Goal: Task Accomplishment & Management: Manage account settings

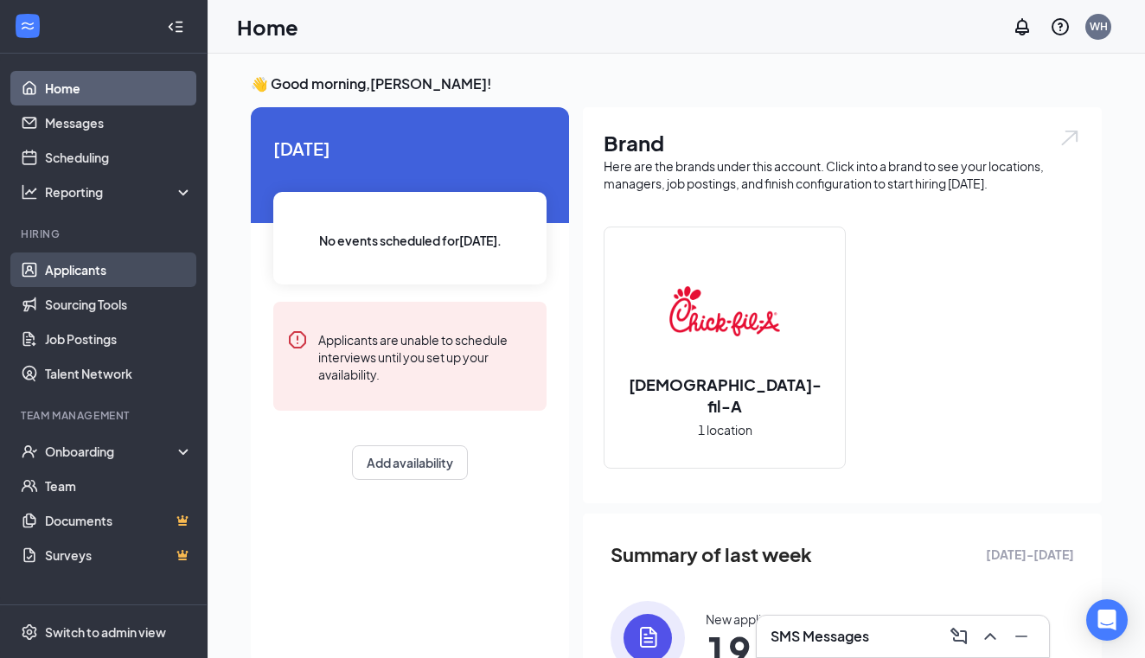
click at [79, 272] on link "Applicants" at bounding box center [119, 269] width 148 height 35
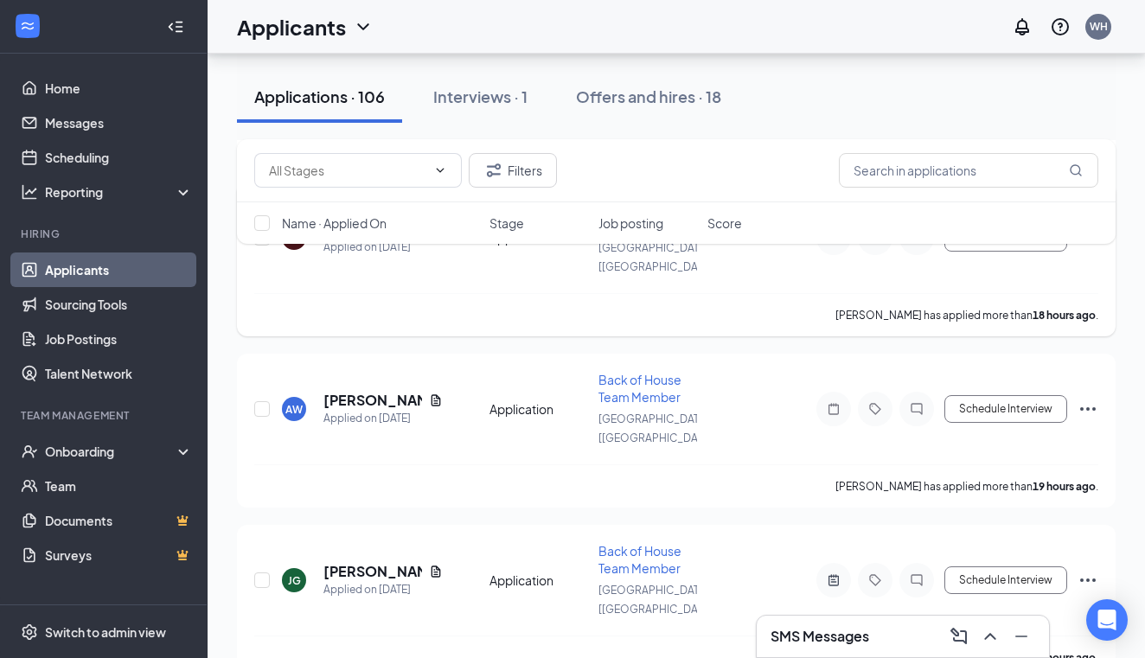
scroll to position [407, 0]
click at [833, 573] on icon "ActiveNote" at bounding box center [833, 578] width 10 height 11
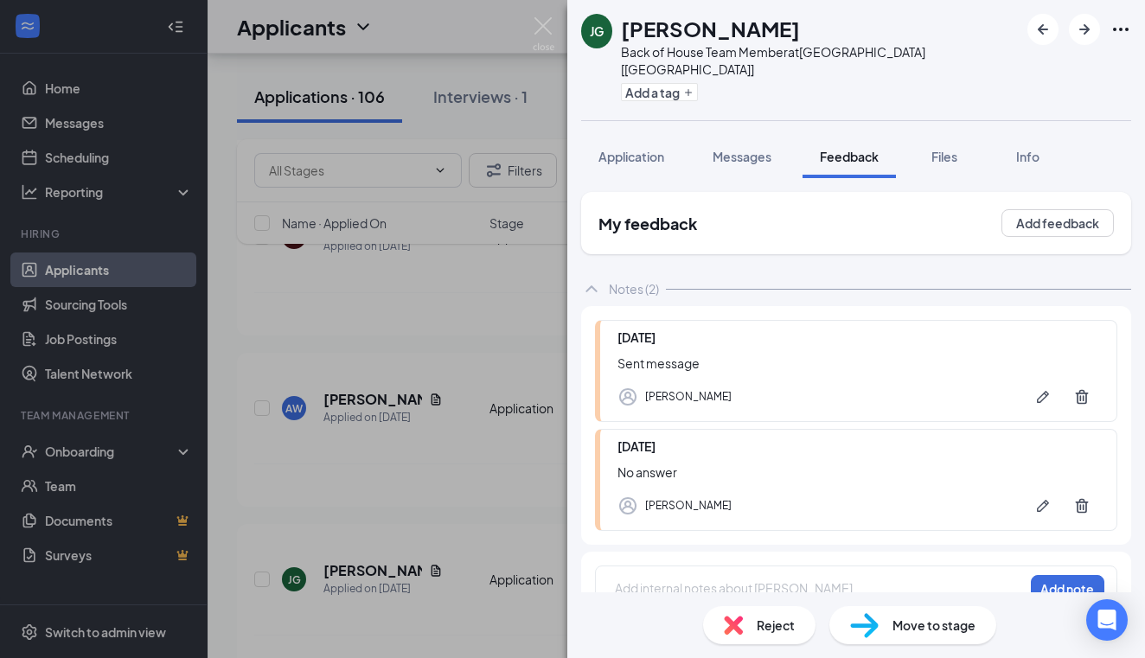
click at [496, 526] on div "JG JORDAN GIDDENS Back of House Team Member at Palestine [TX] Add a tag Applica…" at bounding box center [572, 329] width 1145 height 658
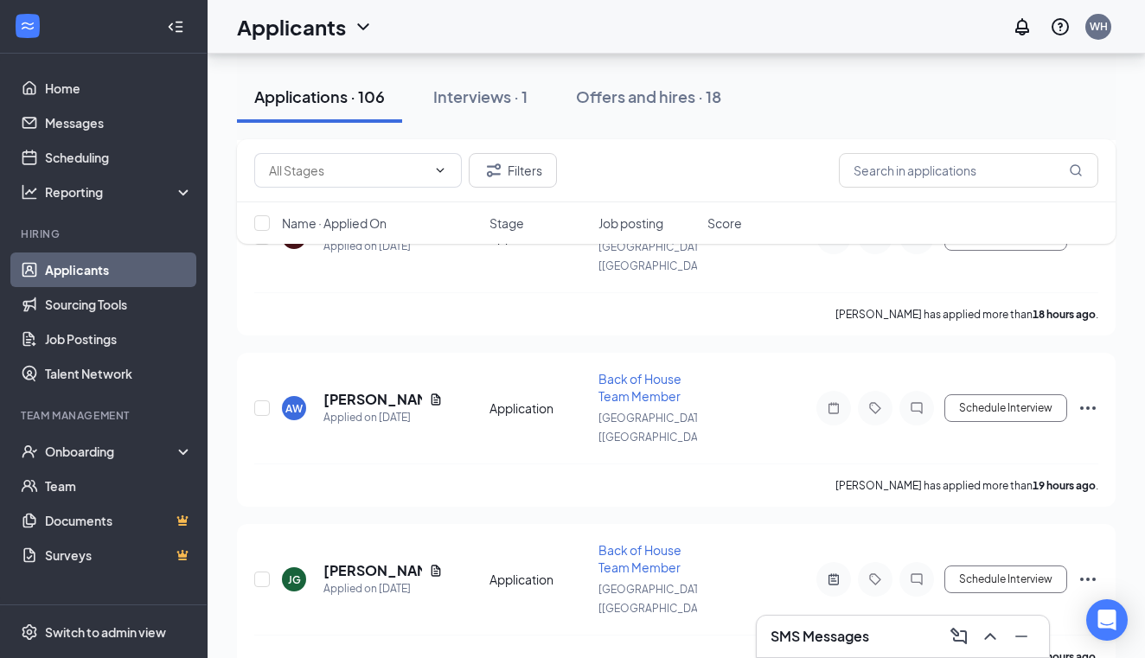
click at [852, 637] on h3 "SMS Messages" at bounding box center [819, 636] width 99 height 19
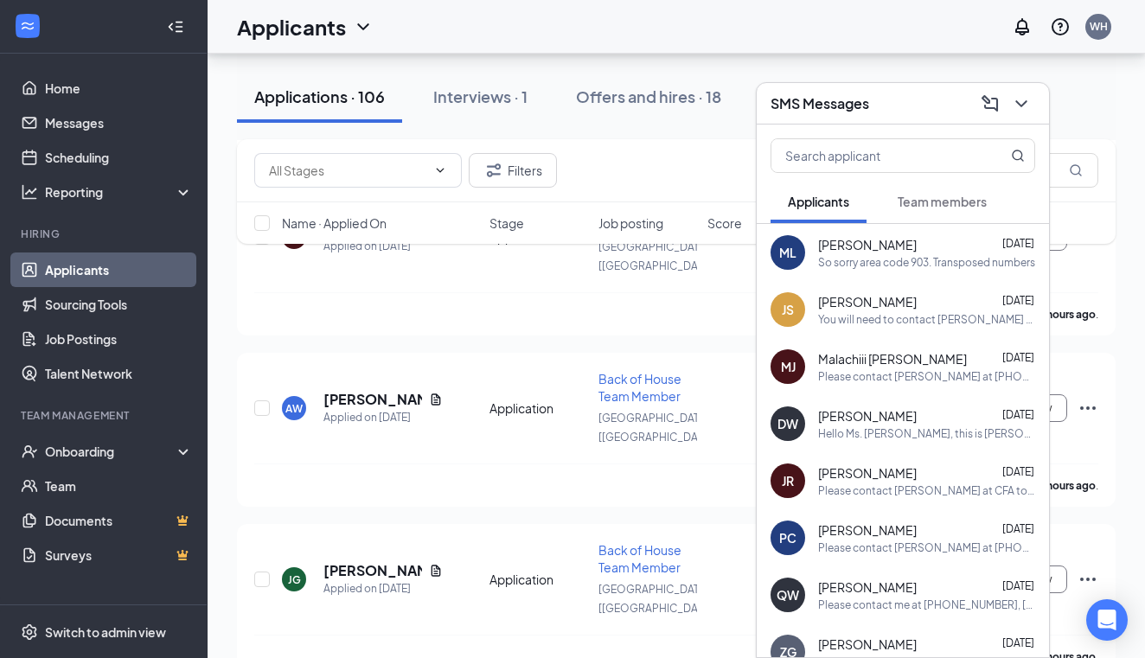
click at [823, 105] on h3 "SMS Messages" at bounding box center [819, 103] width 99 height 19
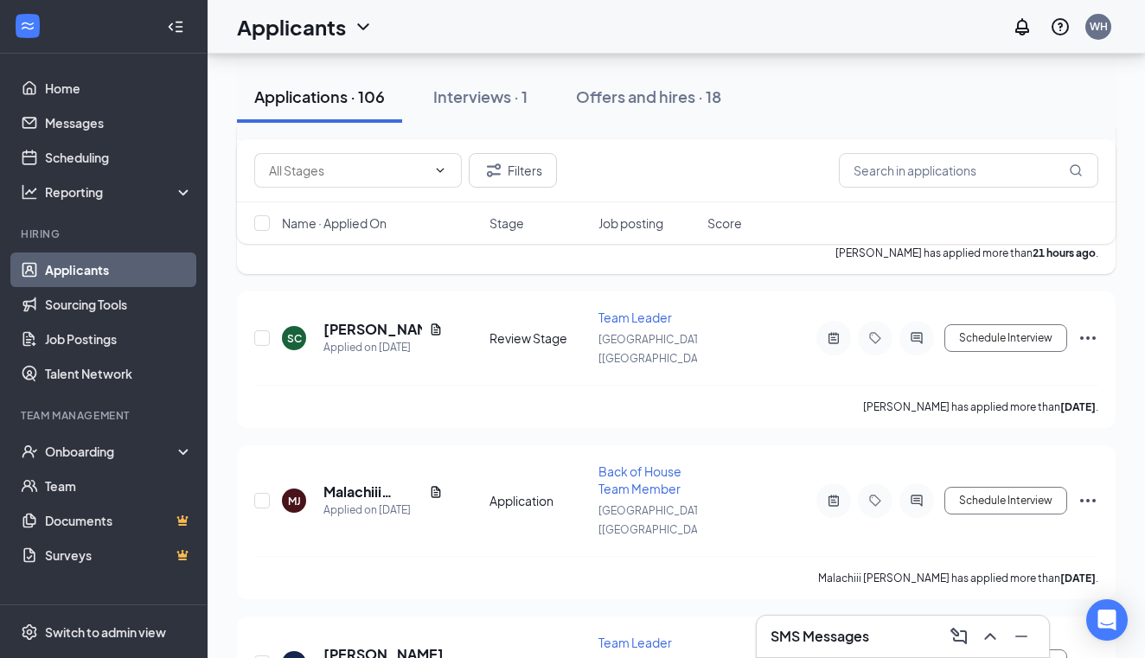
scroll to position [823, 0]
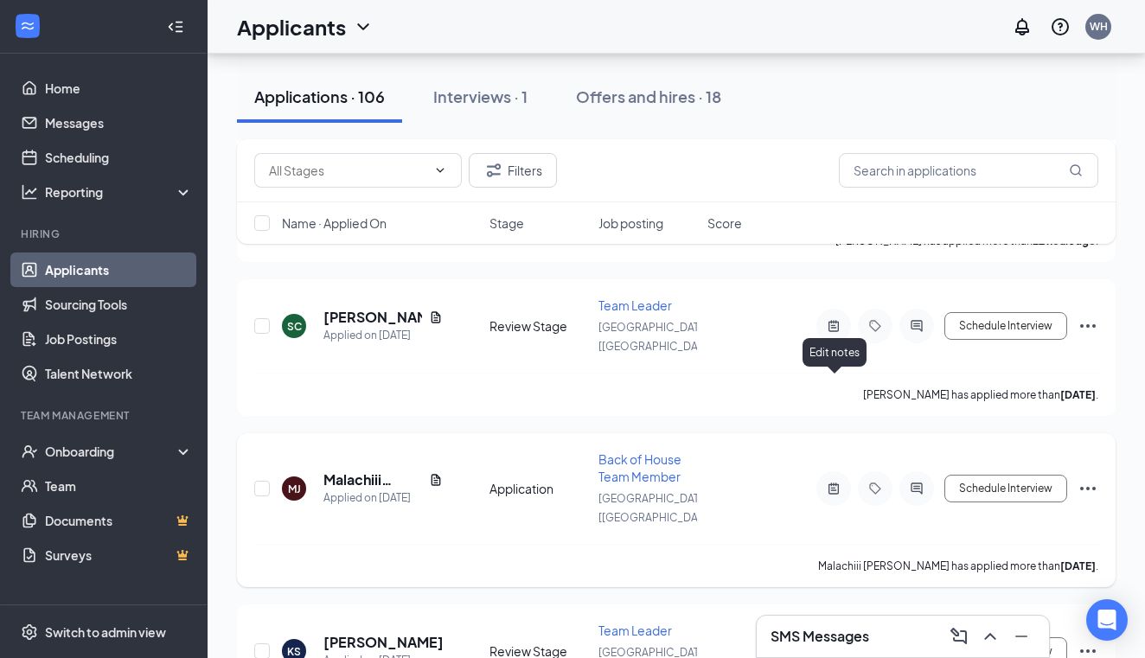
click at [837, 482] on icon "ActiveNote" at bounding box center [833, 489] width 21 height 14
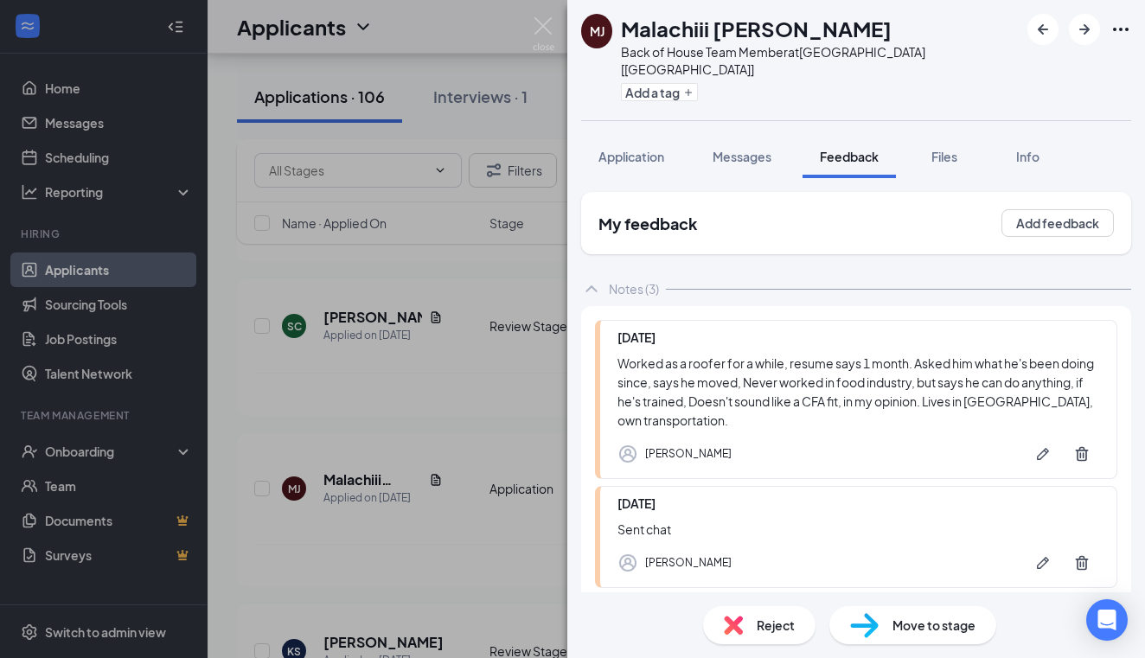
scroll to position [182, 0]
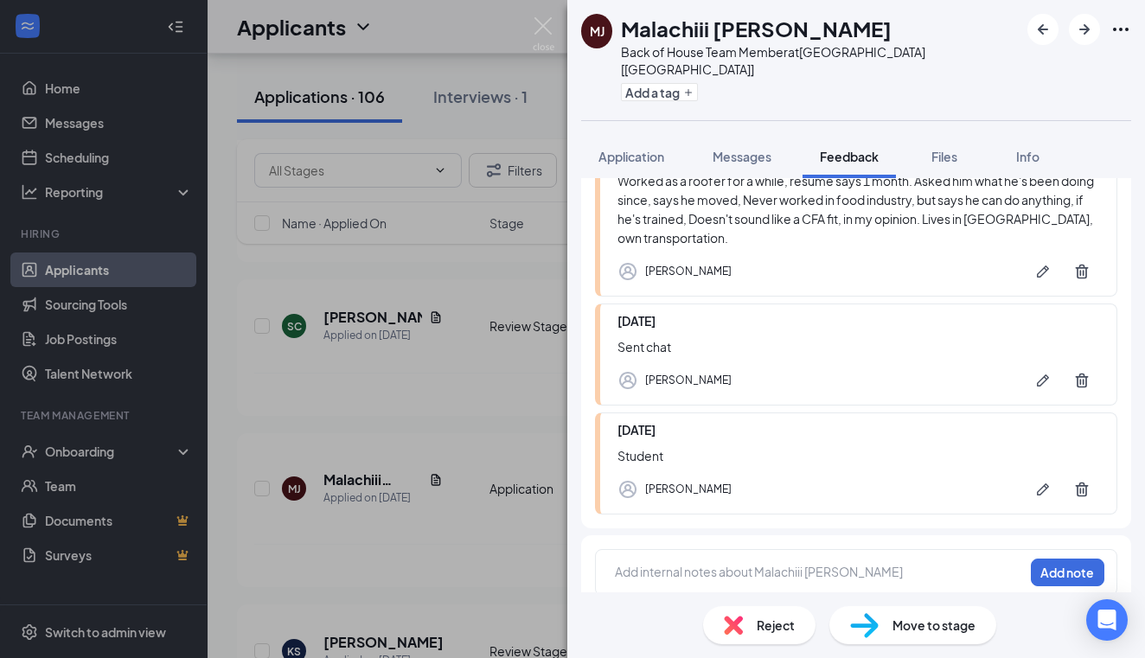
click at [355, 377] on div "MJ Malachiii Jeffery Back of House Team Member at Palestine [TX] Add a tag Appl…" at bounding box center [572, 329] width 1145 height 658
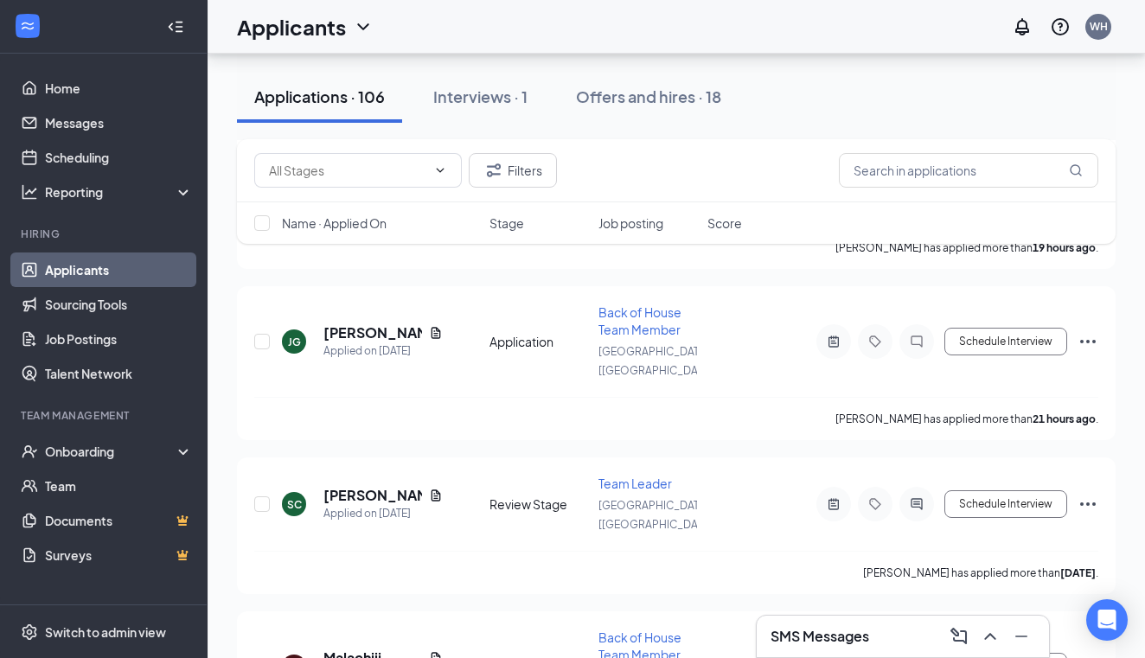
scroll to position [642, 0]
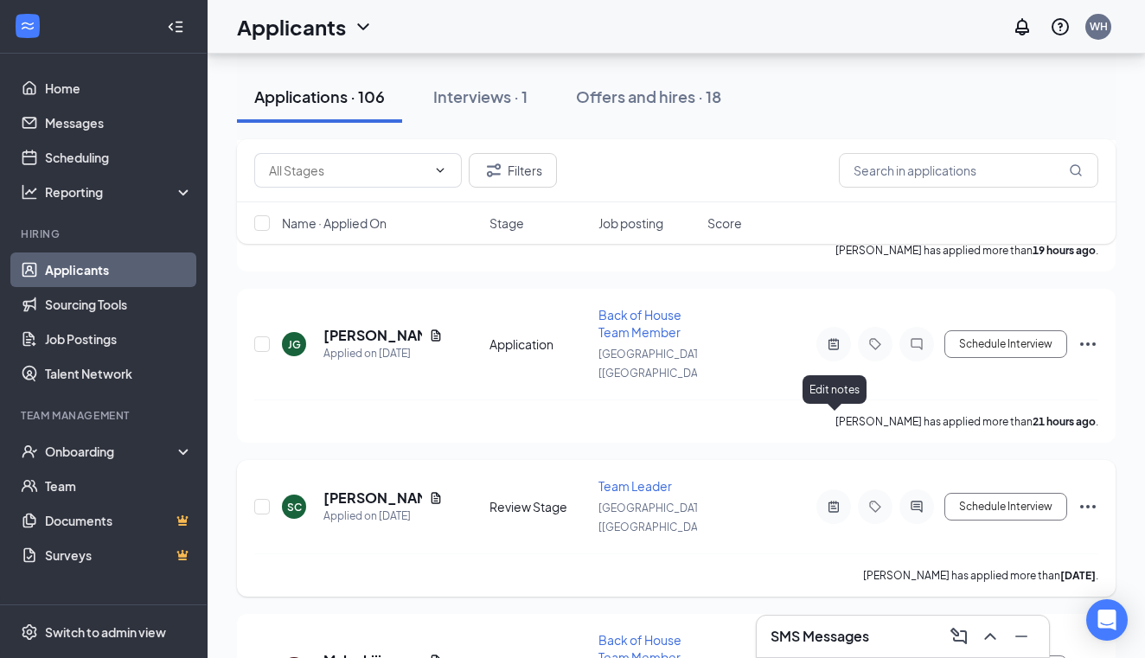
click at [835, 500] on icon "ActiveNote" at bounding box center [833, 507] width 21 height 14
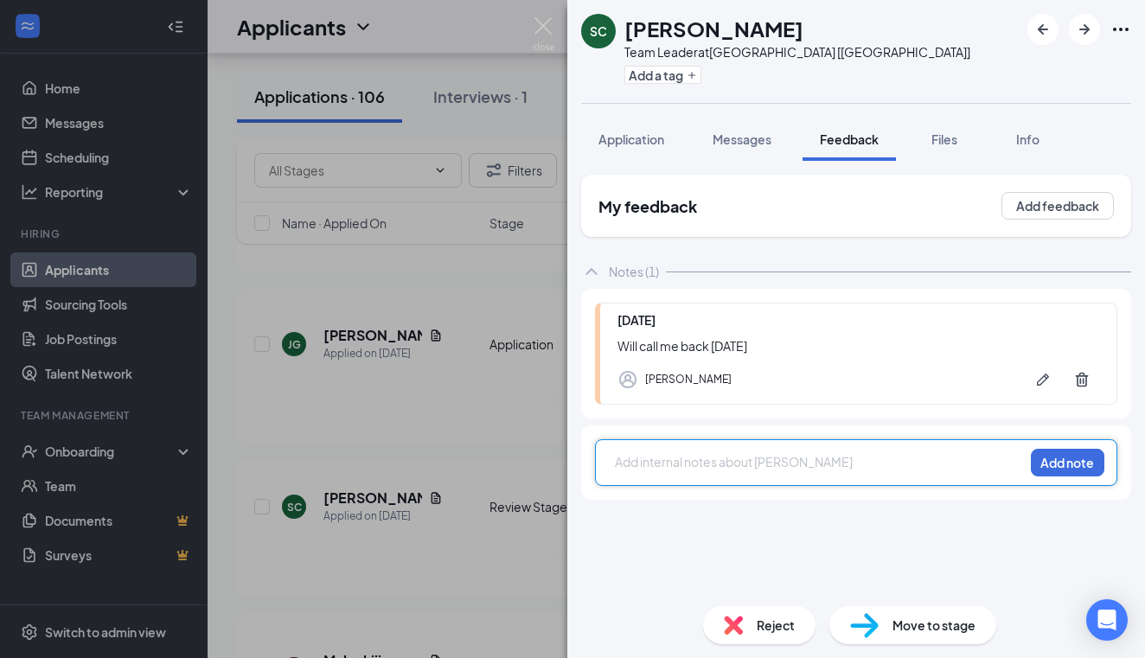
click at [361, 270] on div "SC Shanique Calhoun Team Leader at Palestine [TX] Add a tag Application Message…" at bounding box center [572, 329] width 1145 height 658
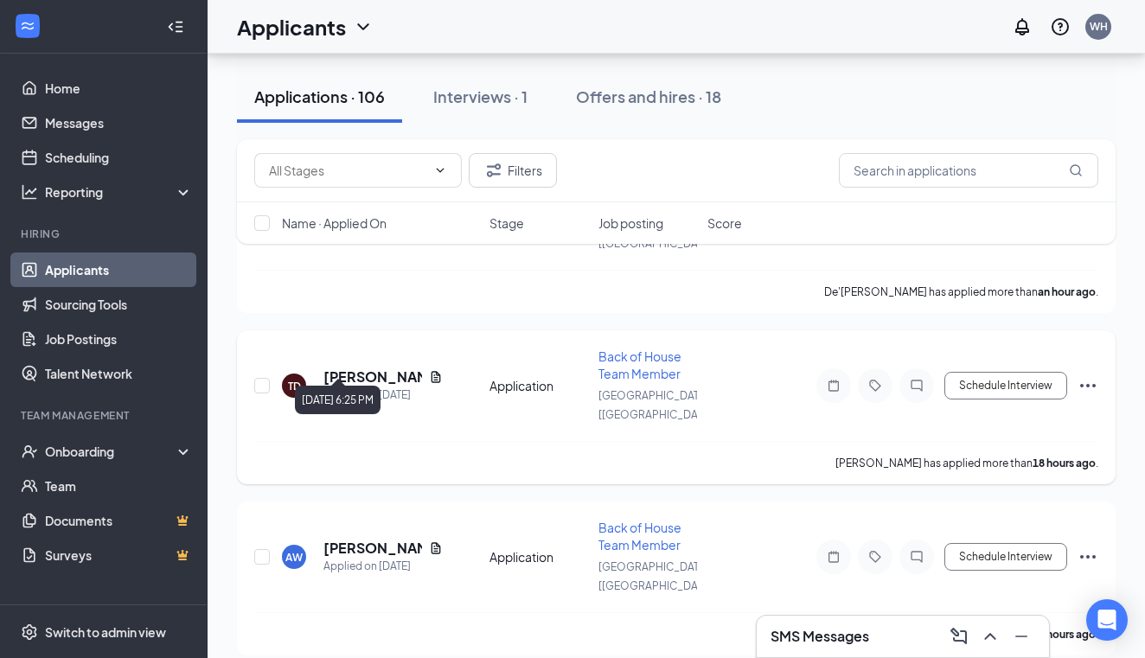
scroll to position [284, 0]
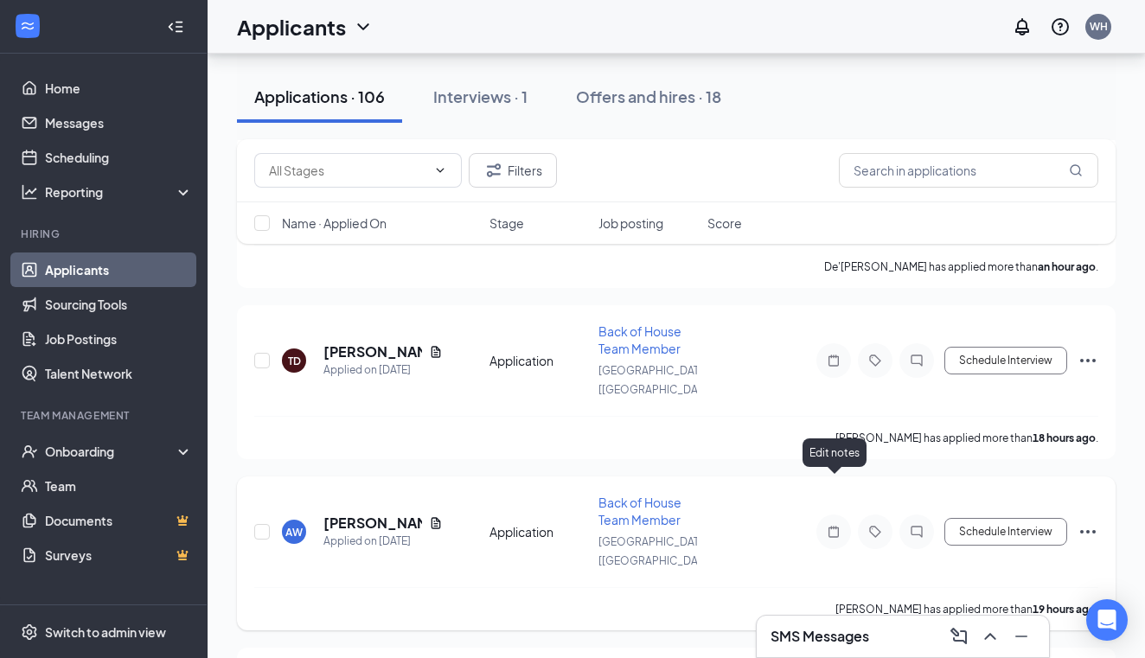
click at [833, 525] on icon "Note" at bounding box center [833, 532] width 21 height 14
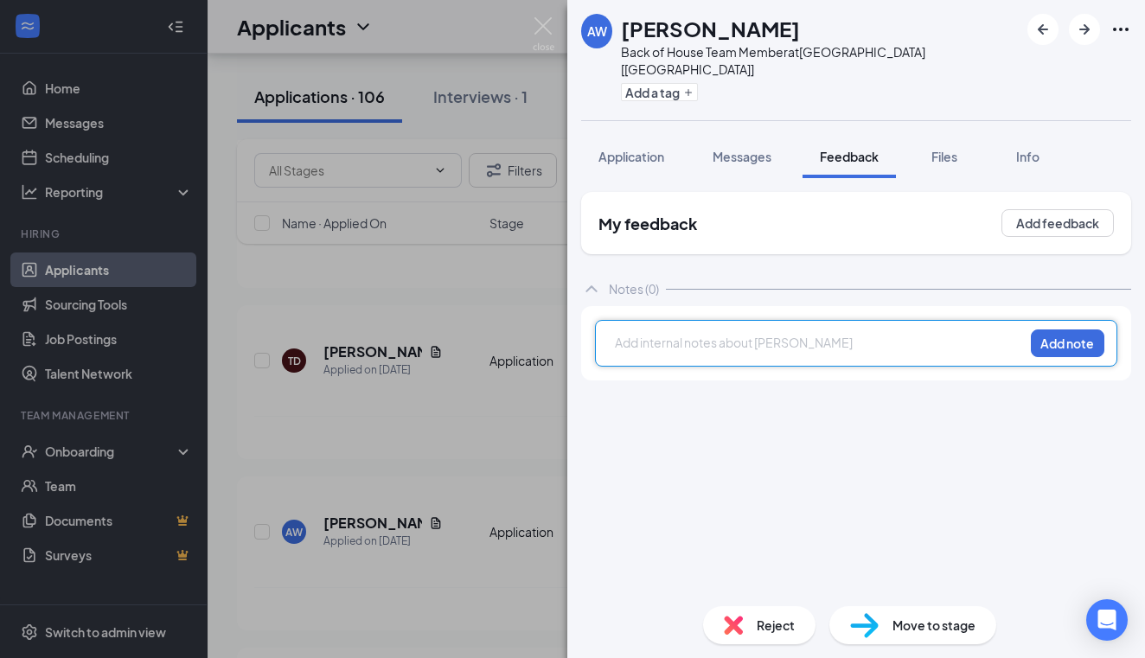
click at [352, 476] on div "AW Audrey Willoughby Back of House Team Member at Palestine [TX] Add a tag Appl…" at bounding box center [572, 329] width 1145 height 658
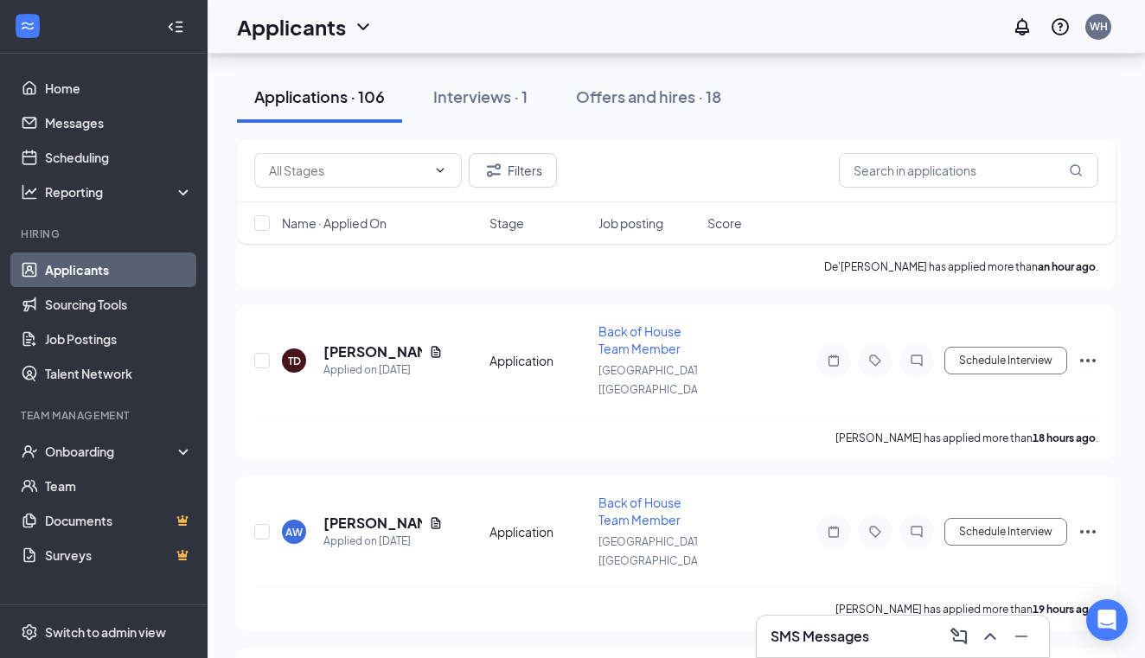
click at [352, 514] on h5 "[PERSON_NAME]" at bounding box center [372, 523] width 99 height 19
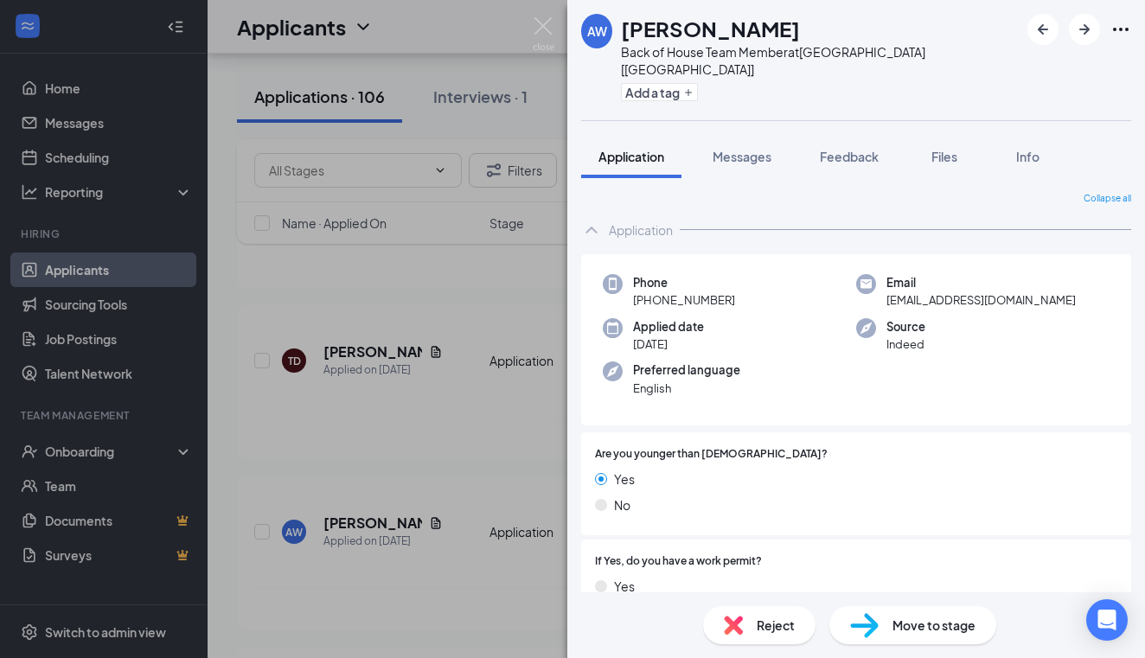
click at [368, 479] on div "AW Audrey Willoughby Back of House Team Member at Palestine [TX] Add a tag Appl…" at bounding box center [572, 329] width 1145 height 658
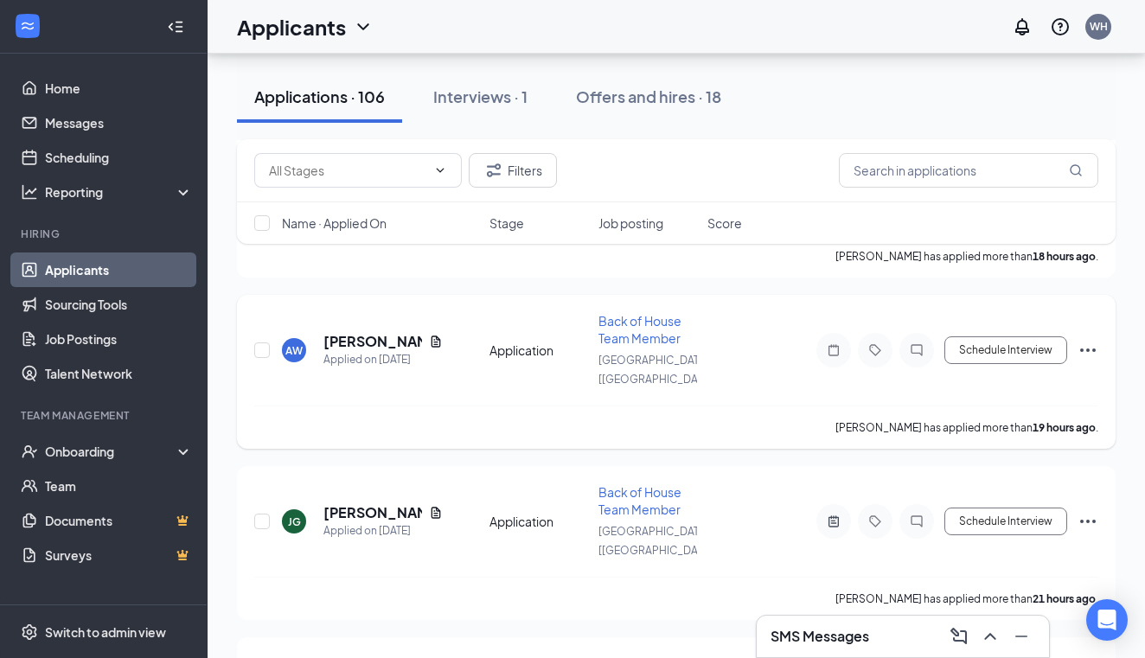
scroll to position [463, 0]
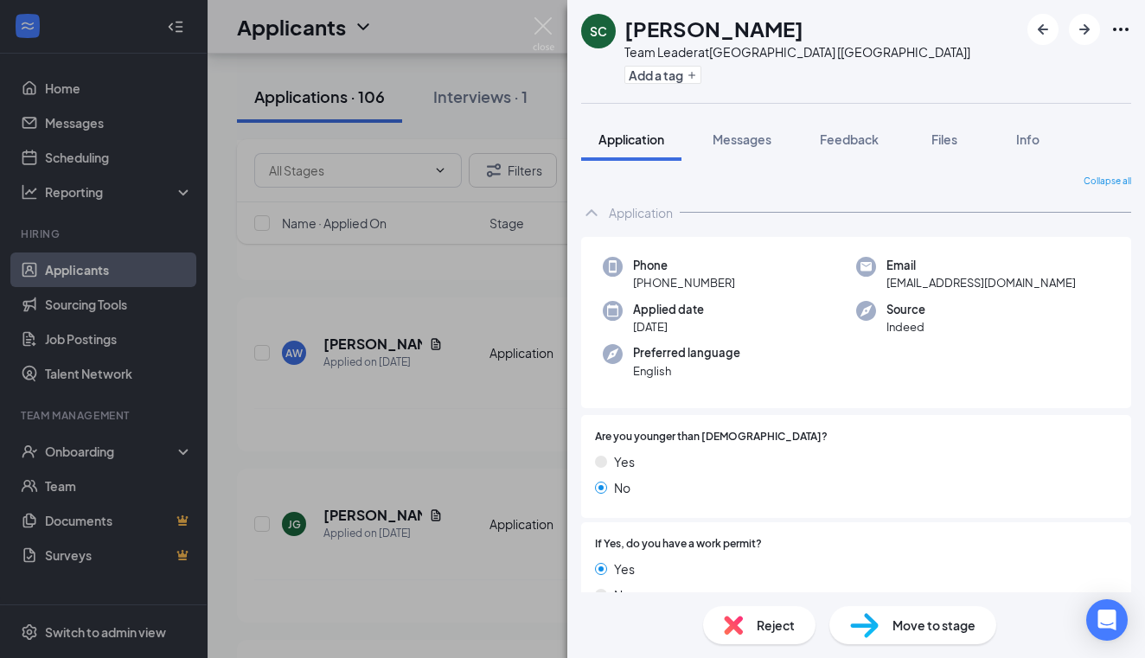
click at [376, 597] on div "SC Shanique Calhoun Team Leader at Palestine [TX] Add a tag Application Message…" at bounding box center [572, 329] width 1145 height 658
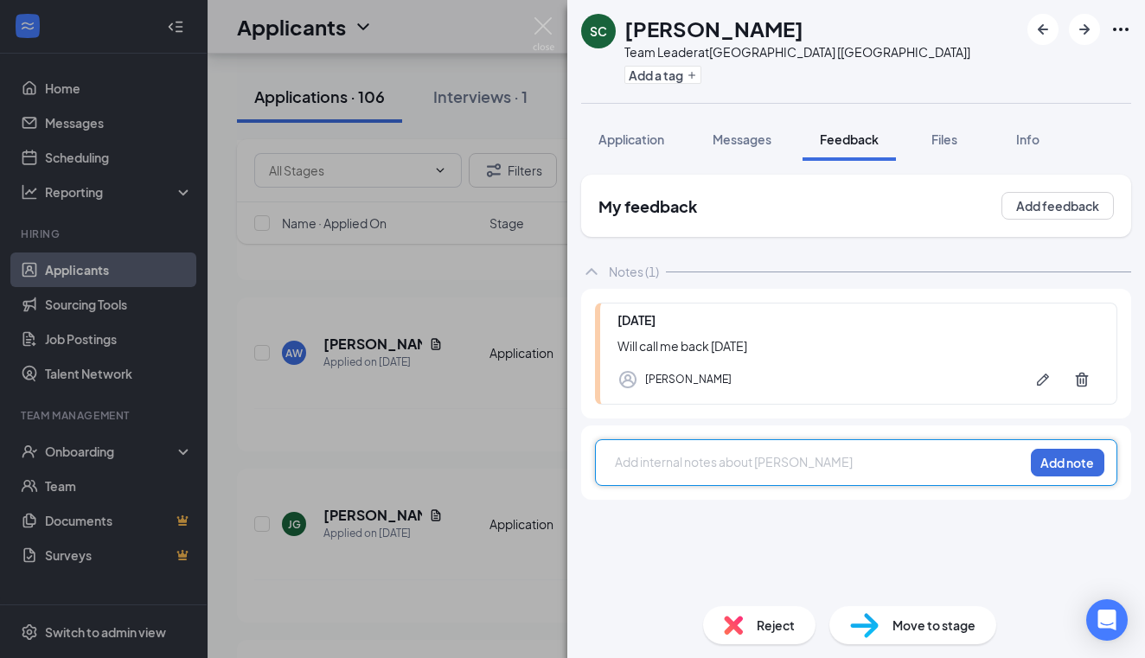
click at [366, 445] on div "SC Shanique Calhoun Team Leader at Palestine [TX] Add a tag Application Message…" at bounding box center [572, 329] width 1145 height 658
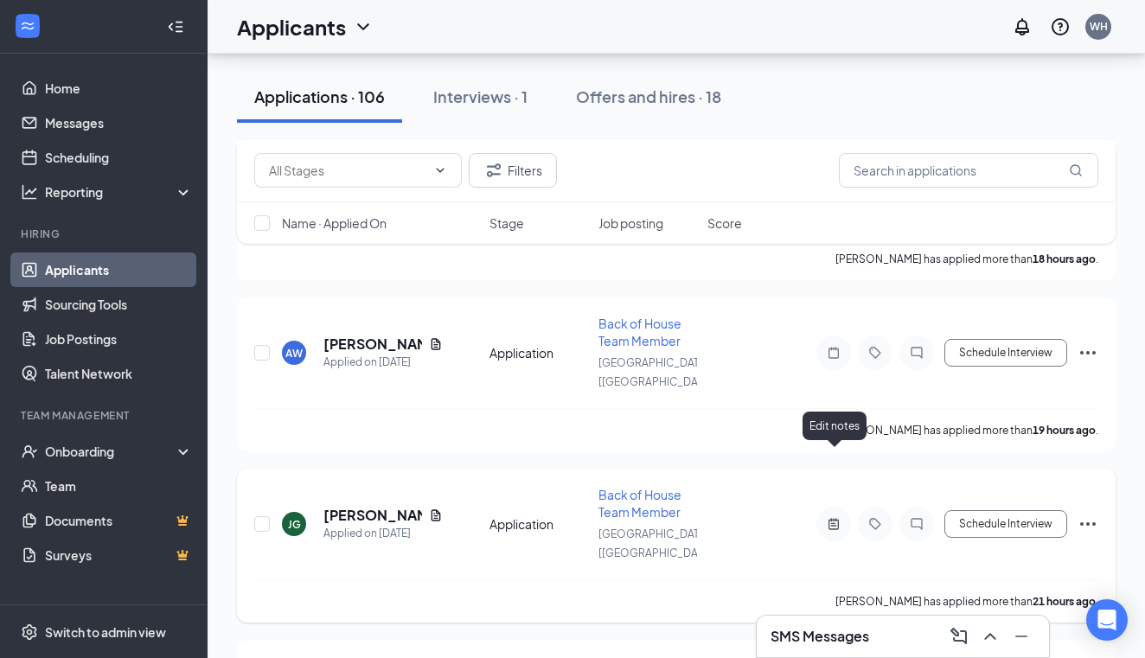
click at [835, 517] on icon "ActiveNote" at bounding box center [833, 524] width 21 height 14
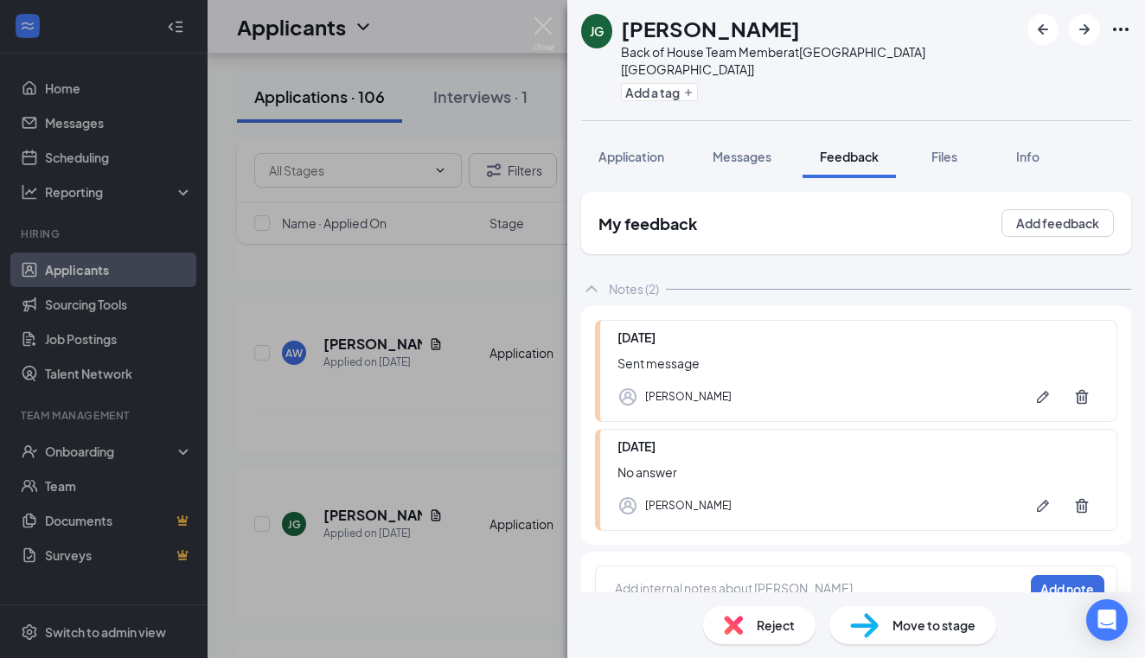
click at [341, 300] on div "JG JORDAN GIDDENS Back of House Team Member at Palestine [TX] Add a tag Applica…" at bounding box center [572, 329] width 1145 height 658
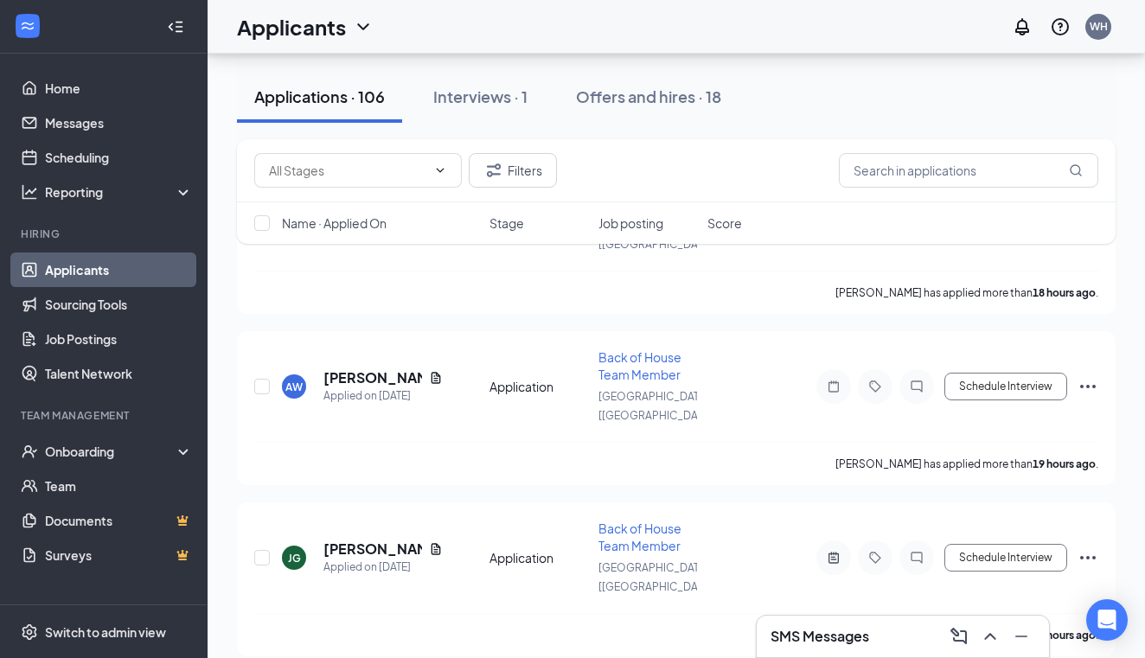
scroll to position [456, 0]
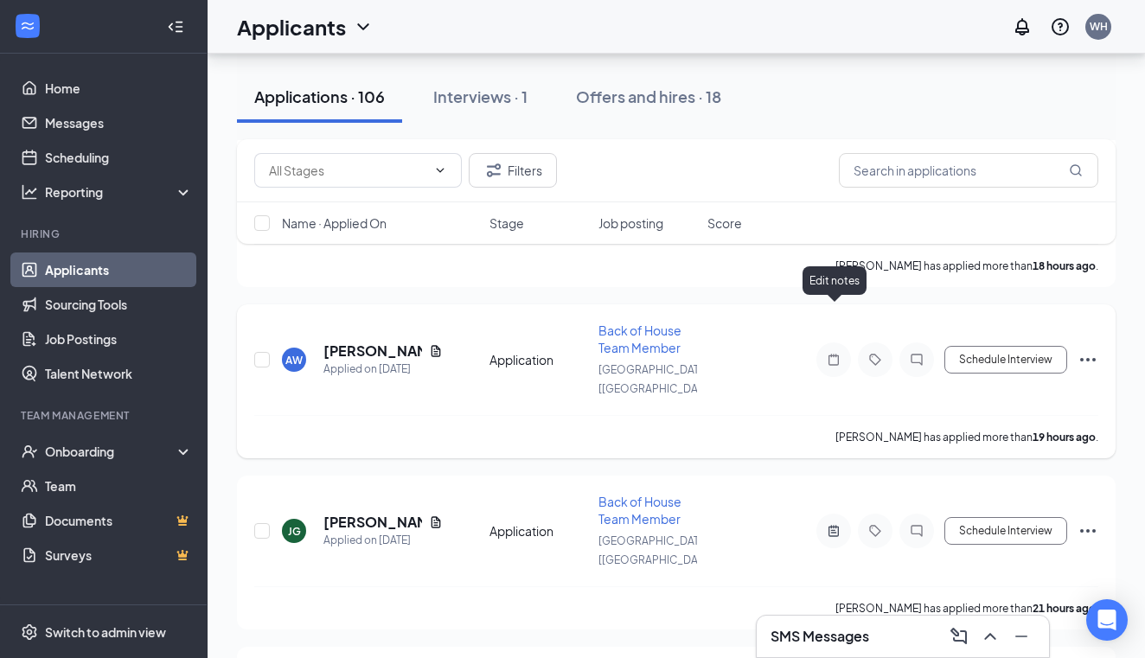
click at [831, 354] on icon "Note" at bounding box center [833, 359] width 10 height 11
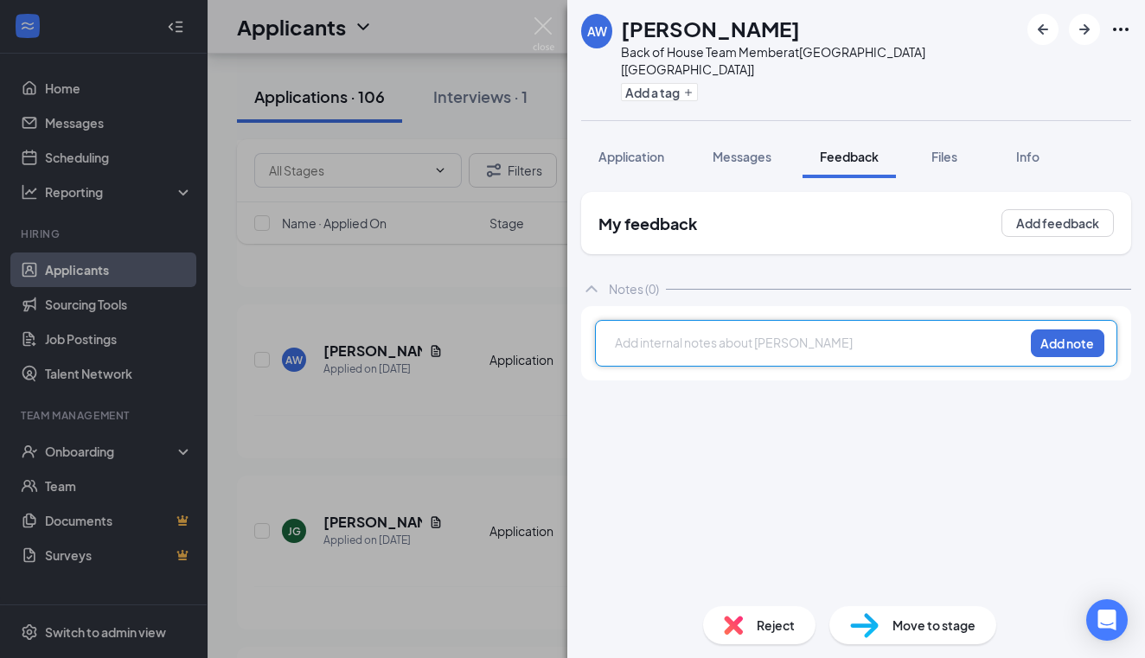
click at [367, 303] on div "AW Audrey Willoughby Back of House Team Member at Palestine [TX] Add a tag Appl…" at bounding box center [572, 329] width 1145 height 658
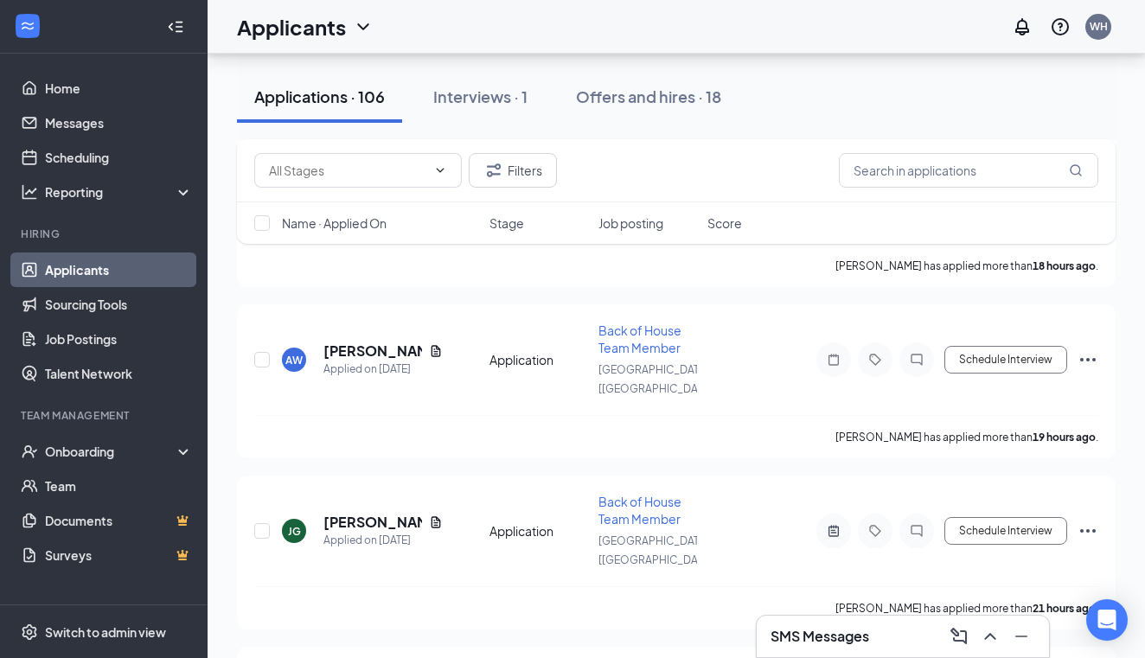
click at [367, 341] on h5 "[PERSON_NAME]" at bounding box center [372, 350] width 99 height 19
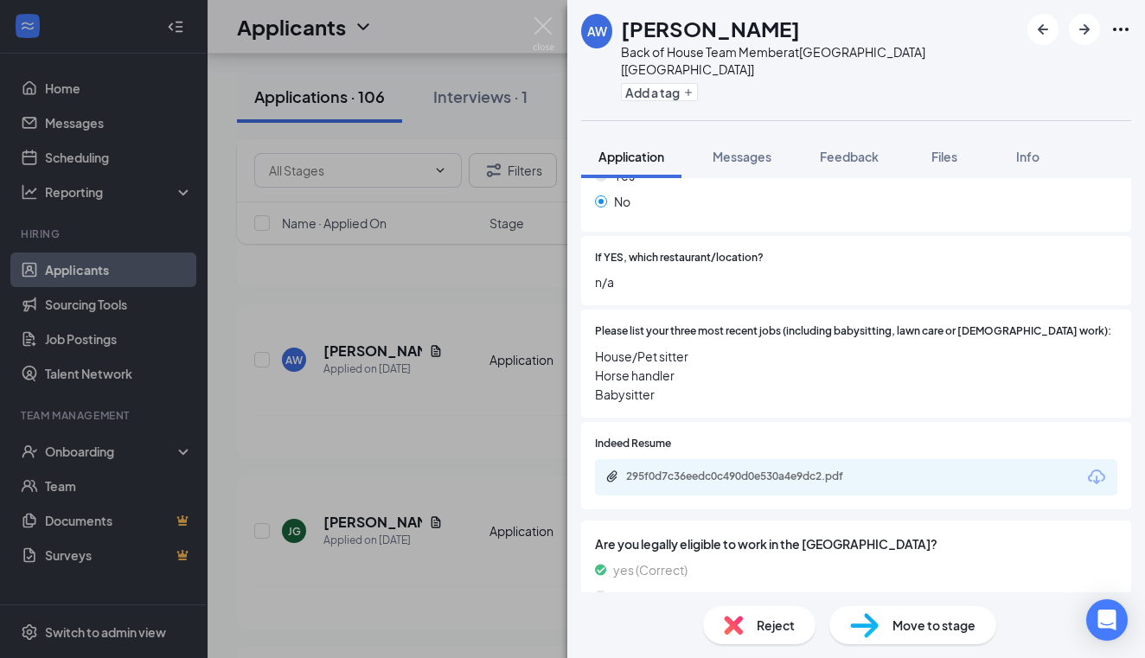
scroll to position [532, 0]
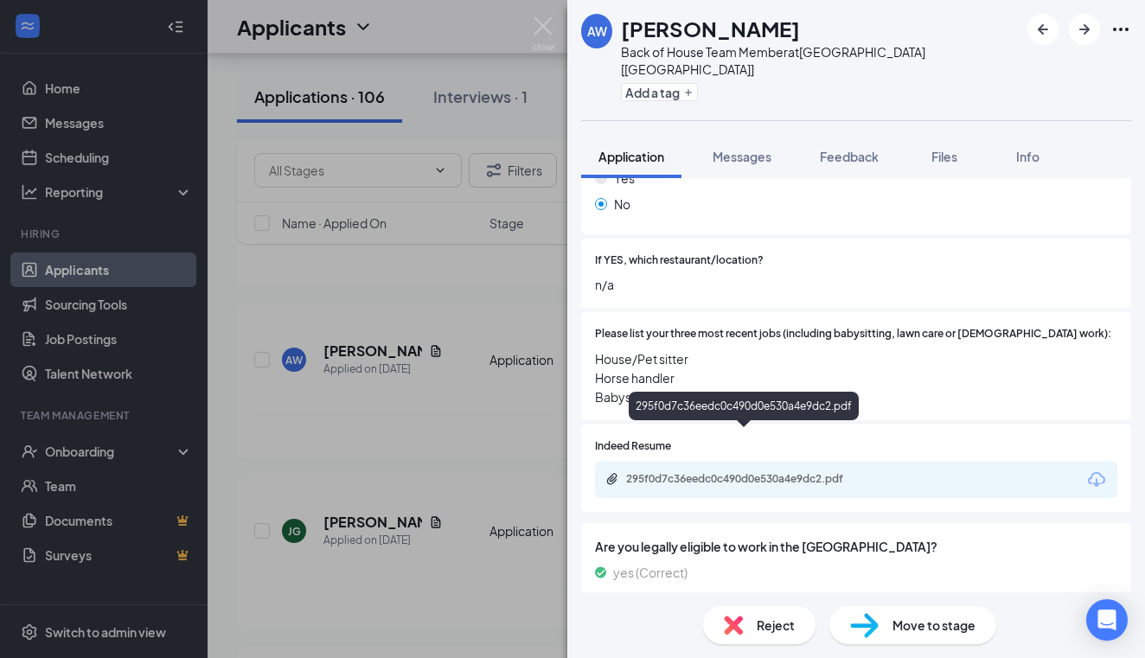
click at [717, 472] on div "295f0d7c36eedc0c490d0e530a4e9dc2.pdf" at bounding box center [747, 479] width 242 height 14
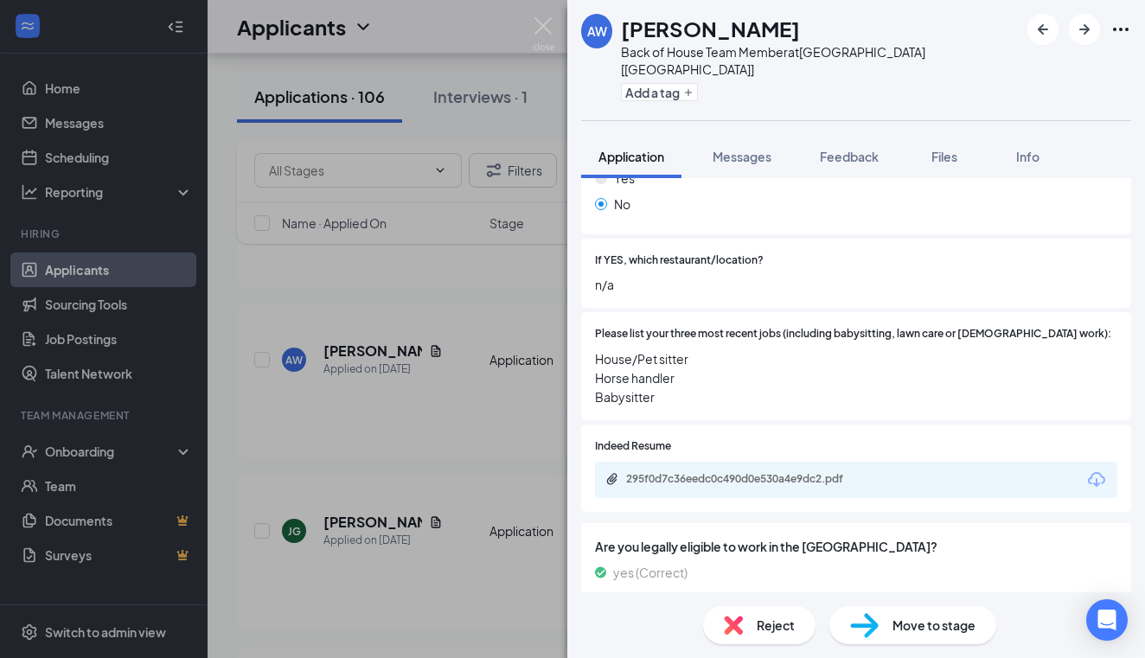
click at [354, 303] on div "AW Audrey Willoughby Back of House Team Member at Palestine [TX] Add a tag Appl…" at bounding box center [572, 329] width 1145 height 658
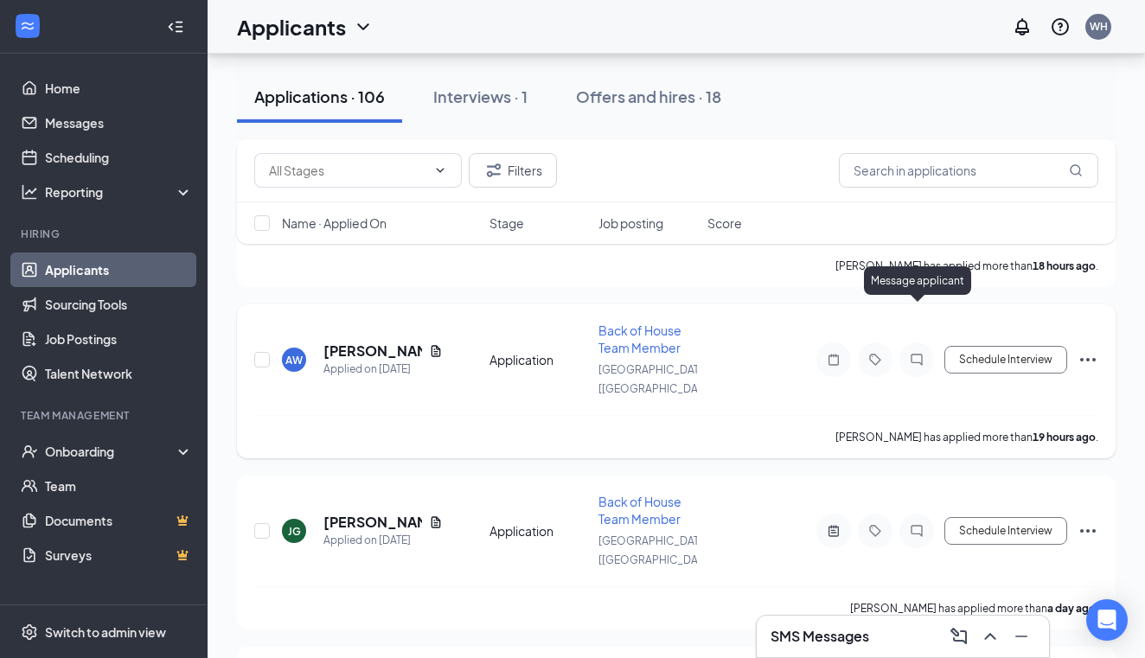
click at [918, 353] on icon "ChatInactive" at bounding box center [916, 360] width 21 height 14
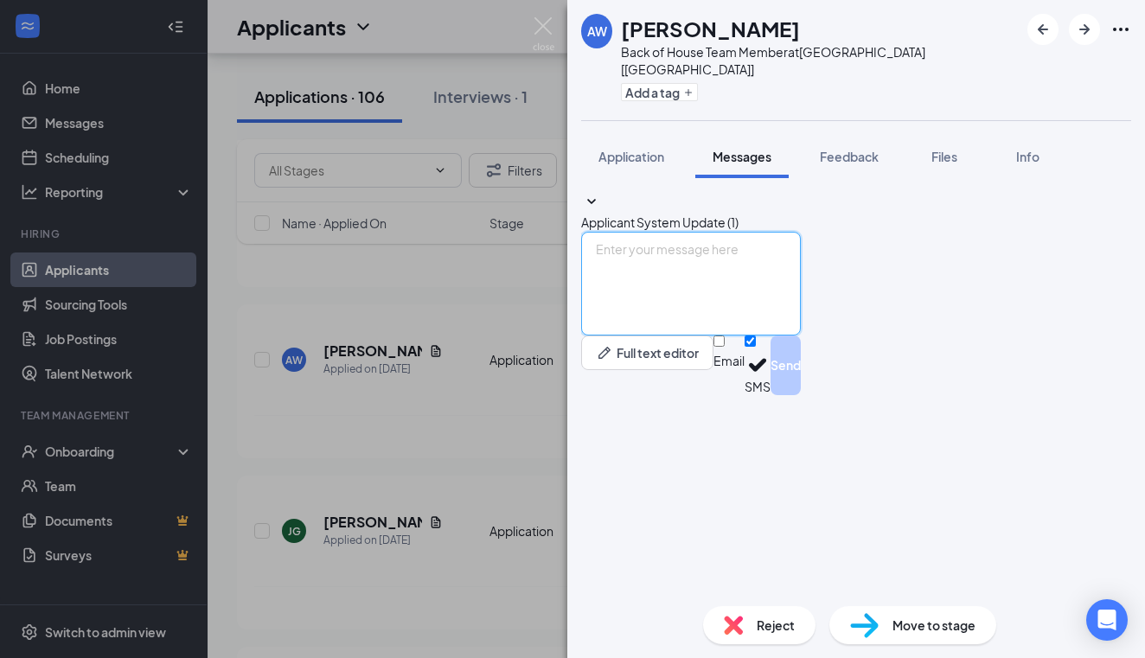
click at [662, 335] on textarea at bounding box center [691, 284] width 220 height 104
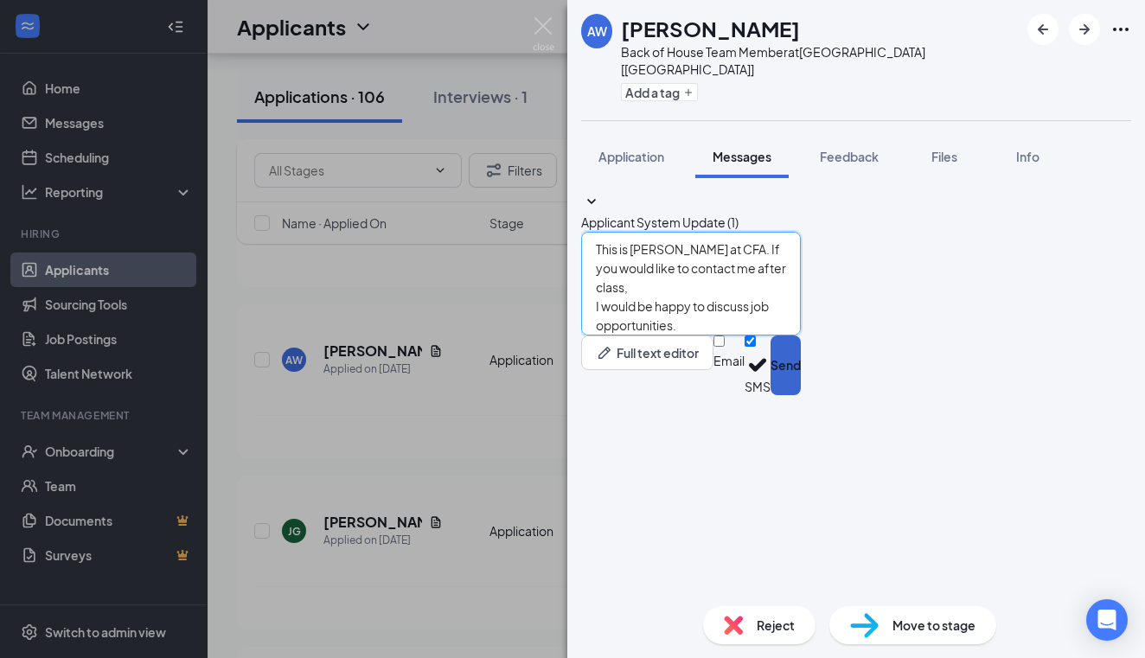
type textarea "This is Wanette Hilton at CFA. If you would like to contact me after class, I w…"
click at [801, 395] on button "Send" at bounding box center [785, 365] width 30 height 60
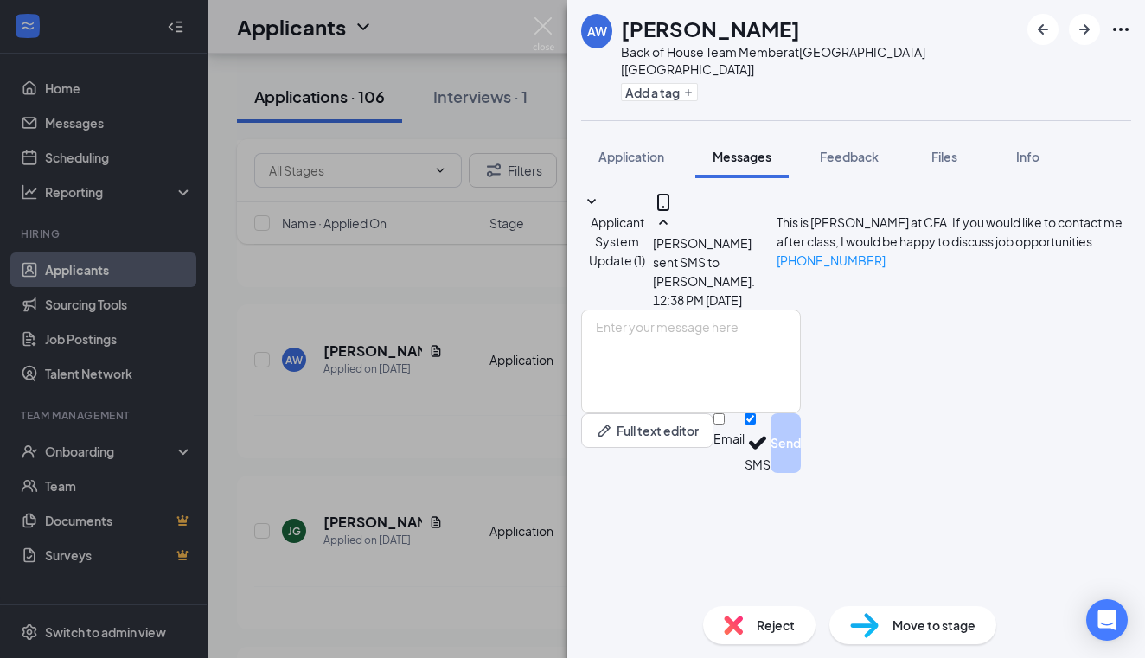
click at [364, 307] on div "AW Audrey Willoughby Back of House Team Member at Palestine [TX] Add a tag Appl…" at bounding box center [572, 329] width 1145 height 658
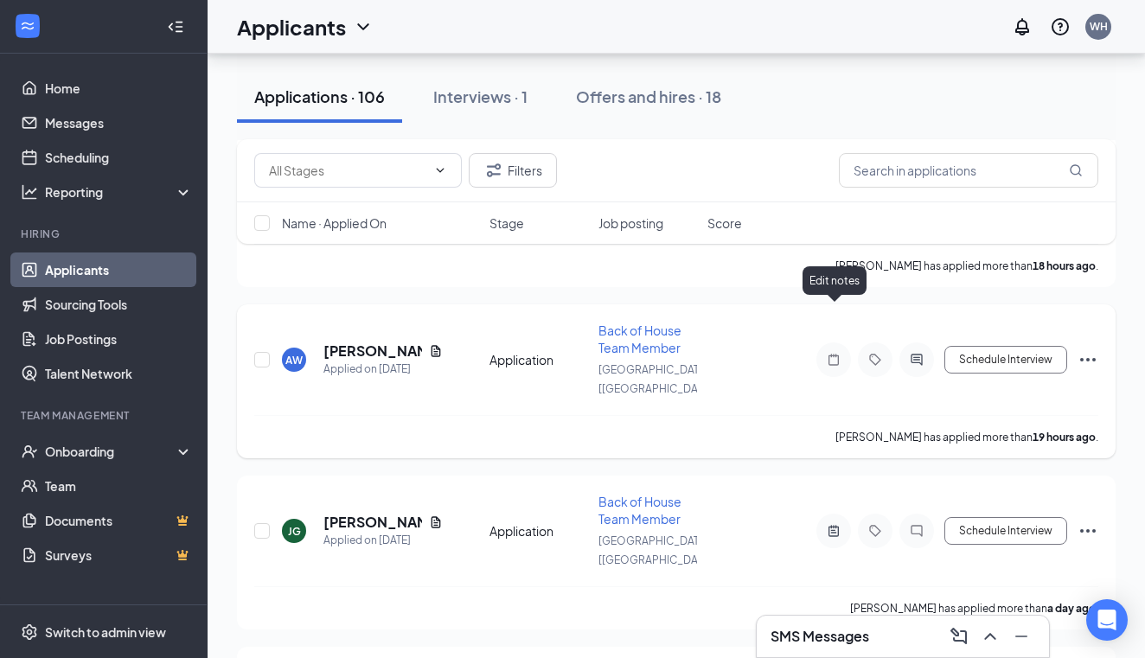
click at [831, 353] on icon "Note" at bounding box center [833, 360] width 21 height 14
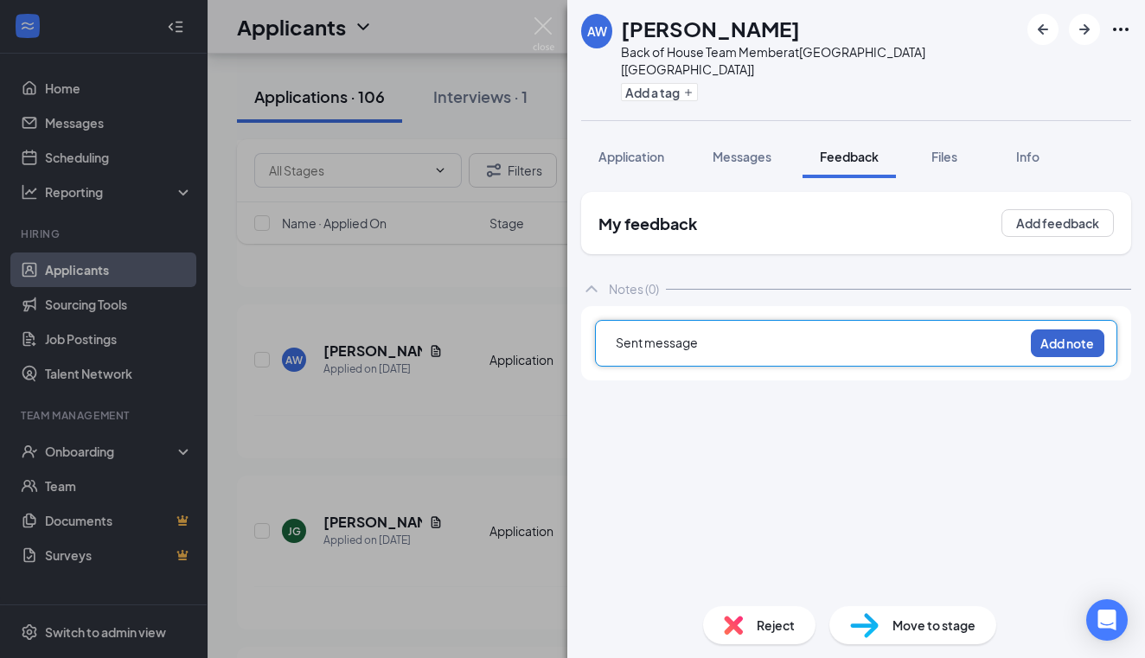
click at [1049, 329] on button "Add note" at bounding box center [1067, 343] width 73 height 28
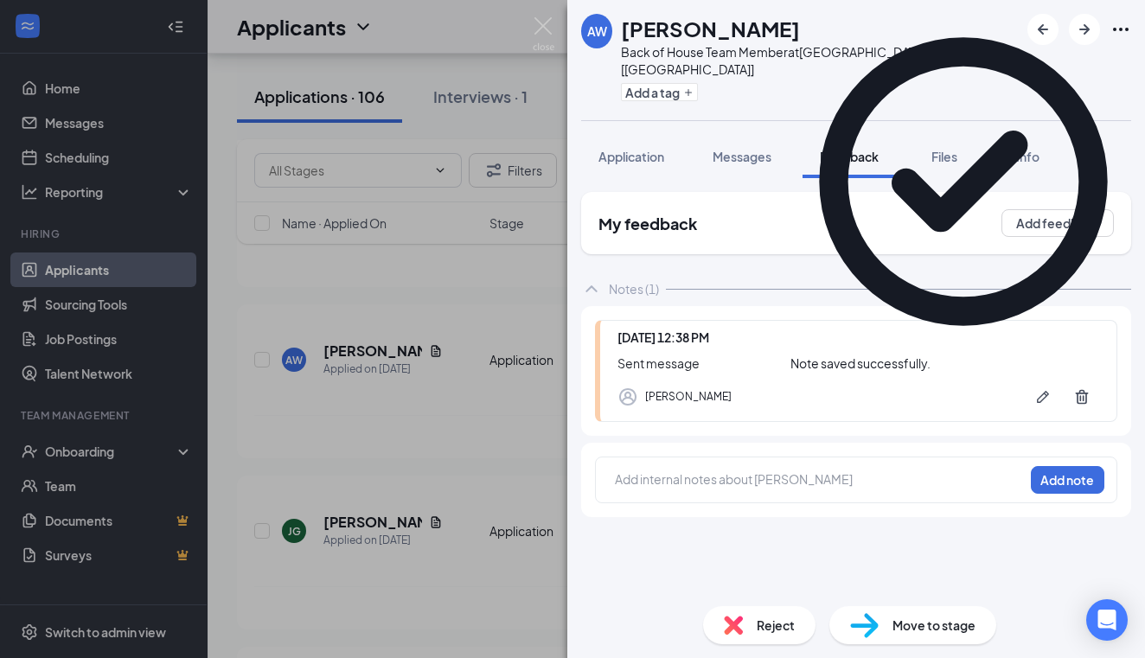
click at [340, 302] on div "AW Audrey Willoughby Back of House Team Member at Palestine [TX] Add a tag Appl…" at bounding box center [572, 329] width 1145 height 658
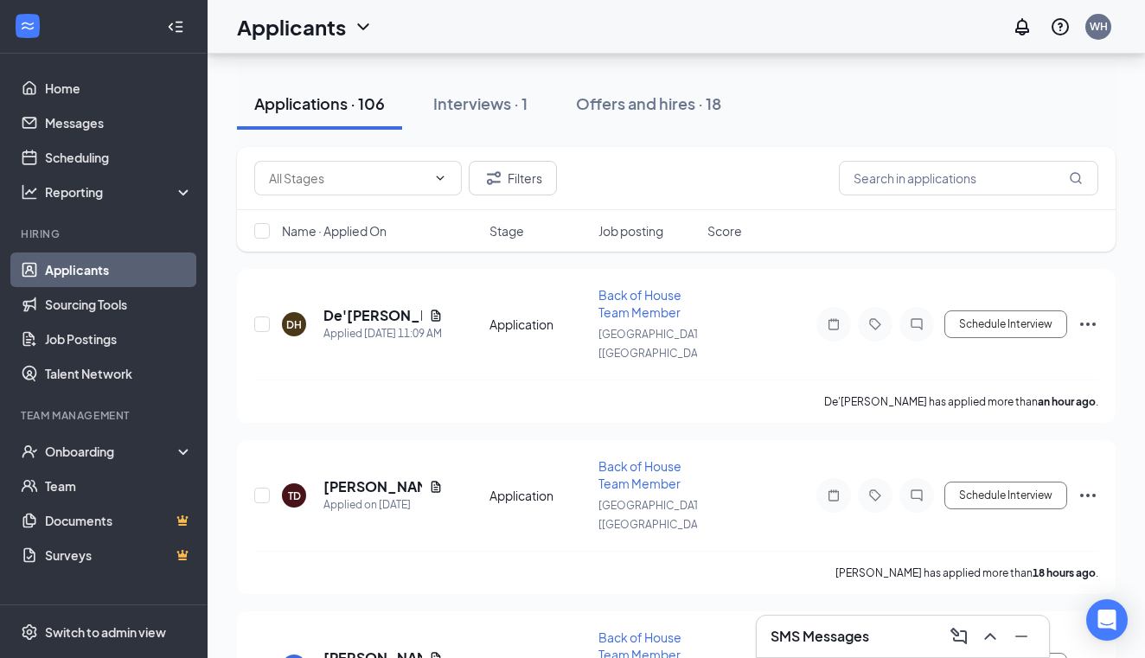
scroll to position [144, 0]
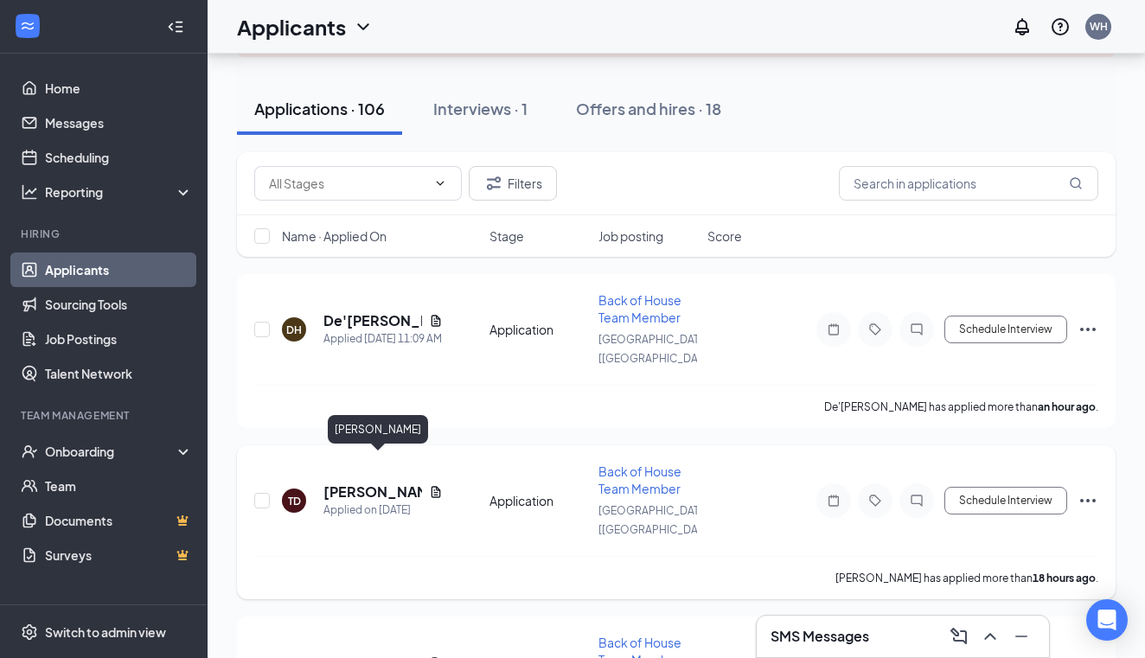
click at [388, 482] on h5 "[PERSON_NAME]" at bounding box center [372, 491] width 99 height 19
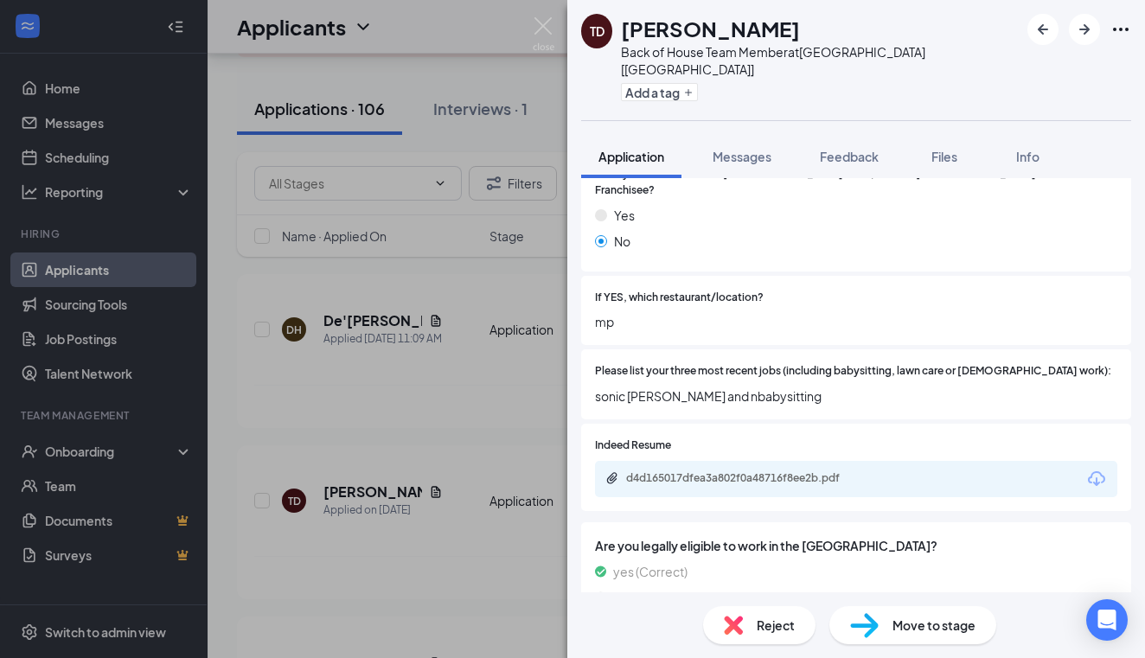
scroll to position [494, 0]
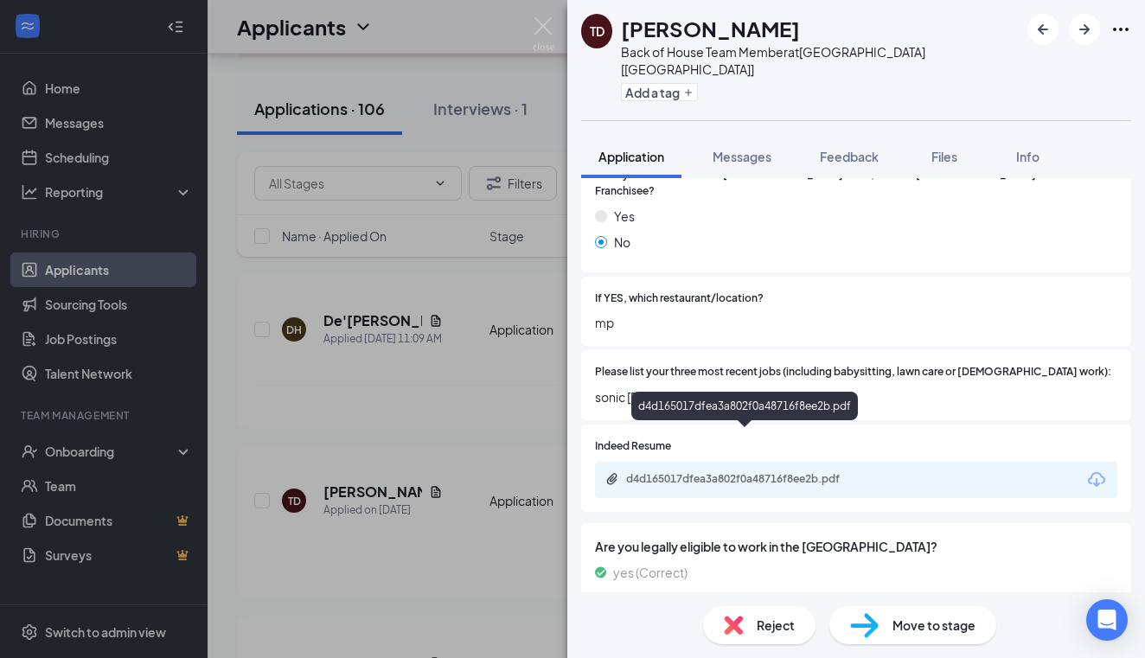
click at [833, 472] on div "d4d165017dfea3a802f0a48716f8ee2b.pdf" at bounding box center [747, 479] width 242 height 14
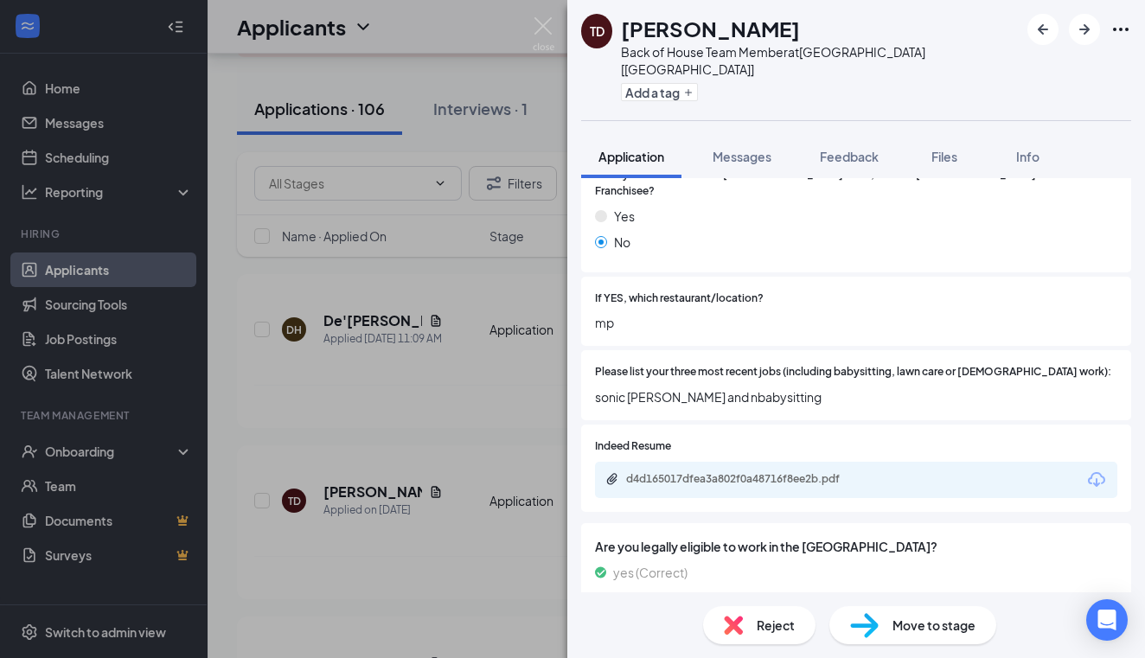
click at [387, 463] on div "TD tonya davis Back of House Team Member at Palestine [TX] Add a tag Applicatio…" at bounding box center [572, 329] width 1145 height 658
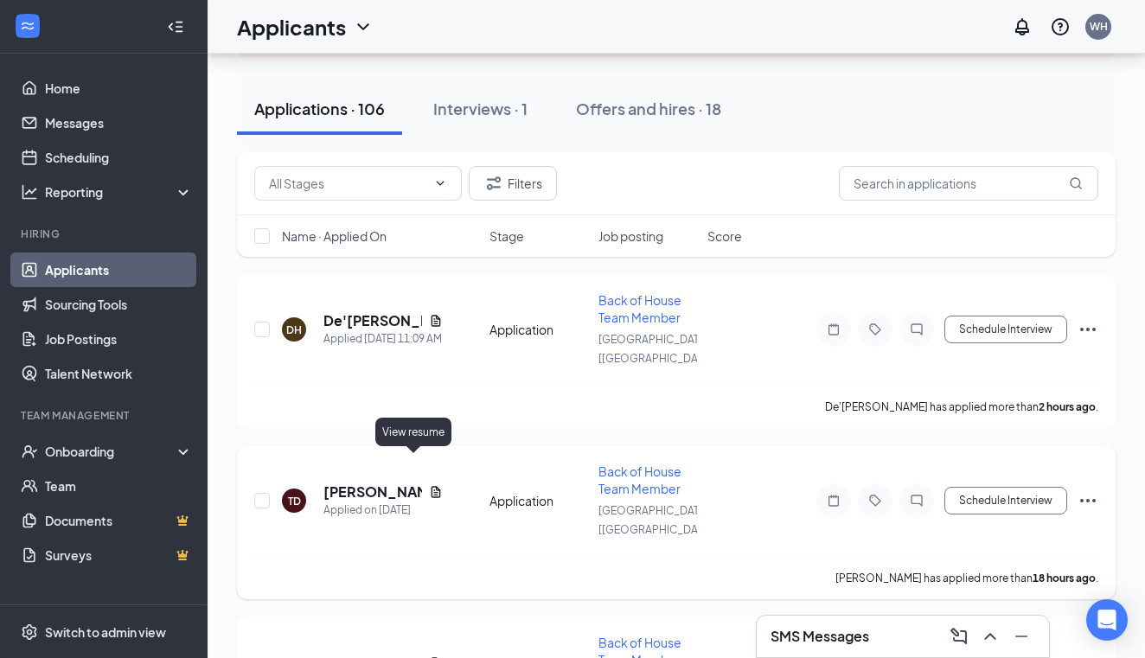
click at [429, 485] on icon "Document" at bounding box center [436, 492] width 14 height 14
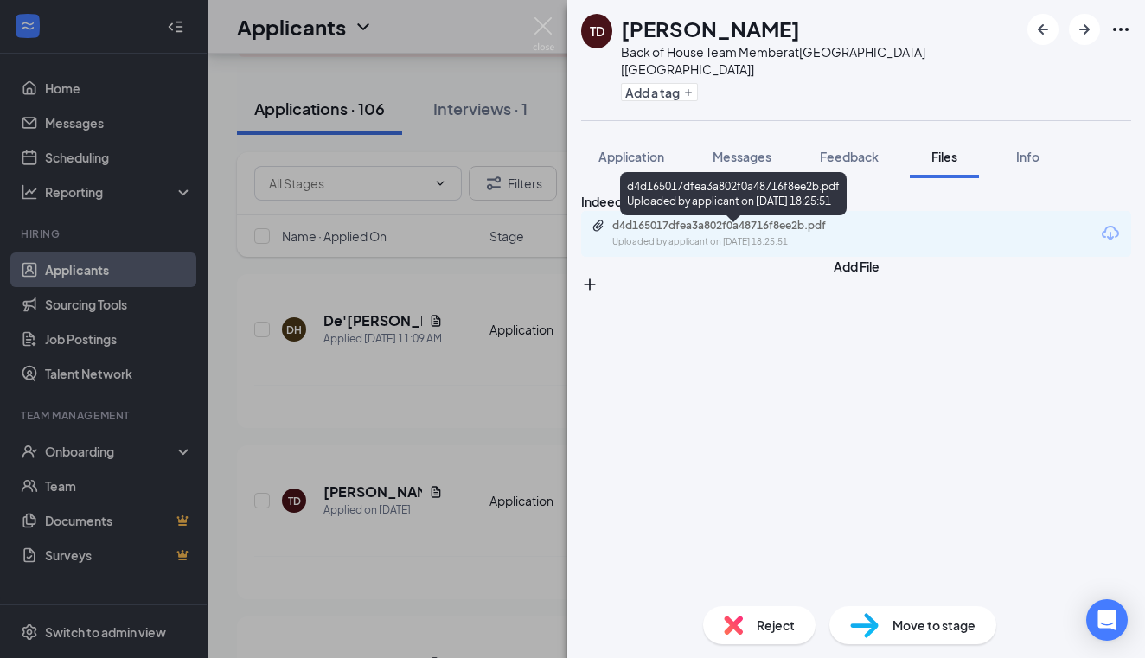
click at [793, 241] on div "d4d165017dfea3a802f0a48716f8ee2b.pdf Uploaded by applicant on Sep 15, 2025 at 1…" at bounding box center [731, 234] width 280 height 30
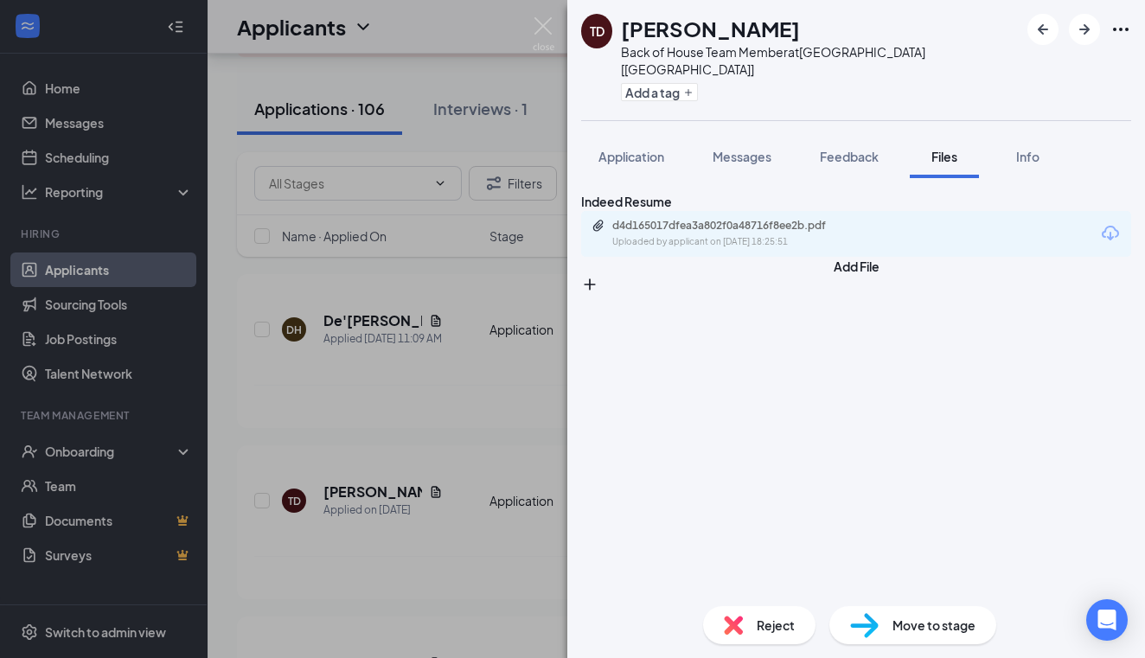
click at [393, 467] on div "TD tonya davis Back of House Team Member at Palestine [TX] Add a tag Applicatio…" at bounding box center [572, 329] width 1145 height 658
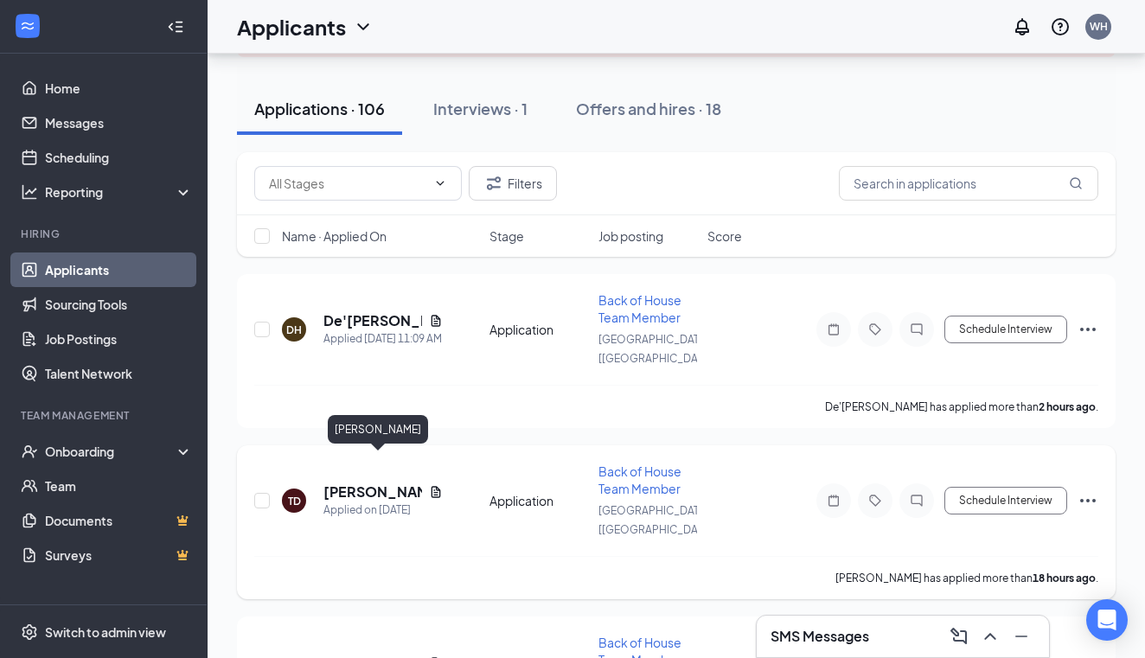
click at [392, 482] on h5 "[PERSON_NAME]" at bounding box center [372, 491] width 99 height 19
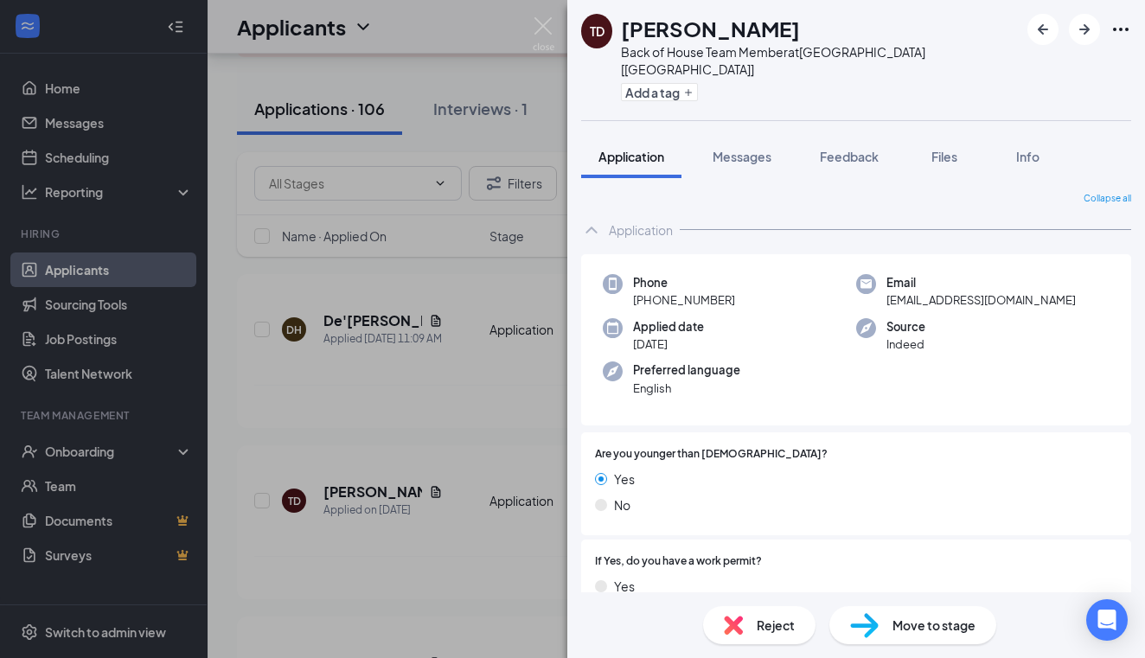
click at [391, 464] on div "TD tonya davis Back of House Team Member at Palestine [TX] Add a tag Applicatio…" at bounding box center [572, 329] width 1145 height 658
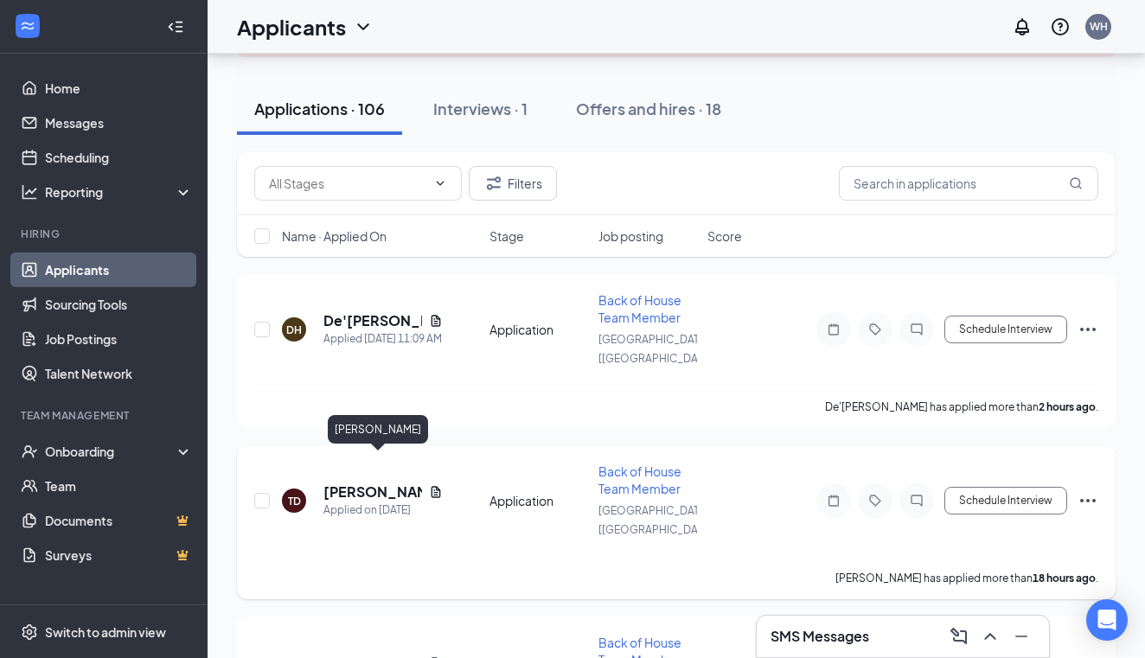
click at [391, 482] on h5 "[PERSON_NAME]" at bounding box center [372, 491] width 99 height 19
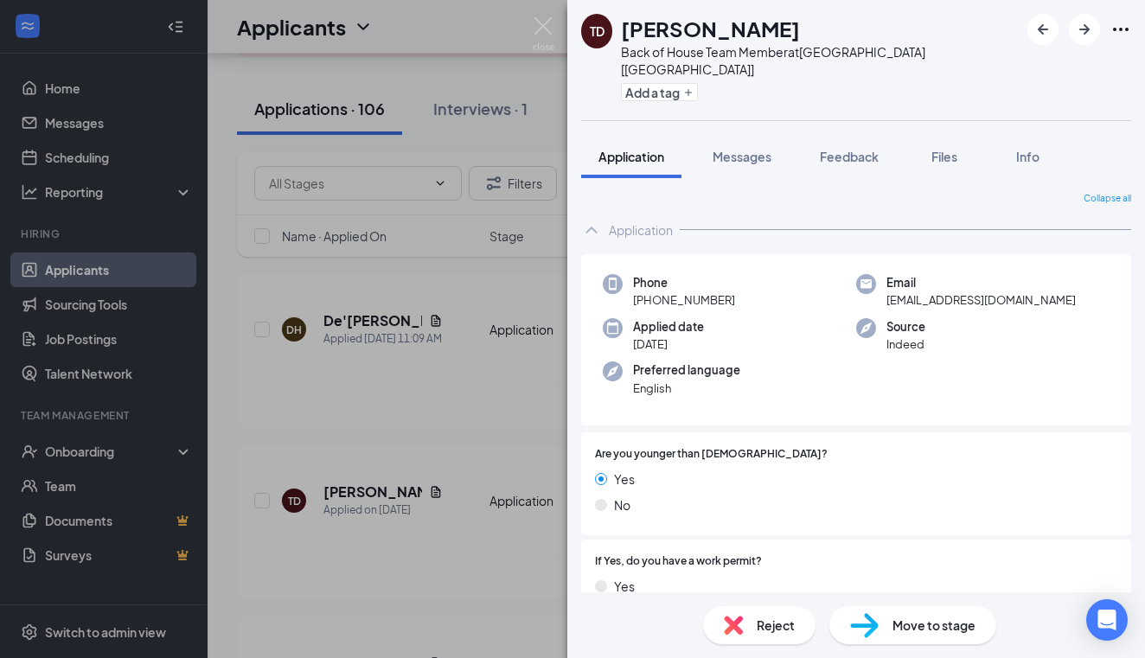
click at [380, 466] on div "TD tonya davis Back of House Team Member at Palestine [TX] Add a tag Applicatio…" at bounding box center [572, 329] width 1145 height 658
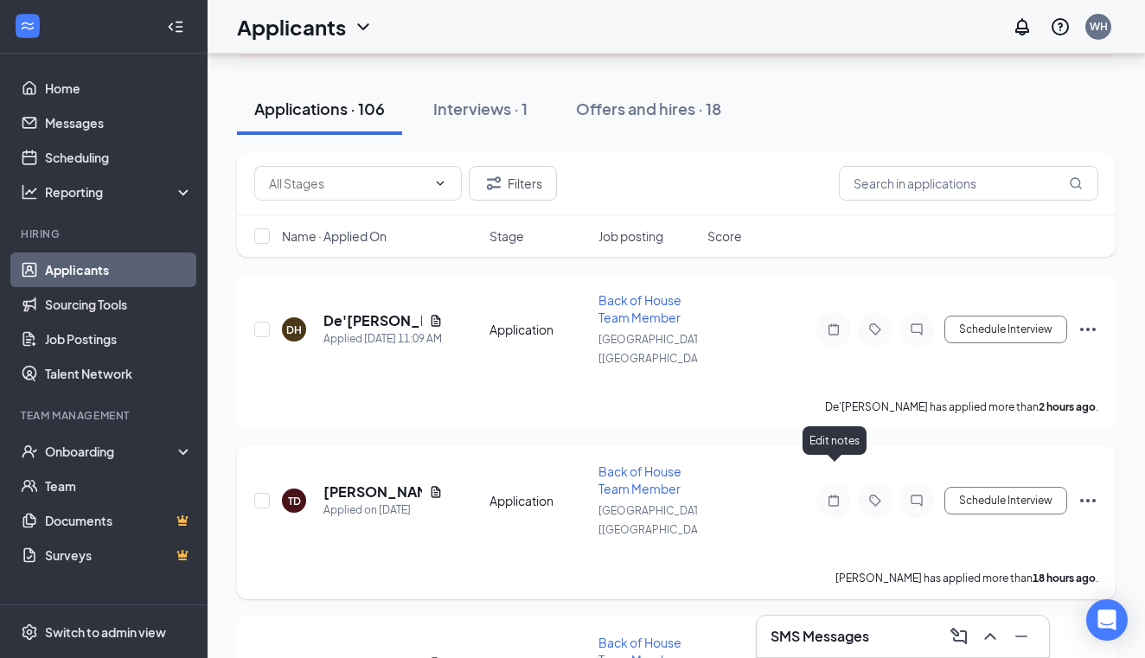
click at [838, 495] on icon "Note" at bounding box center [833, 500] width 10 height 11
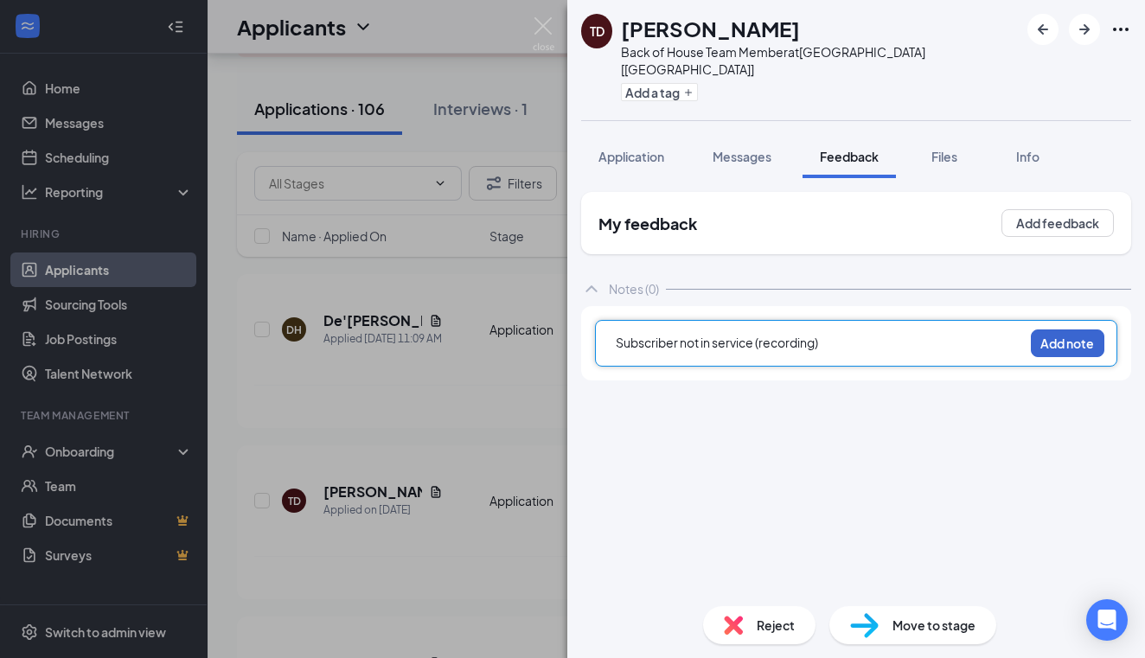
click at [1059, 329] on button "Add note" at bounding box center [1067, 343] width 73 height 28
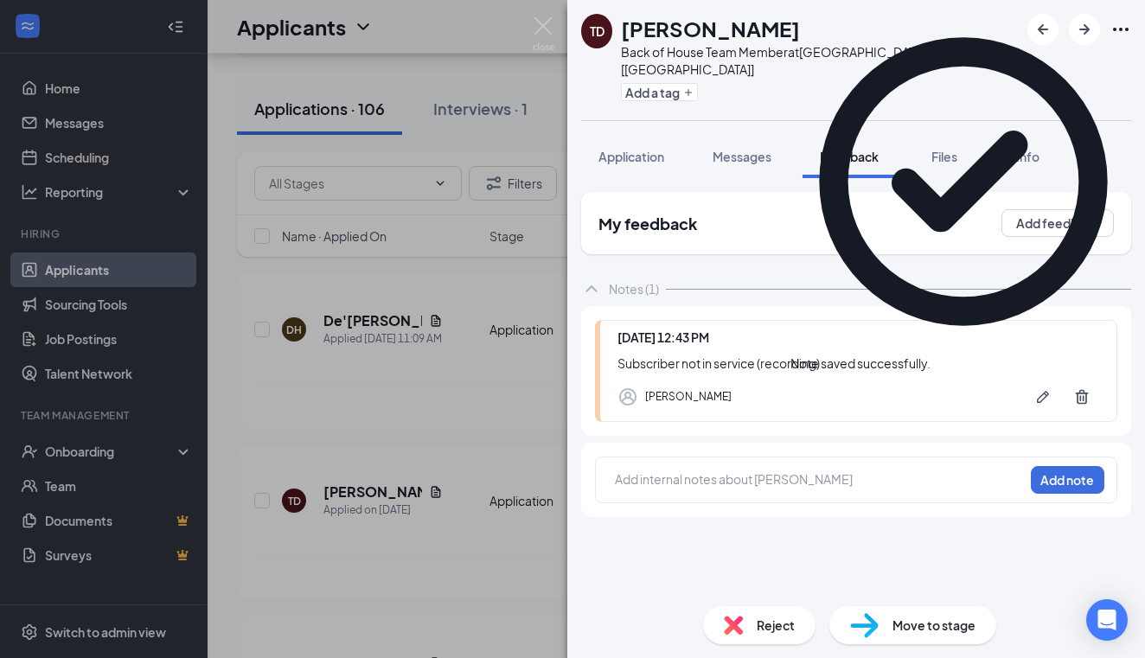
click at [360, 316] on div "TD tonya davis Back of House Team Member at Palestine [TX] Add a tag Applicatio…" at bounding box center [572, 329] width 1145 height 658
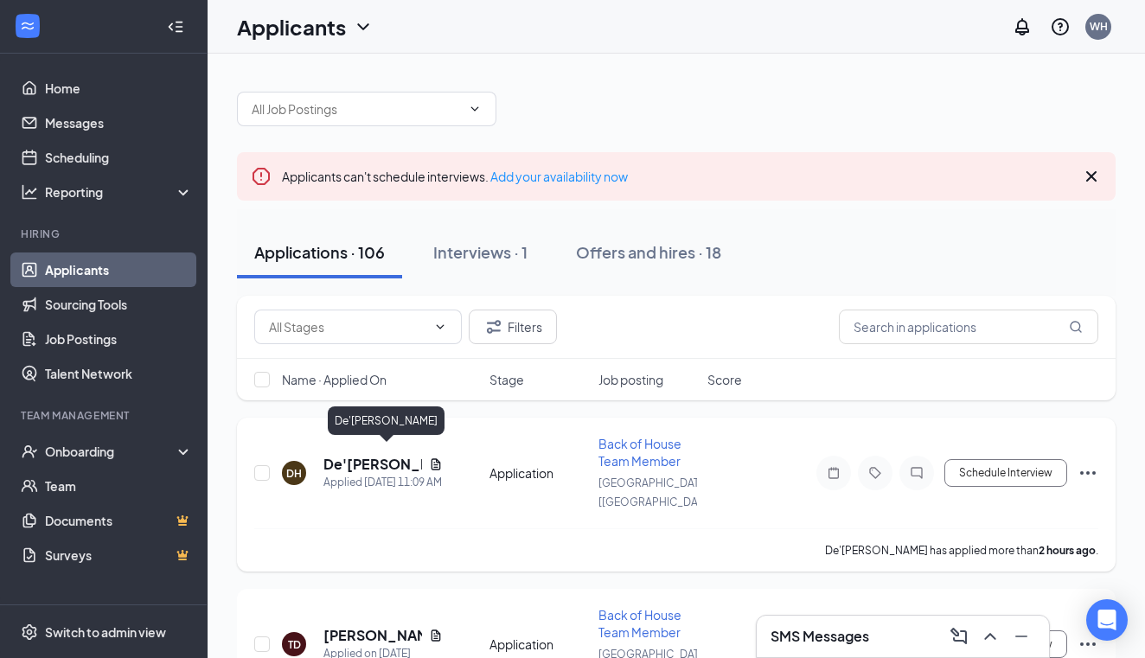
click at [362, 455] on h5 "De'[PERSON_NAME]" at bounding box center [372, 464] width 99 height 19
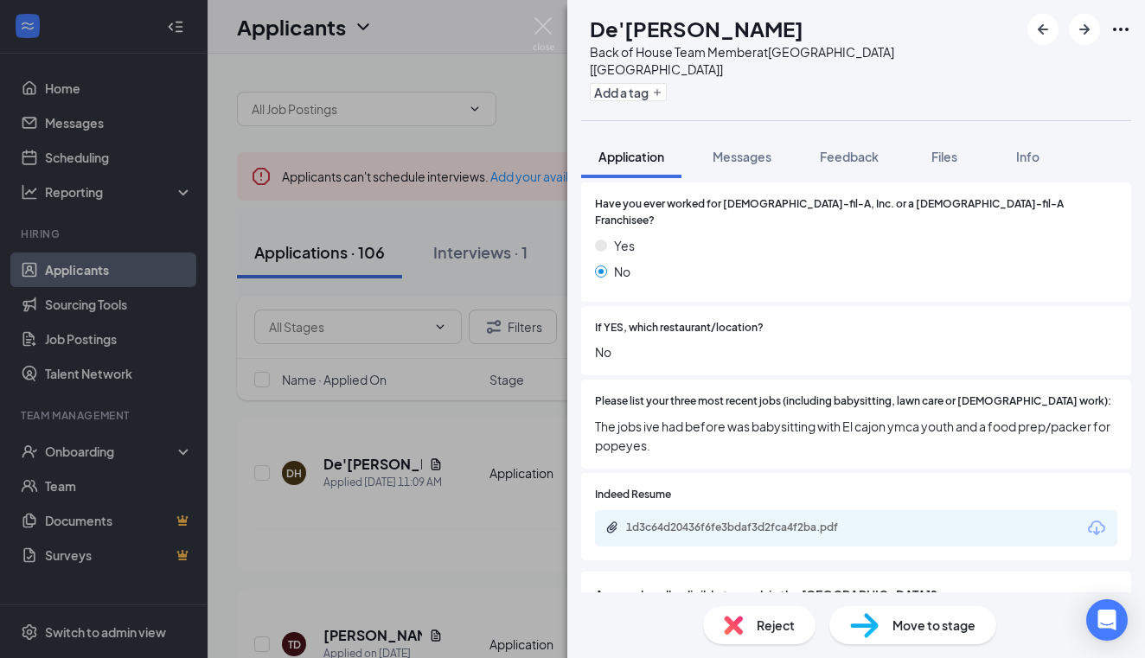
scroll to position [467, 0]
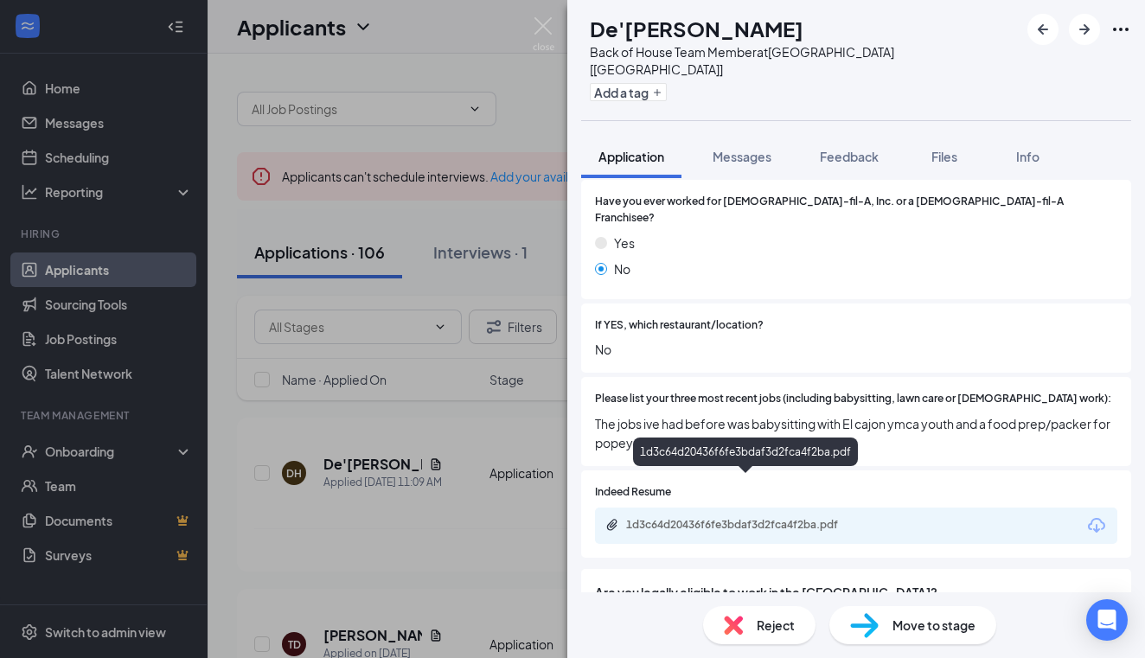
click at [813, 518] on div "1d3c64d20436f6fe3bdaf3d2fca4f2ba.pdf" at bounding box center [747, 525] width 242 height 14
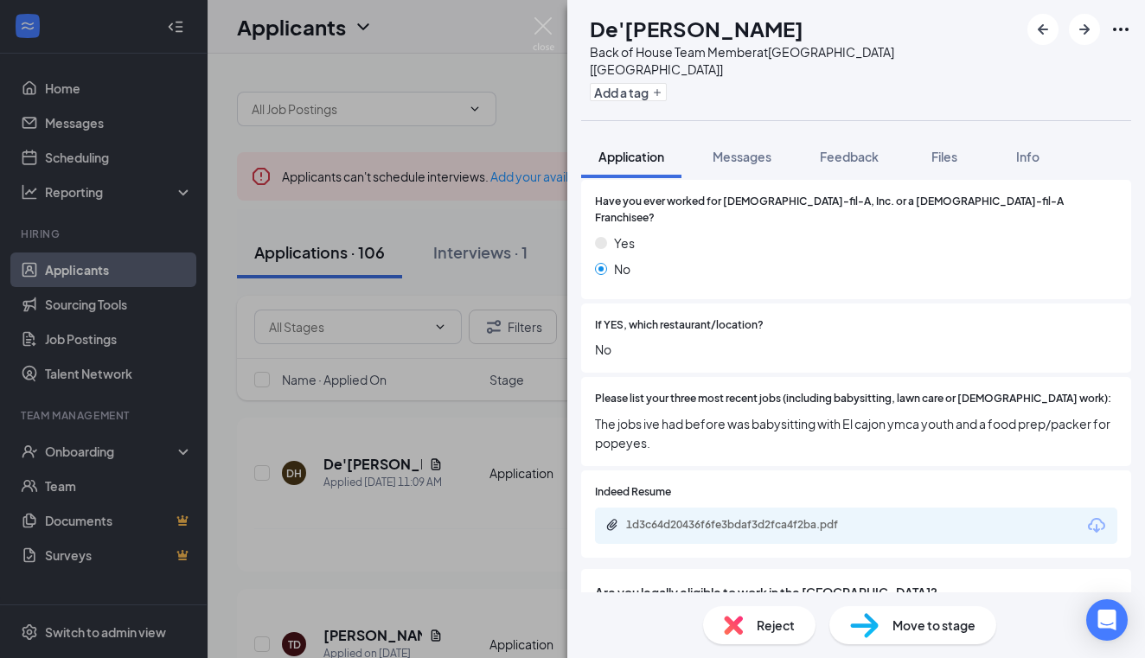
click at [372, 452] on div "DH De'Brion Hinton Back of House Team Member at Palestine [TX] Add a tag Applic…" at bounding box center [572, 329] width 1145 height 658
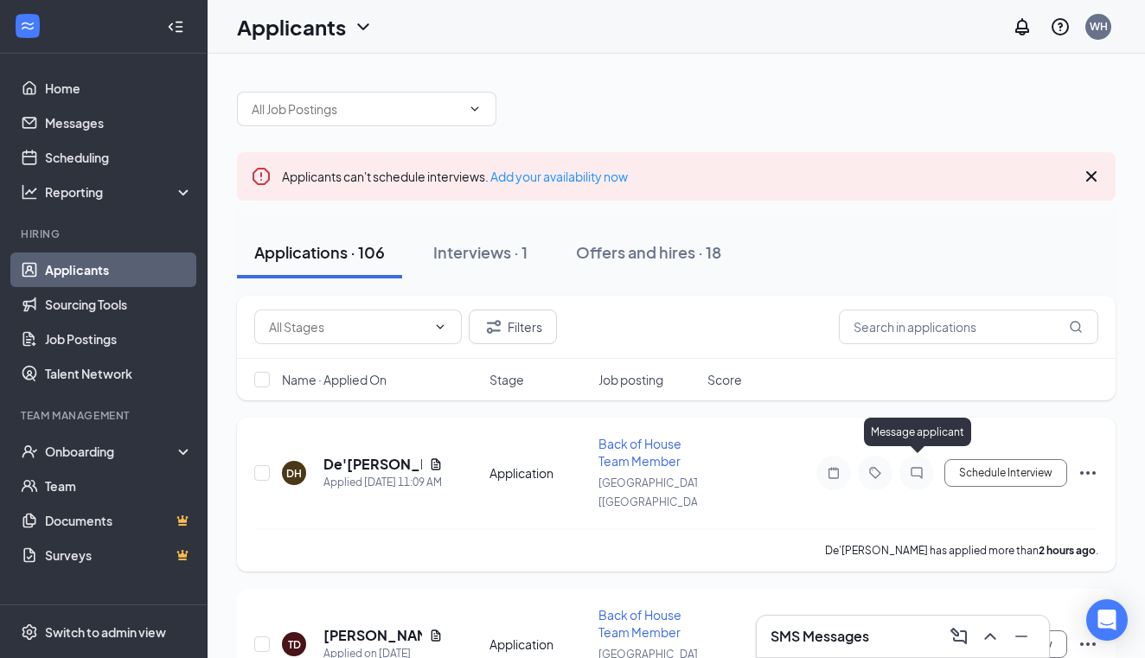
click at [916, 466] on icon "ChatInactive" at bounding box center [916, 473] width 21 height 14
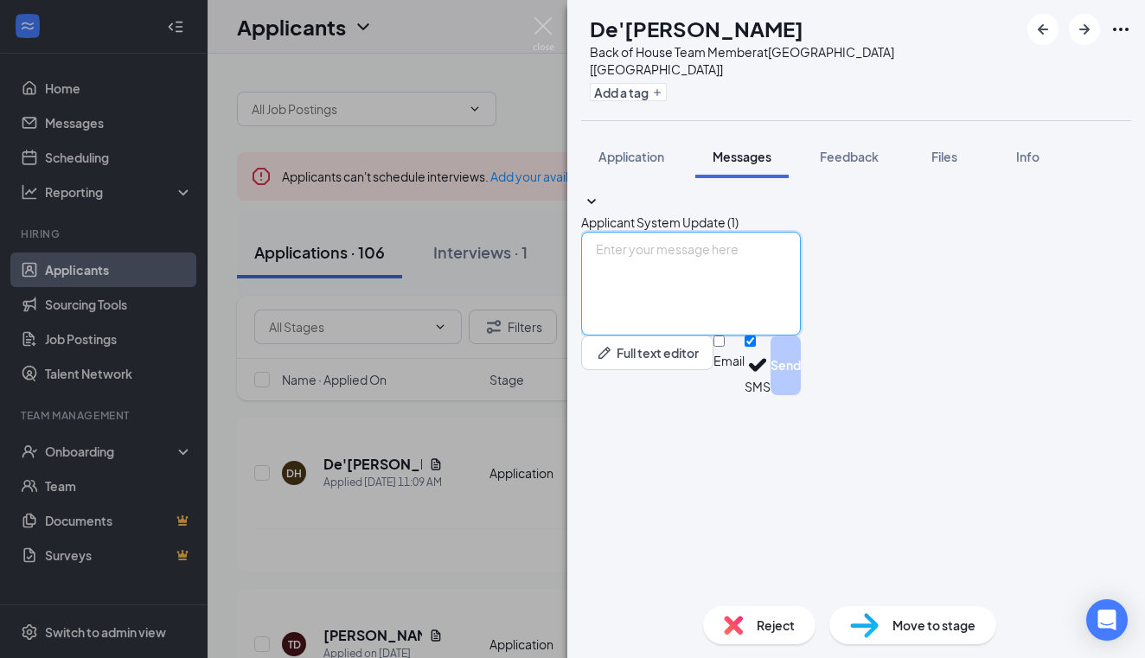
click at [628, 335] on textarea at bounding box center [691, 284] width 220 height 104
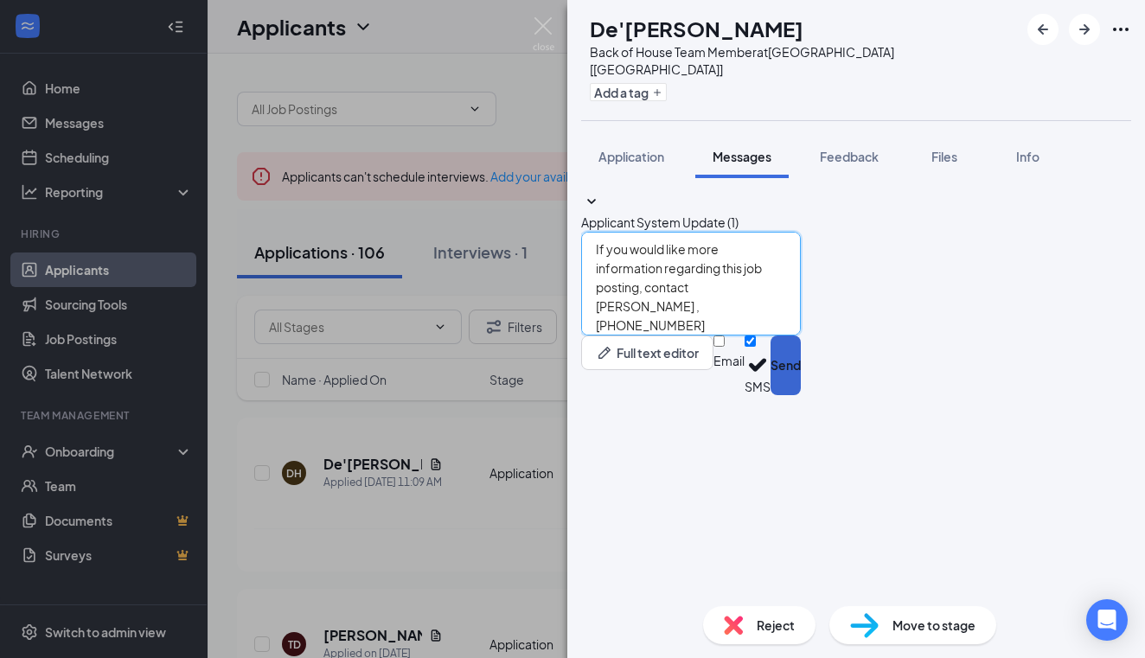
type textarea "If you would like more information regarding this job posting, contact Wanette …"
click at [801, 395] on button "Send" at bounding box center [785, 365] width 30 height 60
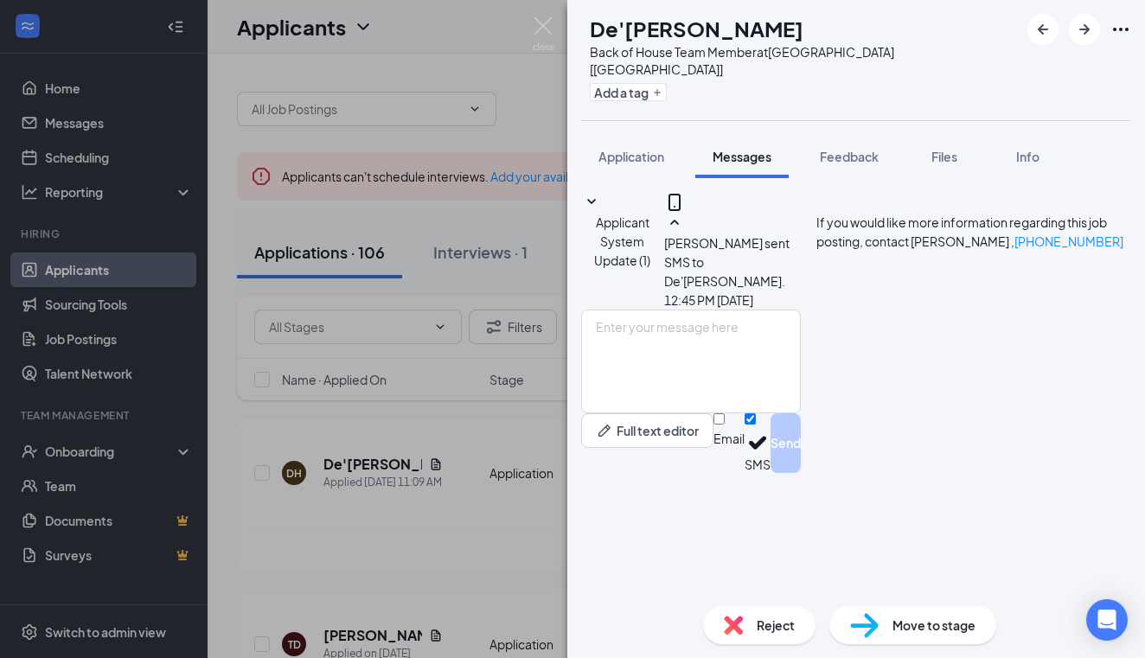
click at [370, 458] on div "DH De'Brion Hinton Back of House Team Member at Palestine [TX] Add a tag Applic…" at bounding box center [572, 329] width 1145 height 658
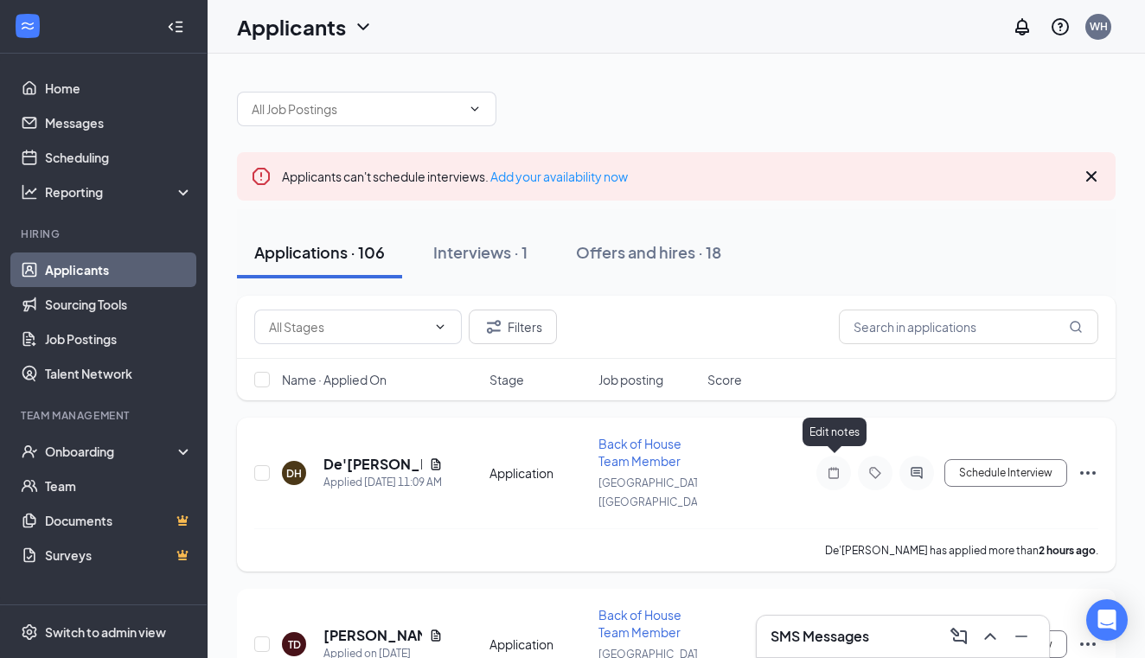
click at [832, 466] on icon "Note" at bounding box center [833, 473] width 21 height 14
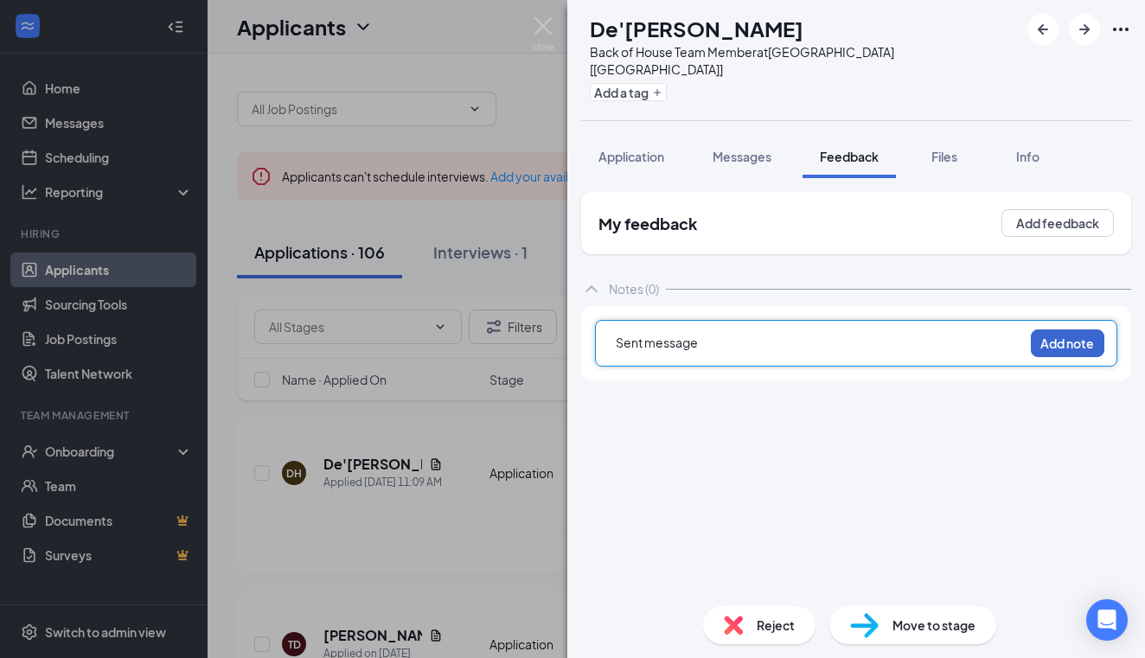
click at [1064, 329] on button "Add note" at bounding box center [1067, 343] width 73 height 28
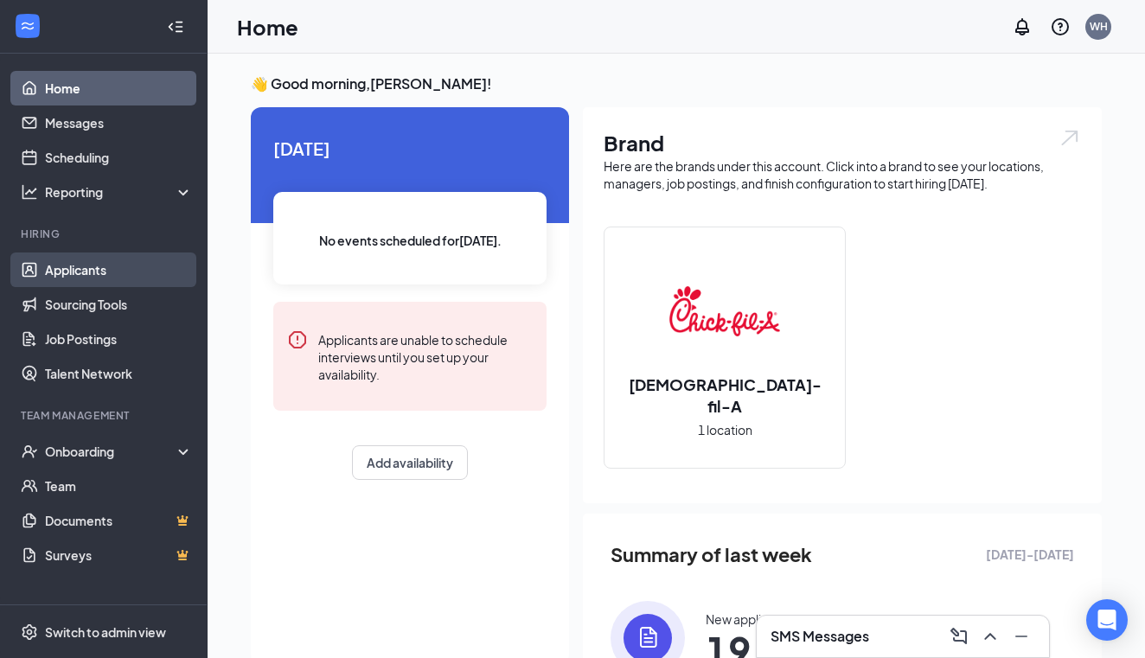
click at [98, 271] on link "Applicants" at bounding box center [119, 269] width 148 height 35
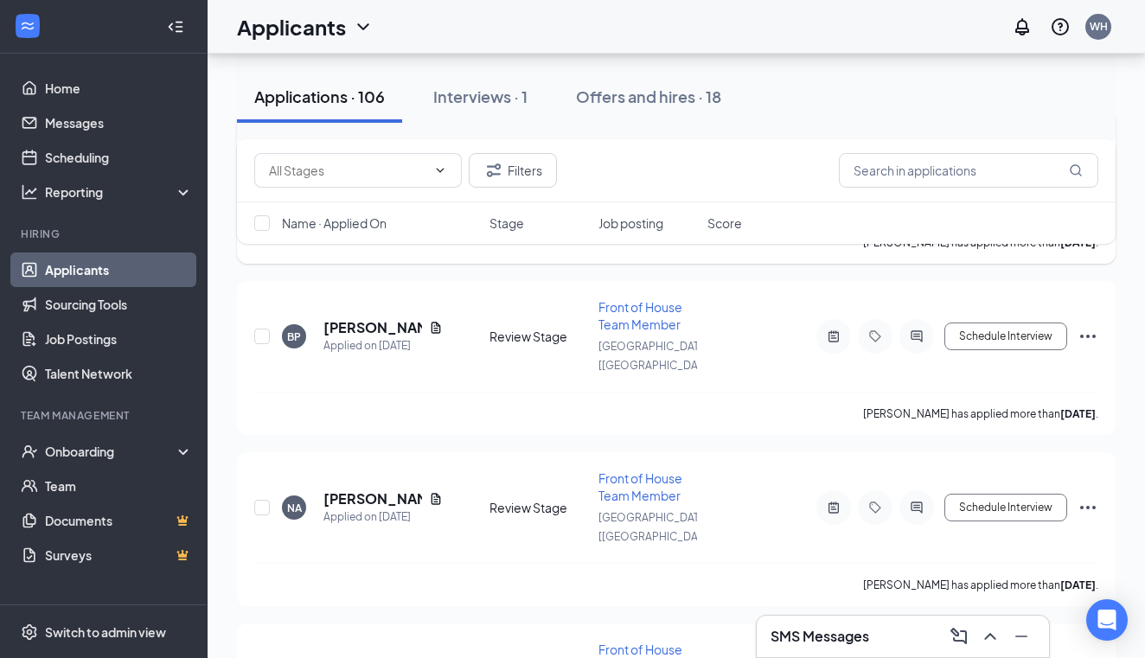
scroll to position [2692, 0]
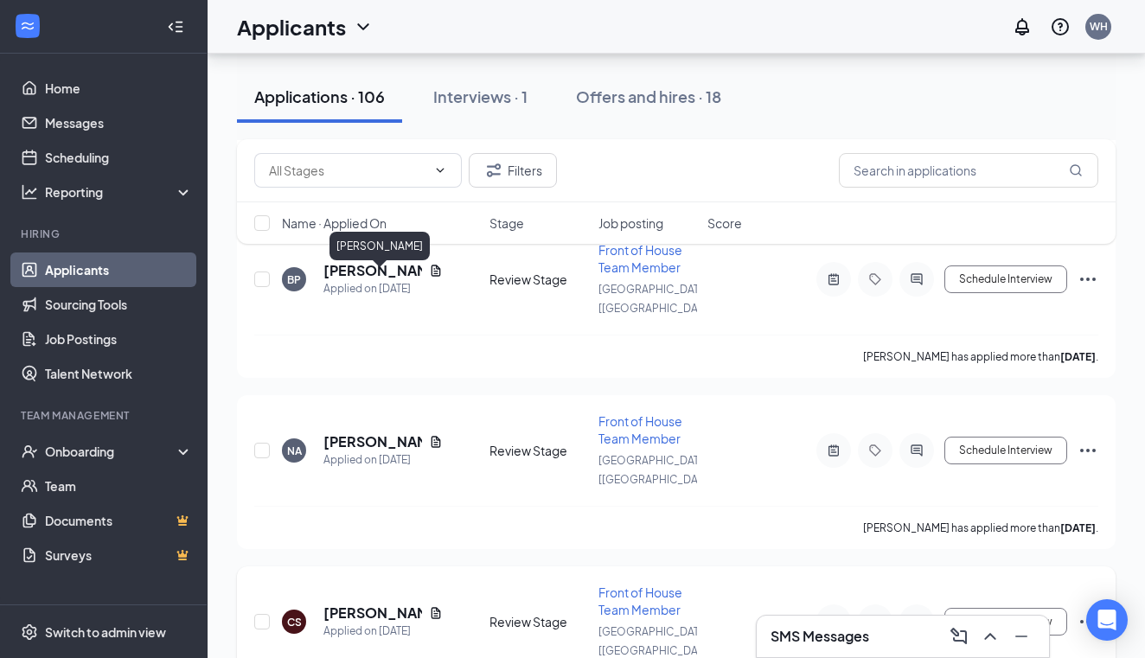
click at [349, 603] on h5 "[PERSON_NAME]" at bounding box center [372, 612] width 99 height 19
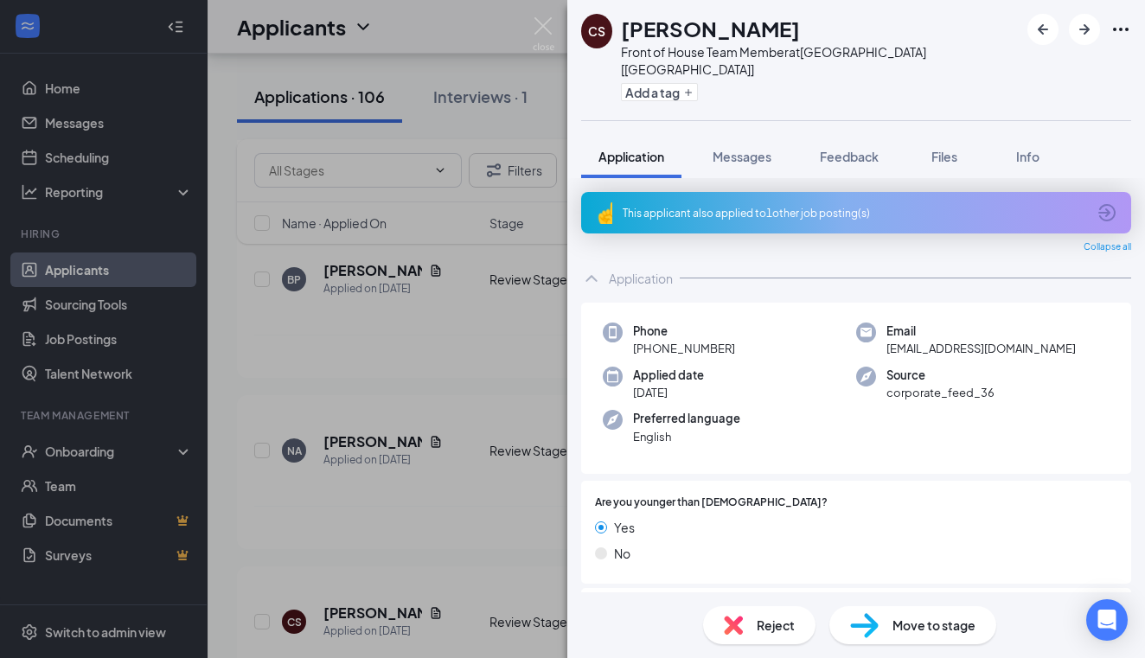
click at [437, 282] on div "[PERSON_NAME] [PERSON_NAME] Front of House Team Member at [GEOGRAPHIC_DATA] [[G…" at bounding box center [572, 329] width 1145 height 658
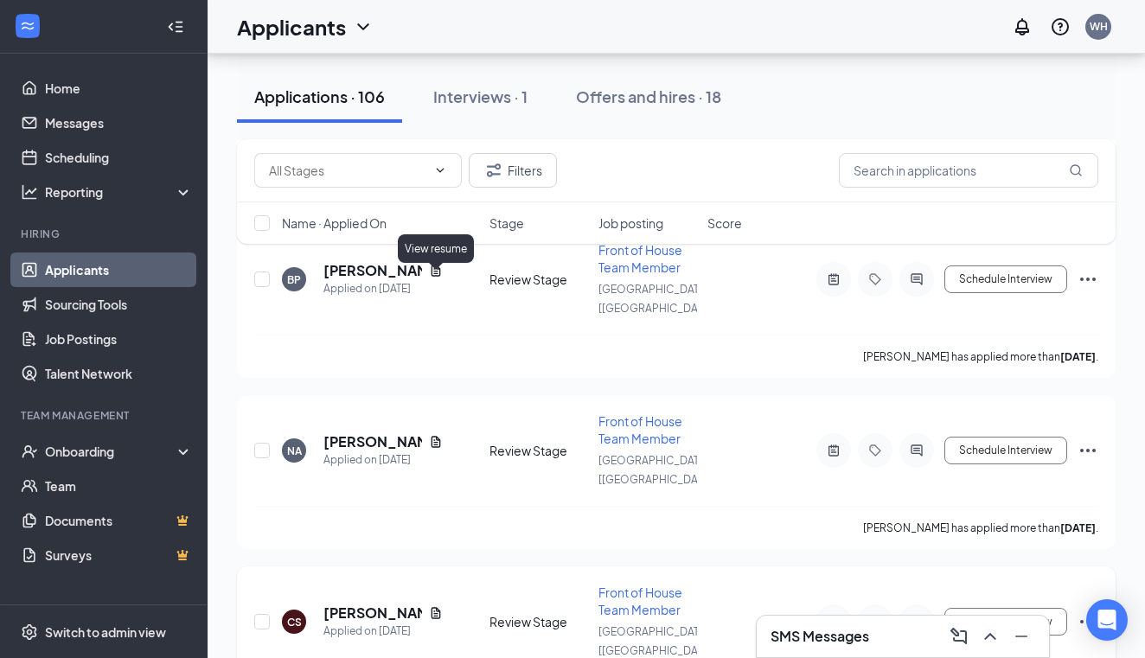
click at [438, 606] on icon "Document" at bounding box center [436, 613] width 14 height 14
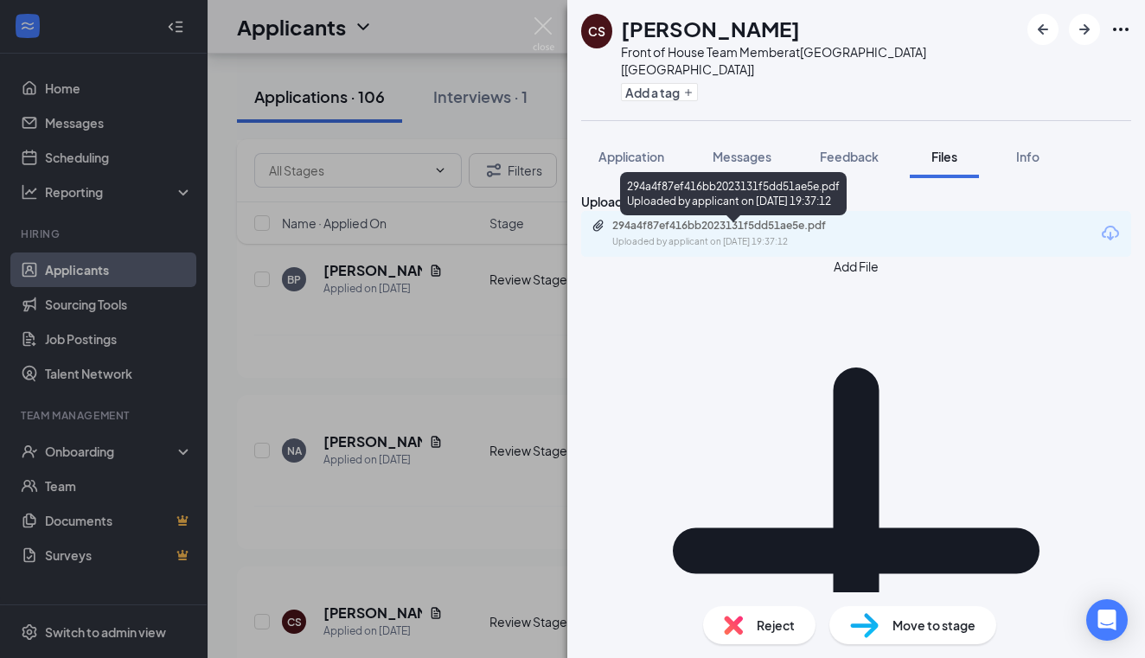
click at [738, 243] on div "Uploaded by applicant on [DATE] 19:37:12" at bounding box center [741, 242] width 259 height 14
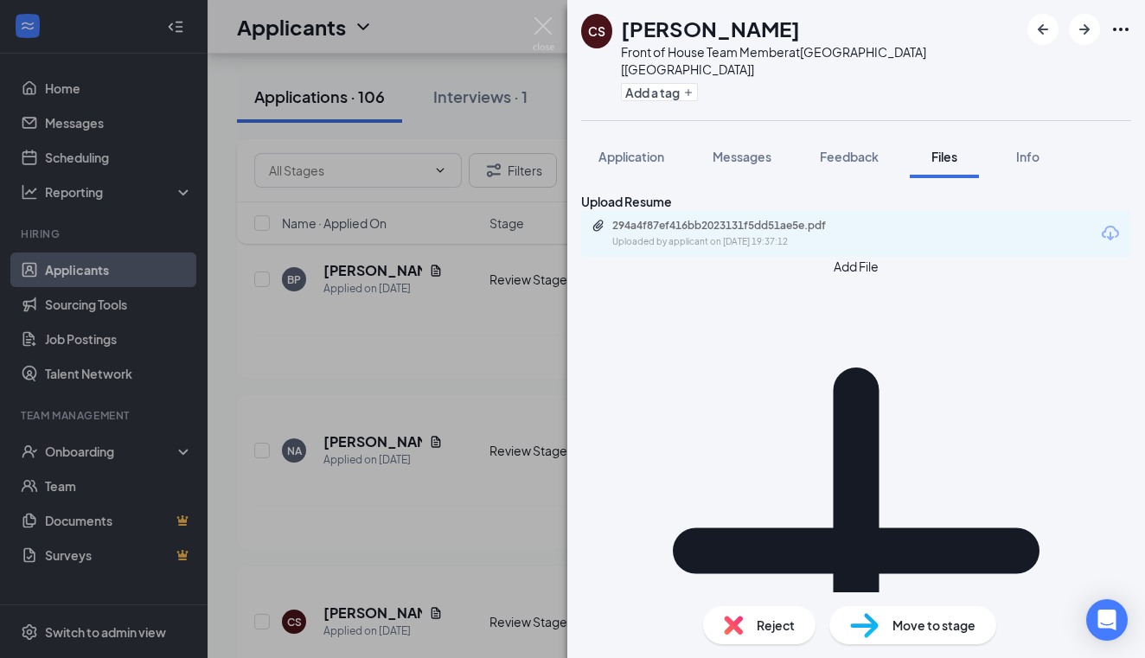
click at [339, 283] on div "[PERSON_NAME] [PERSON_NAME] Front of House Team Member at [GEOGRAPHIC_DATA] [[G…" at bounding box center [572, 329] width 1145 height 658
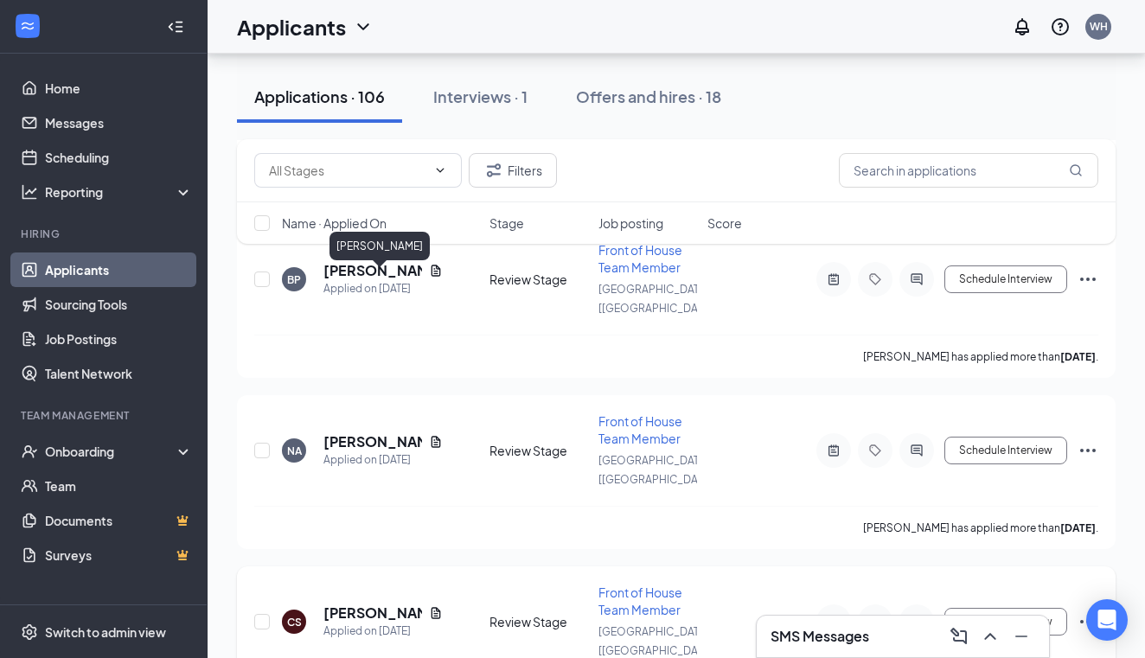
click at [341, 603] on h5 "[PERSON_NAME]" at bounding box center [372, 612] width 99 height 19
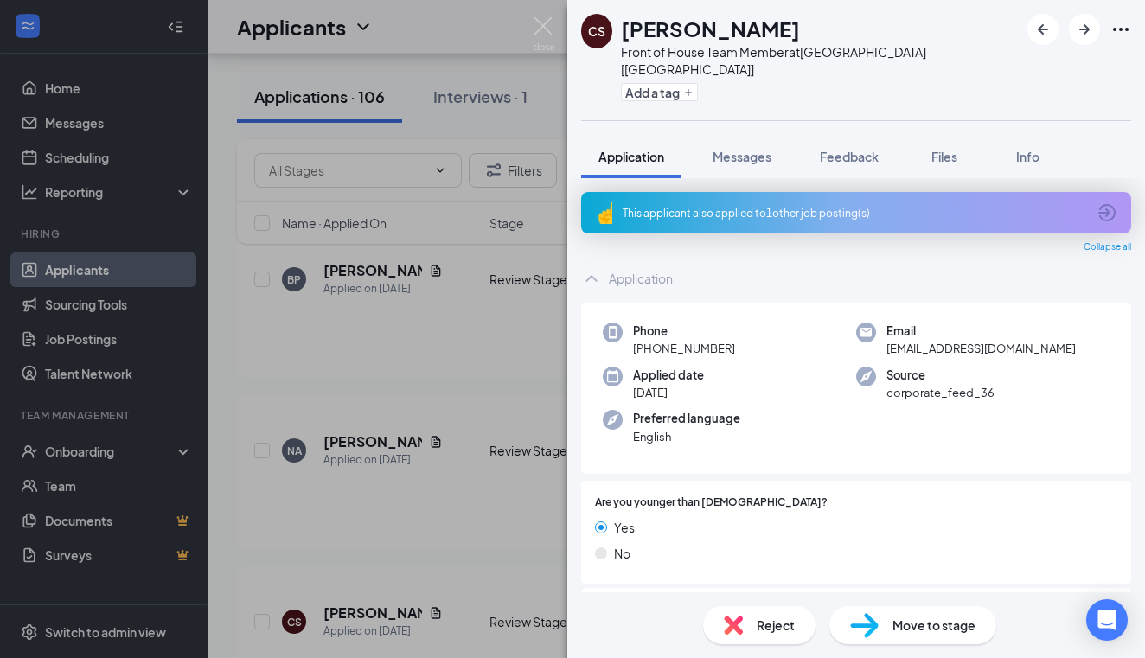
click at [342, 284] on div "[PERSON_NAME] [PERSON_NAME] Front of House Team Member at [GEOGRAPHIC_DATA] [[G…" at bounding box center [572, 329] width 1145 height 658
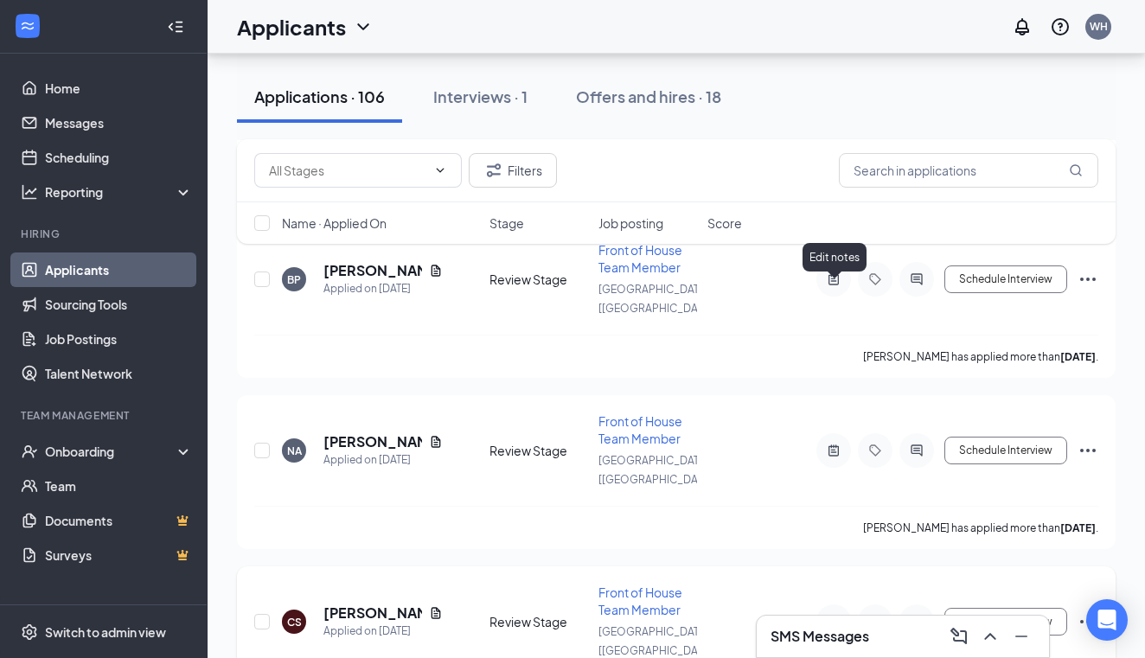
click at [835, 615] on icon "ActiveNote" at bounding box center [833, 622] width 21 height 14
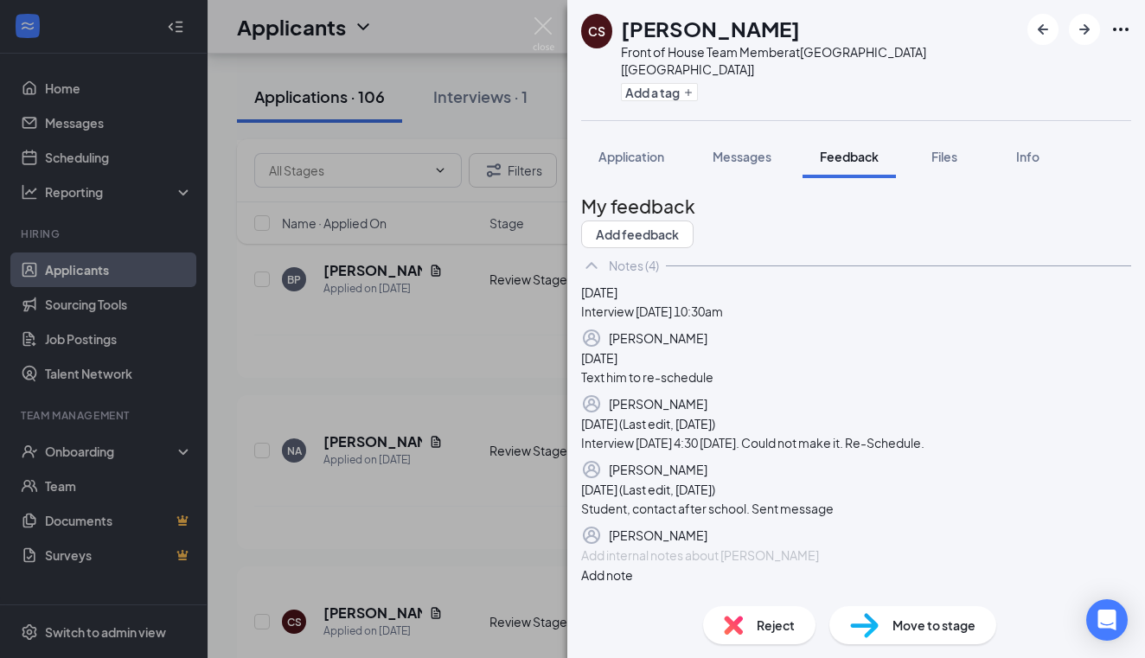
scroll to position [-2, 0]
click at [437, 278] on div "[PERSON_NAME] [PERSON_NAME] Front of House Team Member at [GEOGRAPHIC_DATA] [[G…" at bounding box center [572, 329] width 1145 height 658
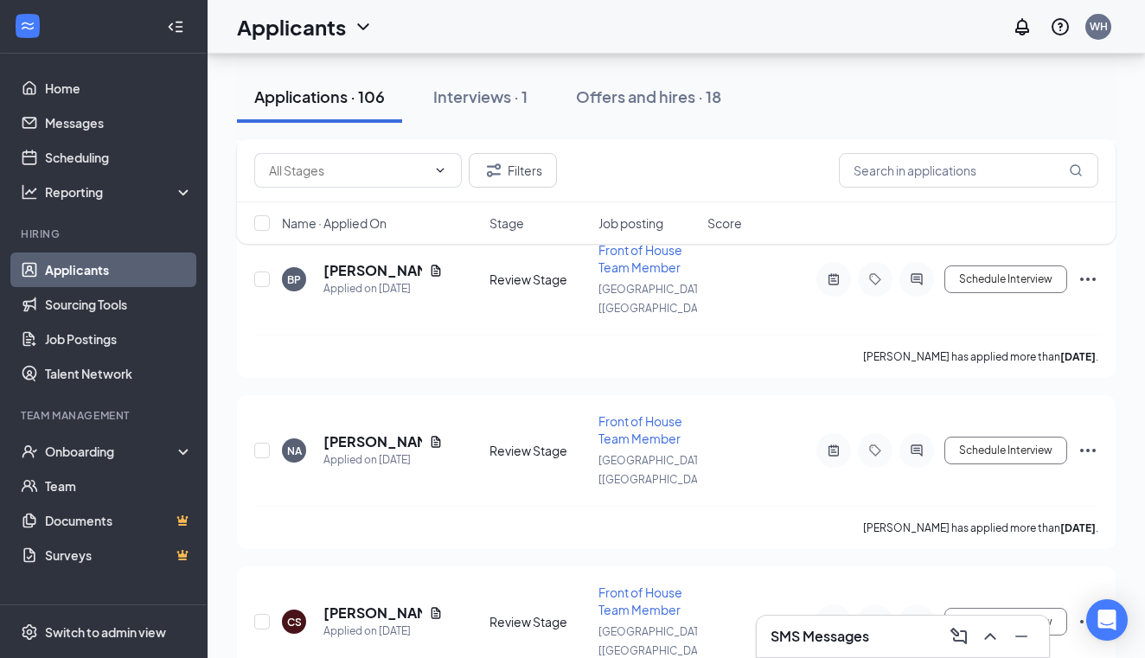
click at [437, 607] on icon "Document" at bounding box center [436, 612] width 10 height 11
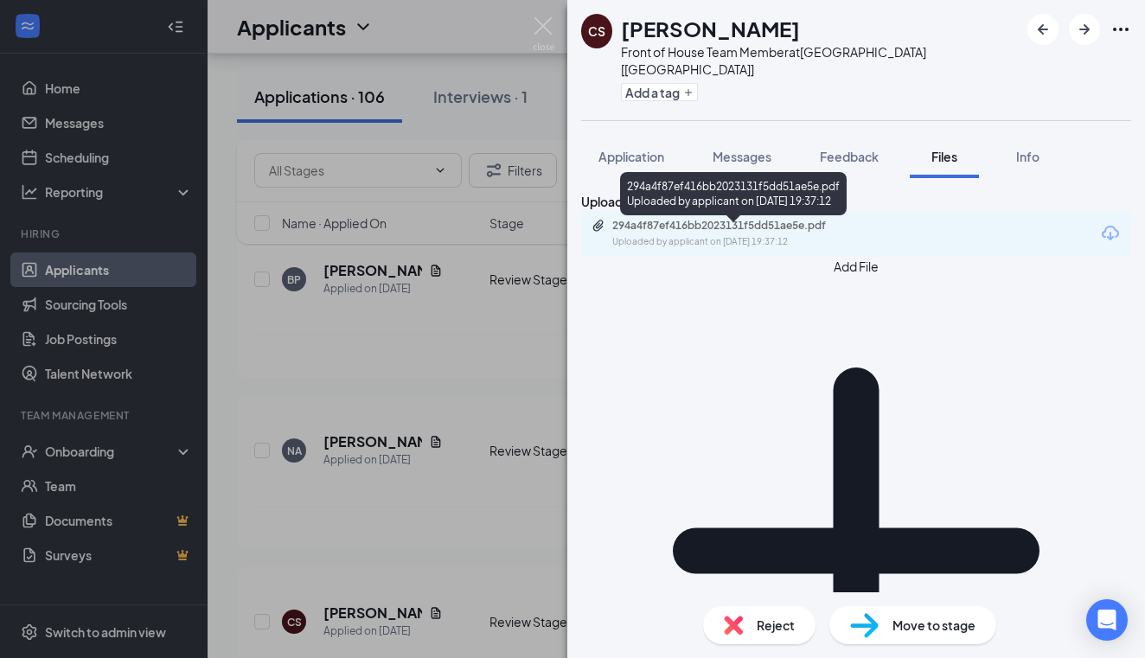
click at [738, 233] on div "294a4f87ef416bb2023131f5dd51ae5e.pdf" at bounding box center [733, 226] width 242 height 14
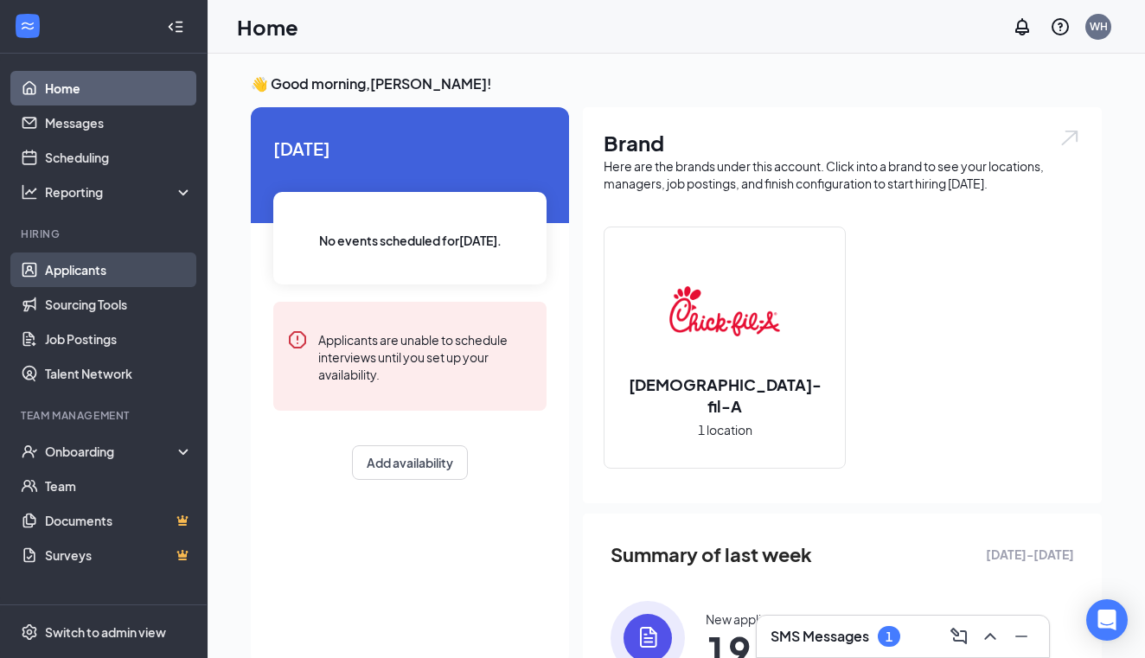
click at [105, 266] on link "Applicants" at bounding box center [119, 269] width 148 height 35
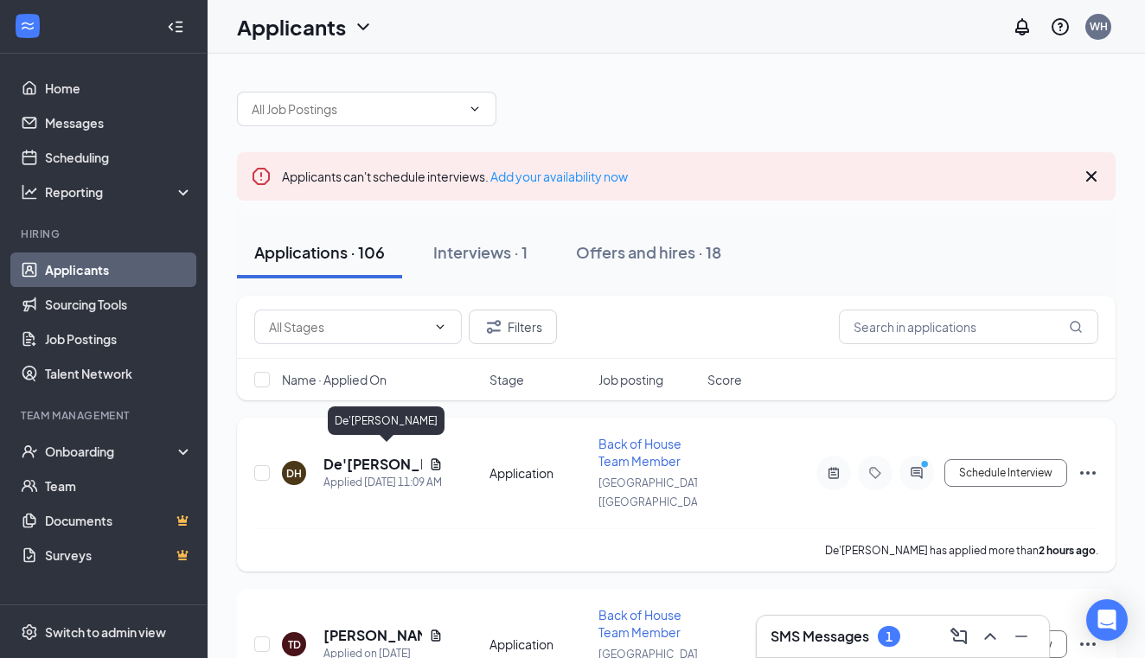
click at [366, 462] on h5 "De'[PERSON_NAME]" at bounding box center [372, 464] width 99 height 19
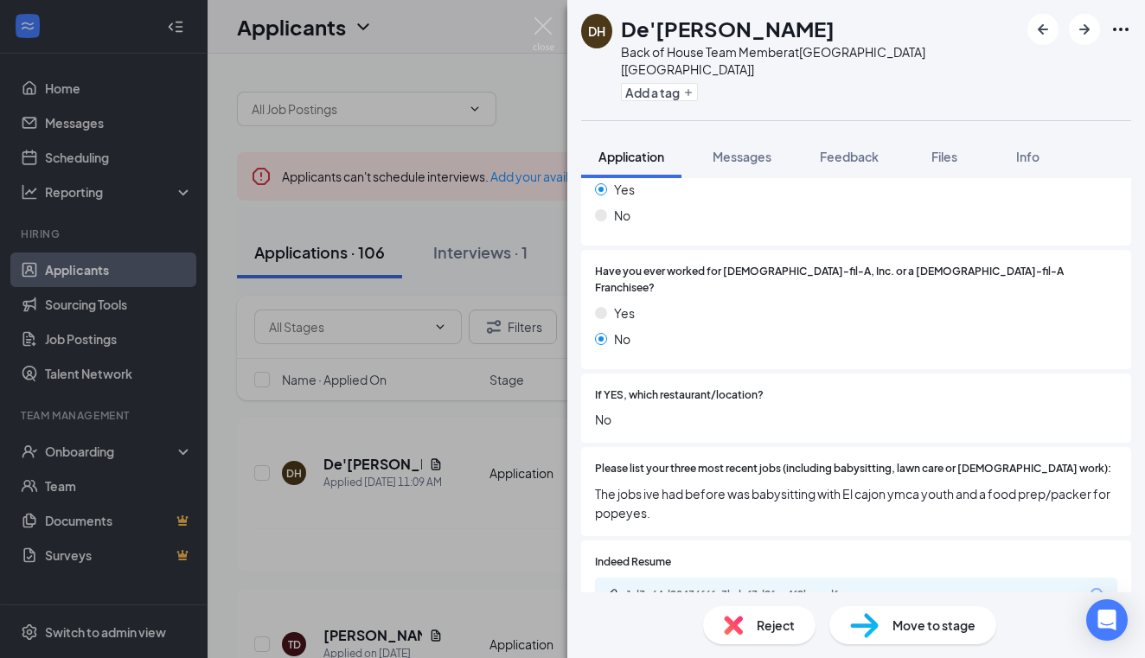
scroll to position [409, 0]
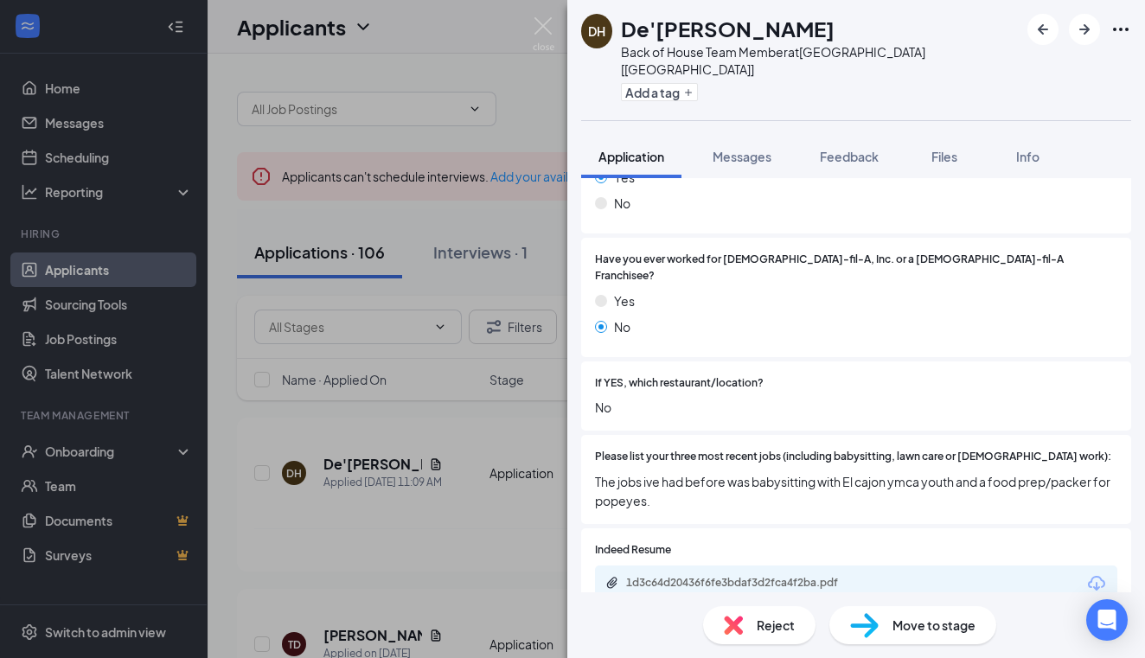
click at [373, 456] on div "DH De'Brion Hinton Back of House Team Member at Palestine [TX] Add a tag Applic…" at bounding box center [572, 329] width 1145 height 658
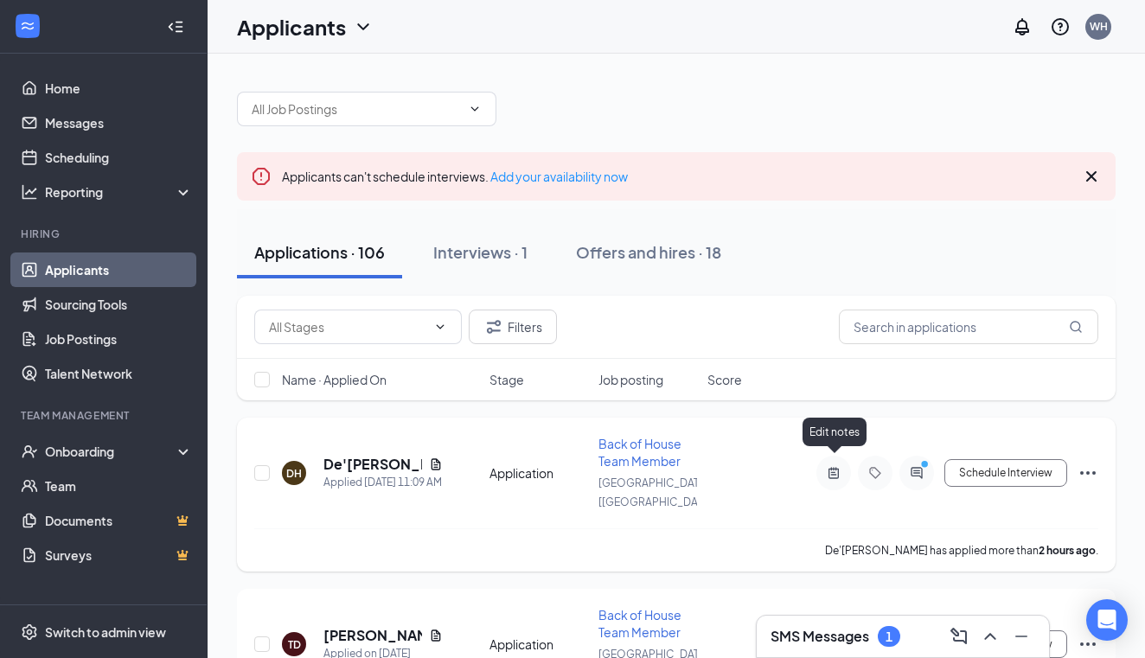
click at [833, 466] on icon "ActiveNote" at bounding box center [833, 473] width 21 height 14
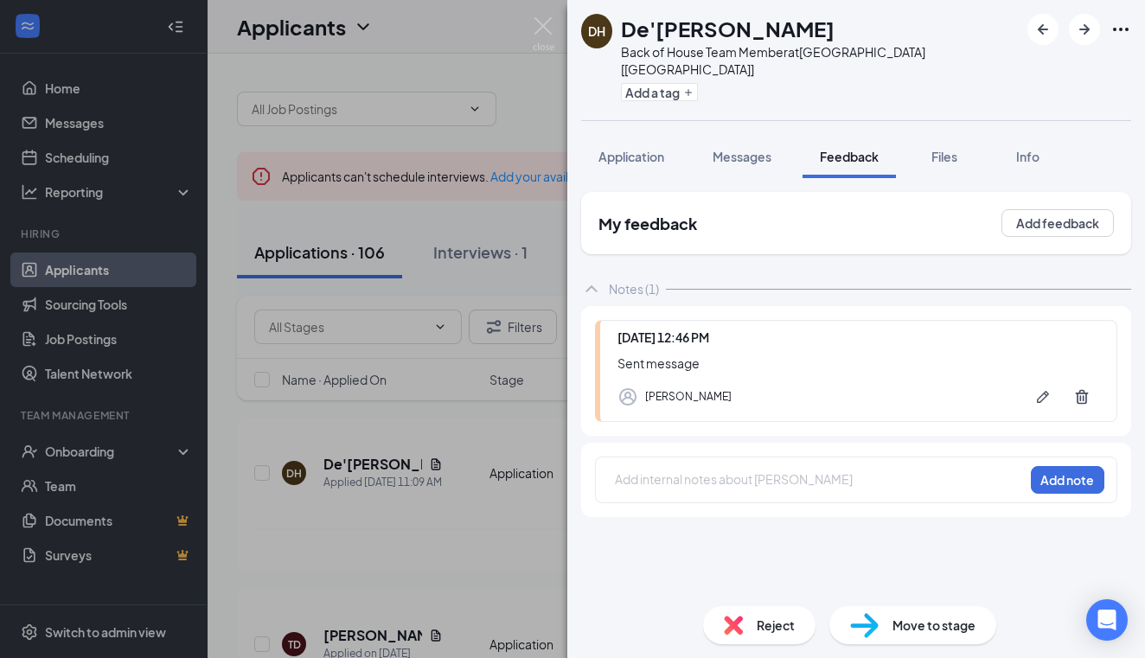
click at [366, 461] on div "DH De'Brion Hinton Back of House Team Member at Palestine [TX] Add a tag Applic…" at bounding box center [572, 329] width 1145 height 658
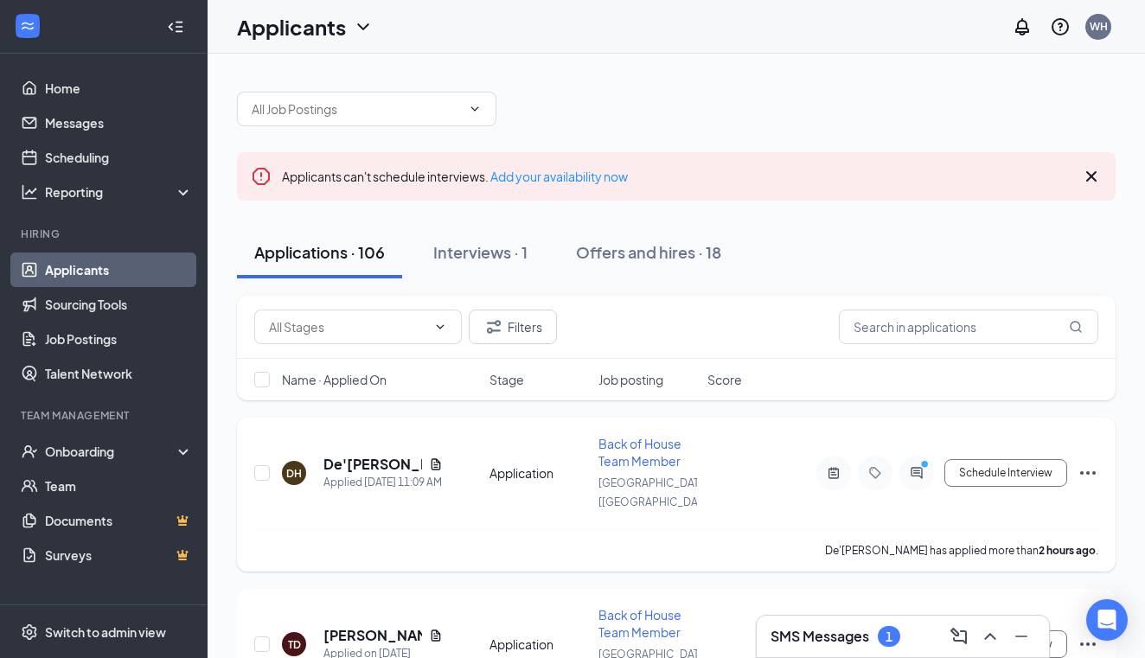
click at [367, 461] on h5 "De'[PERSON_NAME]" at bounding box center [372, 464] width 99 height 19
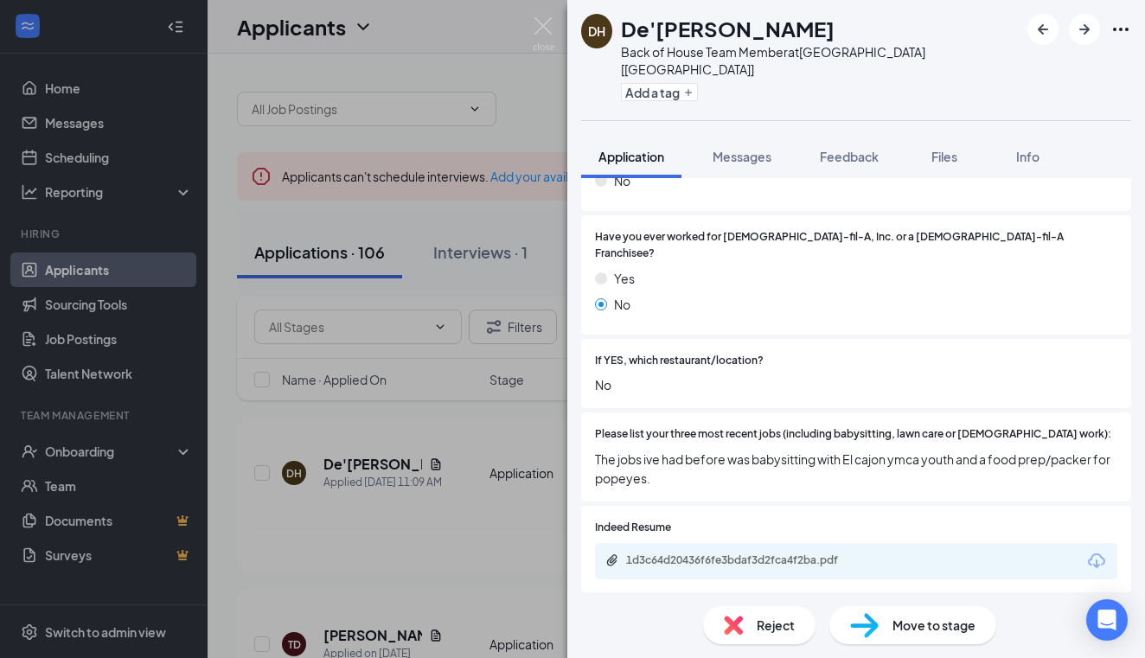
scroll to position [431, 0]
click at [432, 456] on div "DH De'Brion Hinton Back of House Team Member at Palestine [TX] Add a tag Applic…" at bounding box center [572, 329] width 1145 height 658
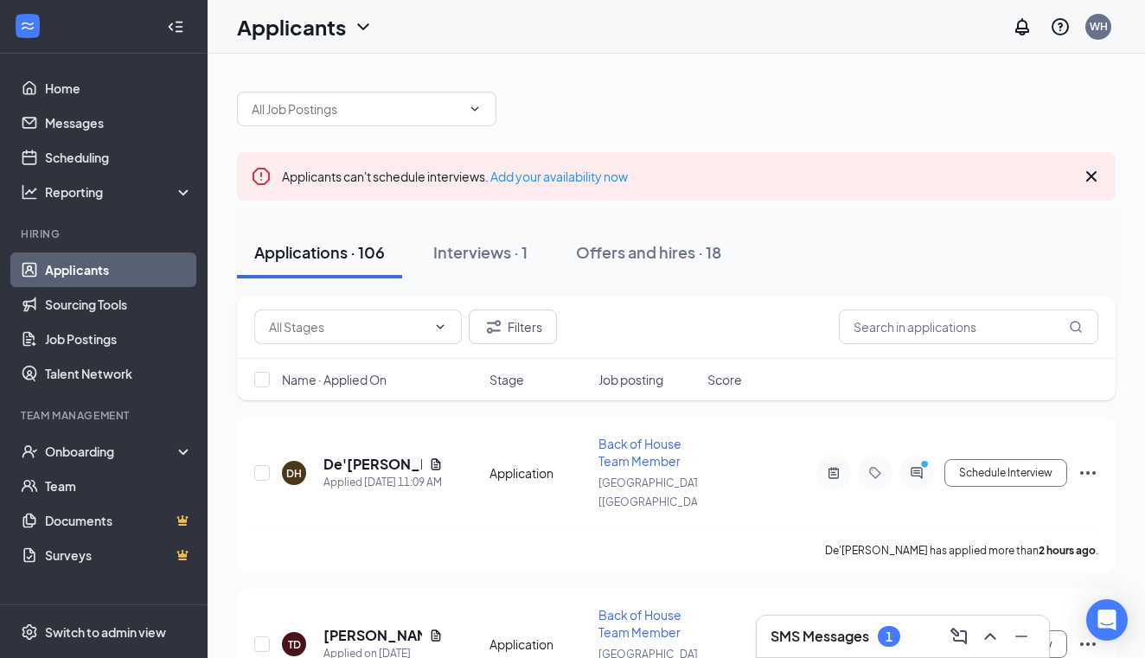
click at [432, 458] on icon "Document" at bounding box center [436, 463] width 10 height 11
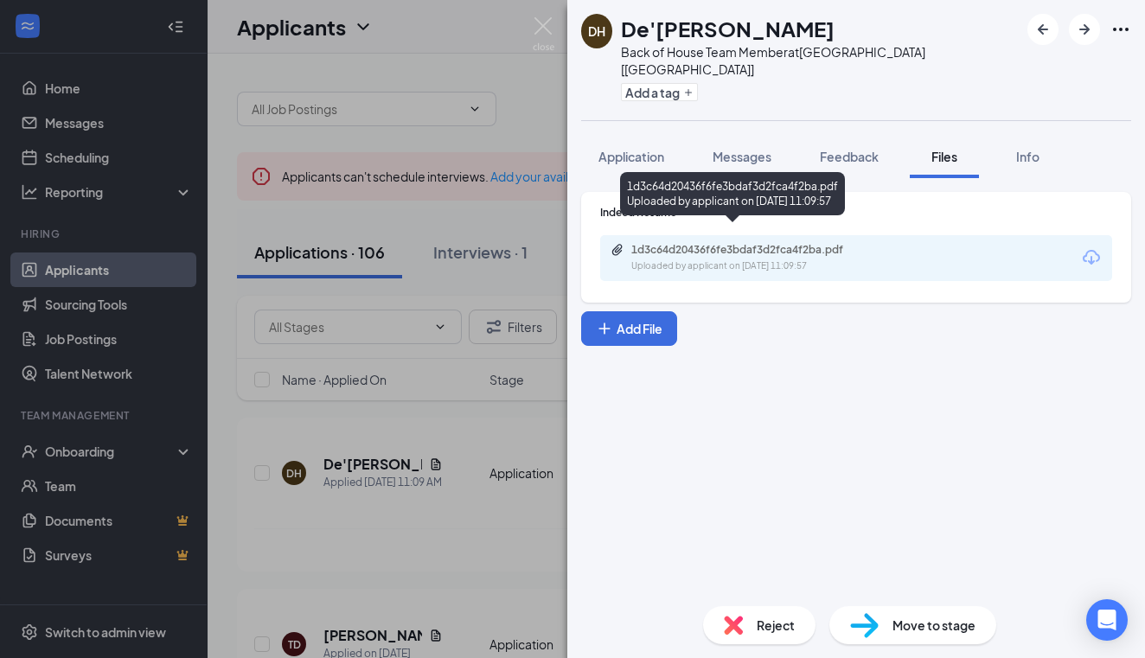
click at [770, 243] on div "1d3c64d20436f6fe3bdaf3d2fca4f2ba.pdf" at bounding box center [752, 250] width 242 height 14
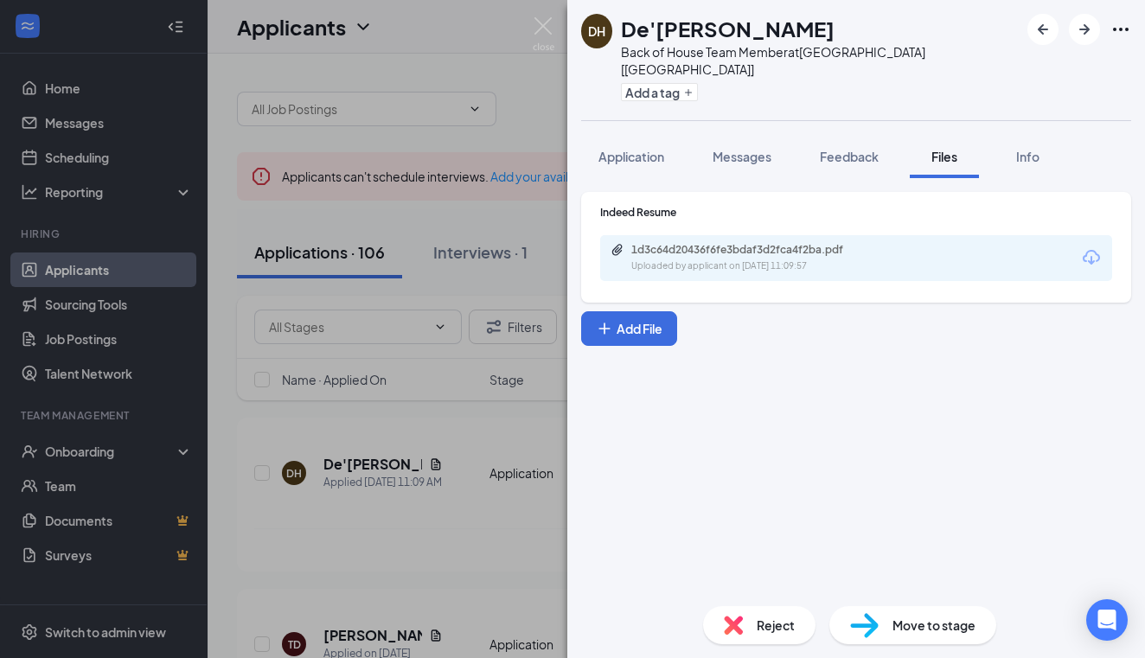
click at [377, 458] on div "DH De'Brion Hinton Back of House Team Member at Palestine [TX] Add a tag Applic…" at bounding box center [572, 329] width 1145 height 658
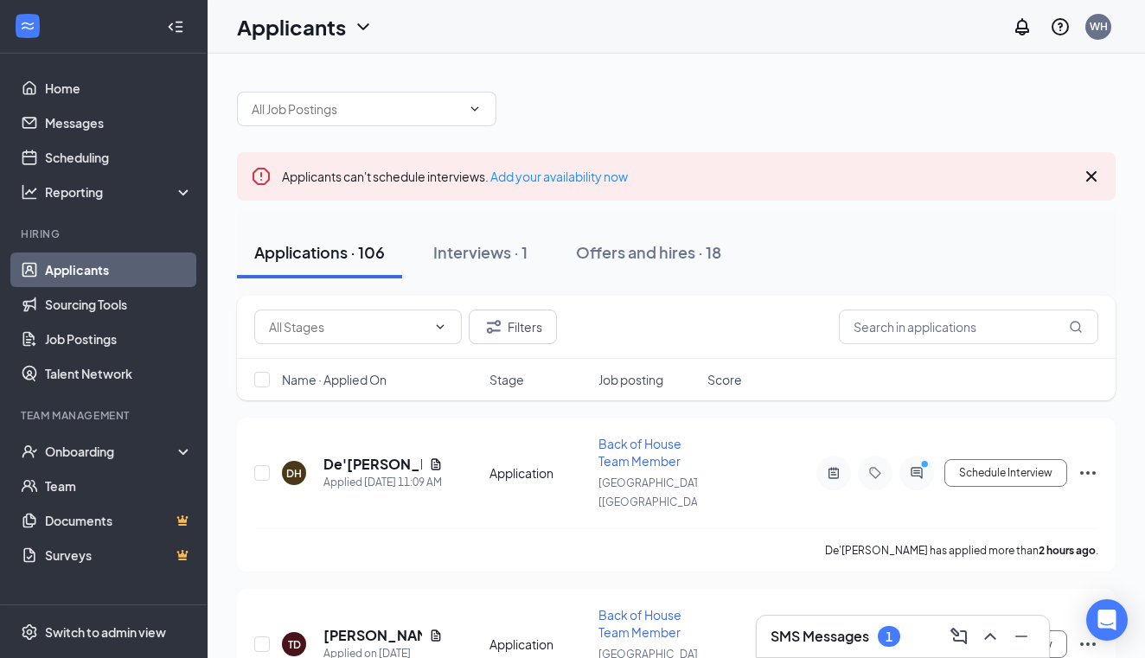
click at [892, 634] on div "1" at bounding box center [888, 636] width 7 height 15
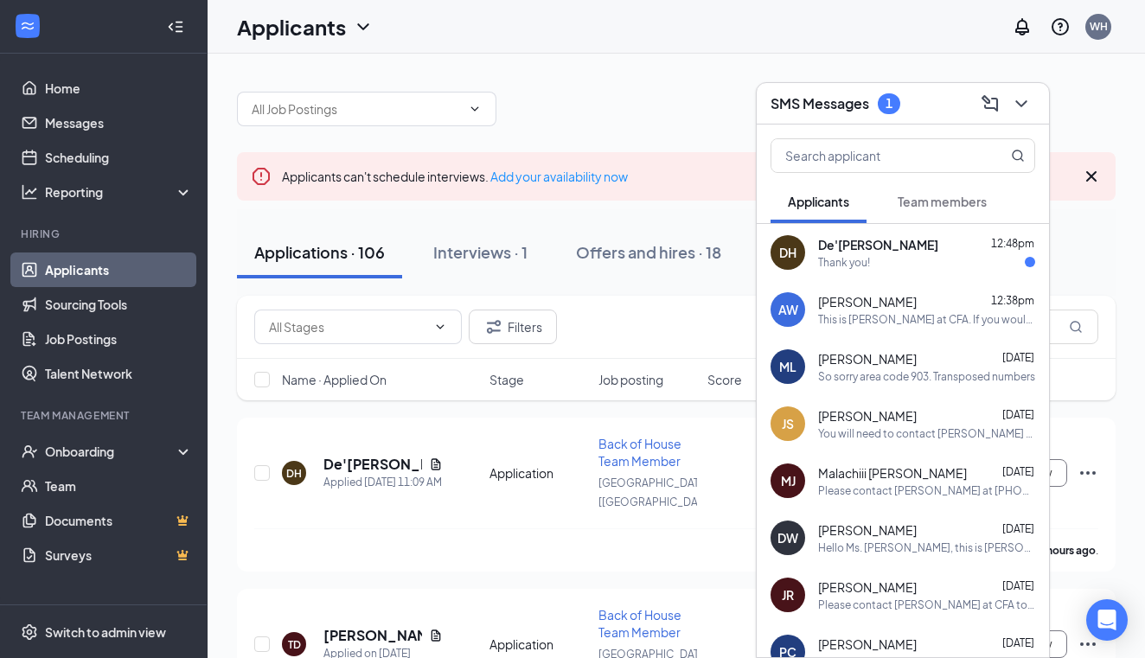
click at [878, 251] on span "De'[PERSON_NAME]" at bounding box center [878, 244] width 120 height 17
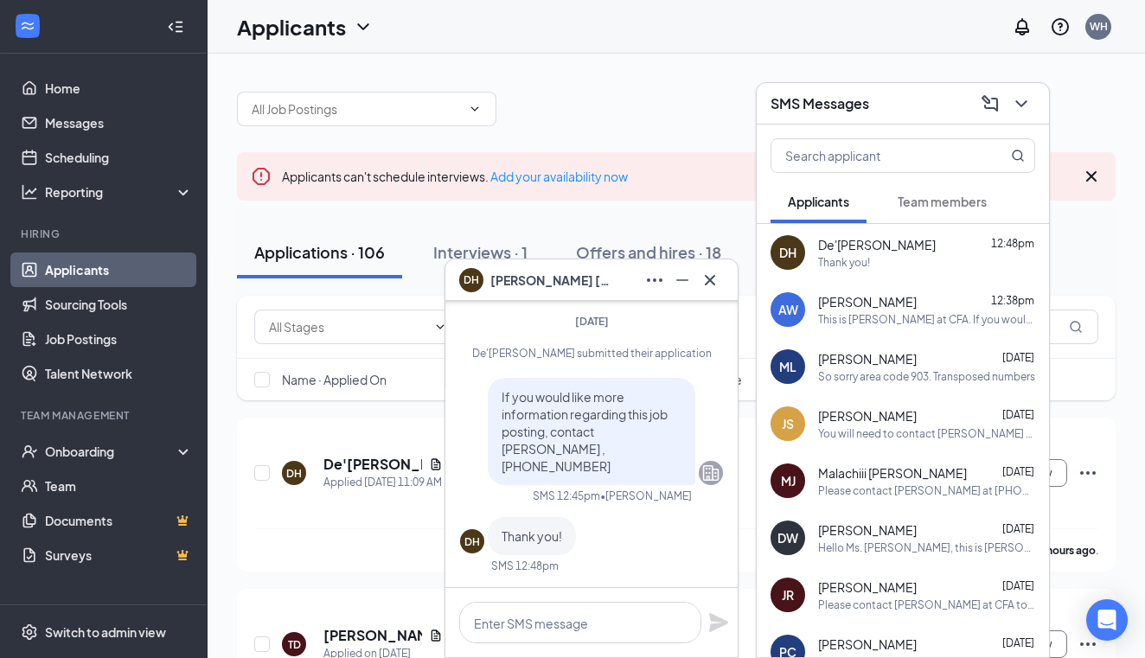
click at [858, 301] on span "[PERSON_NAME]" at bounding box center [867, 301] width 99 height 17
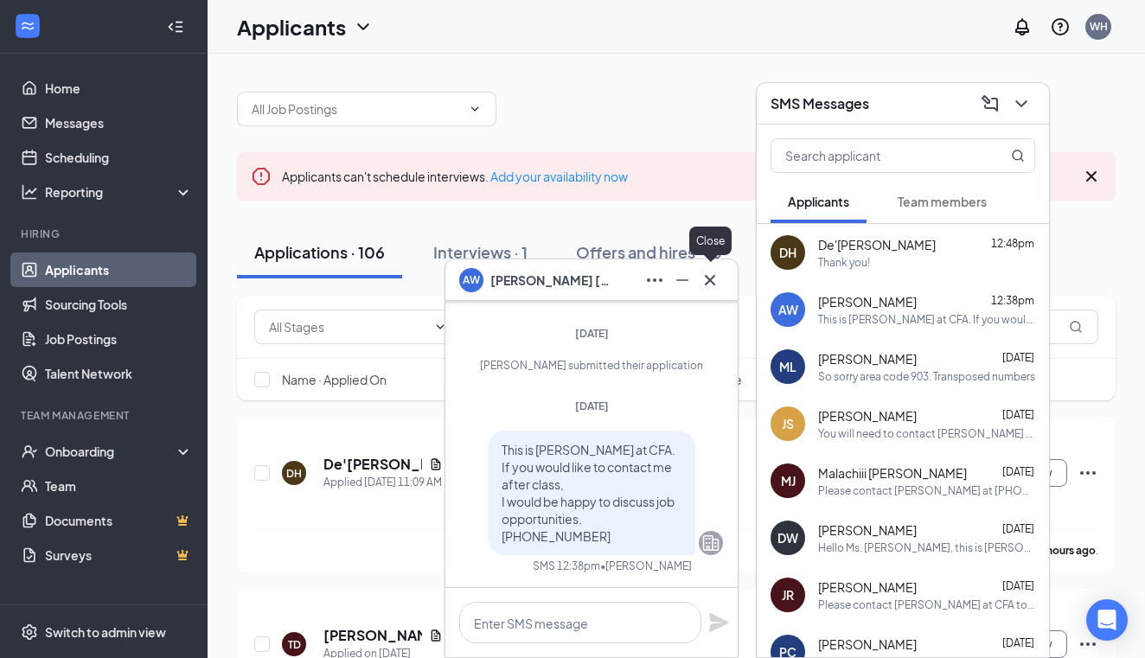
click at [708, 281] on icon "Cross" at bounding box center [710, 279] width 10 height 10
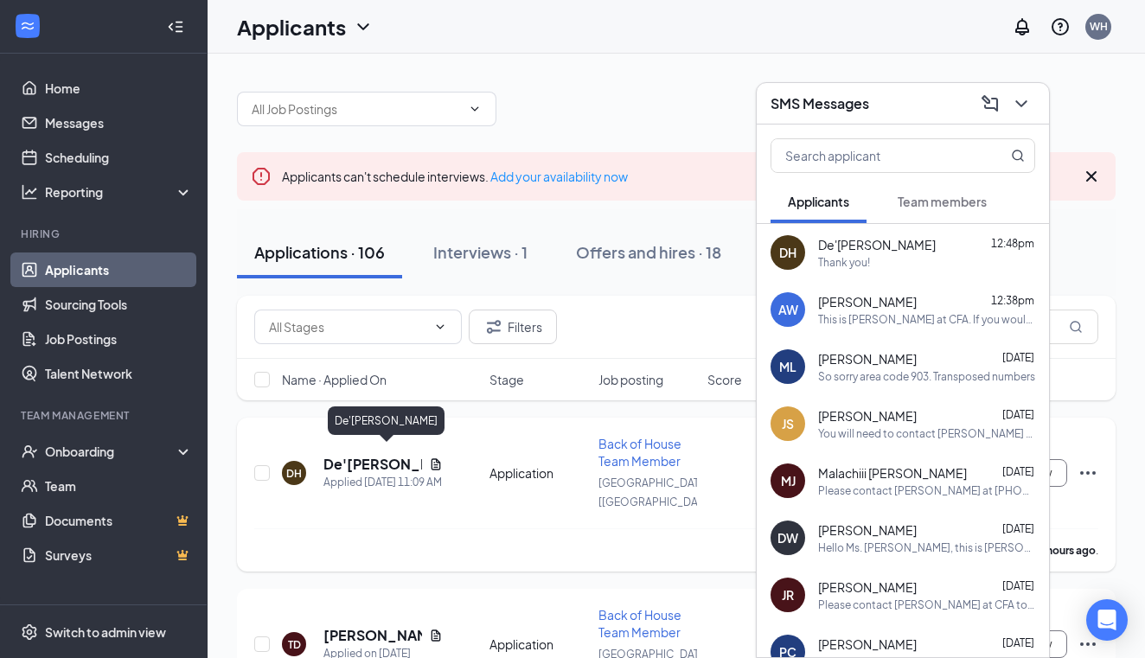
click at [375, 455] on h5 "De'[PERSON_NAME]" at bounding box center [372, 464] width 99 height 19
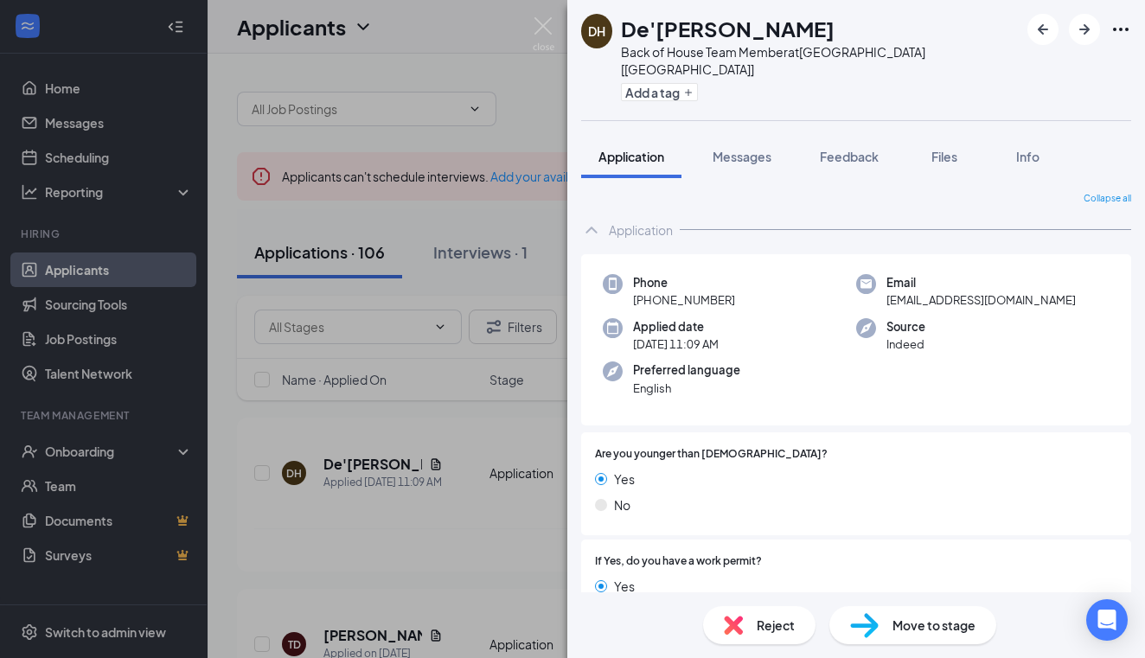
click at [380, 456] on div "DH De'Brion Hinton Back of House Team Member at Palestine [TX] Add a tag Applic…" at bounding box center [572, 329] width 1145 height 658
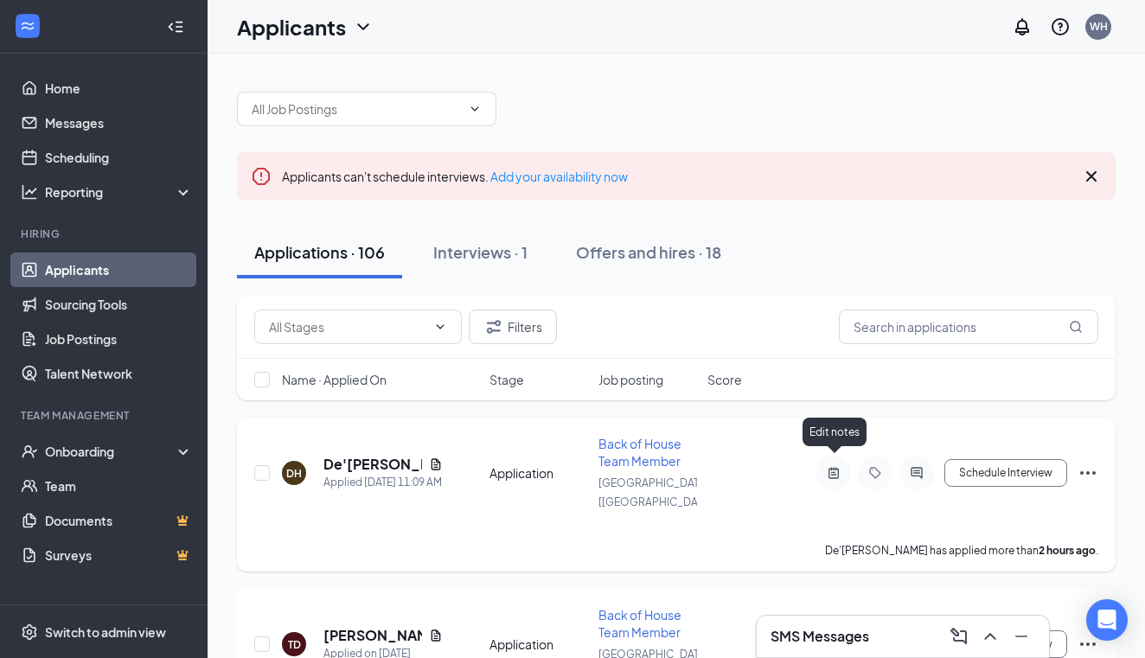
click at [835, 467] on icon "ActiveNote" at bounding box center [833, 472] width 10 height 11
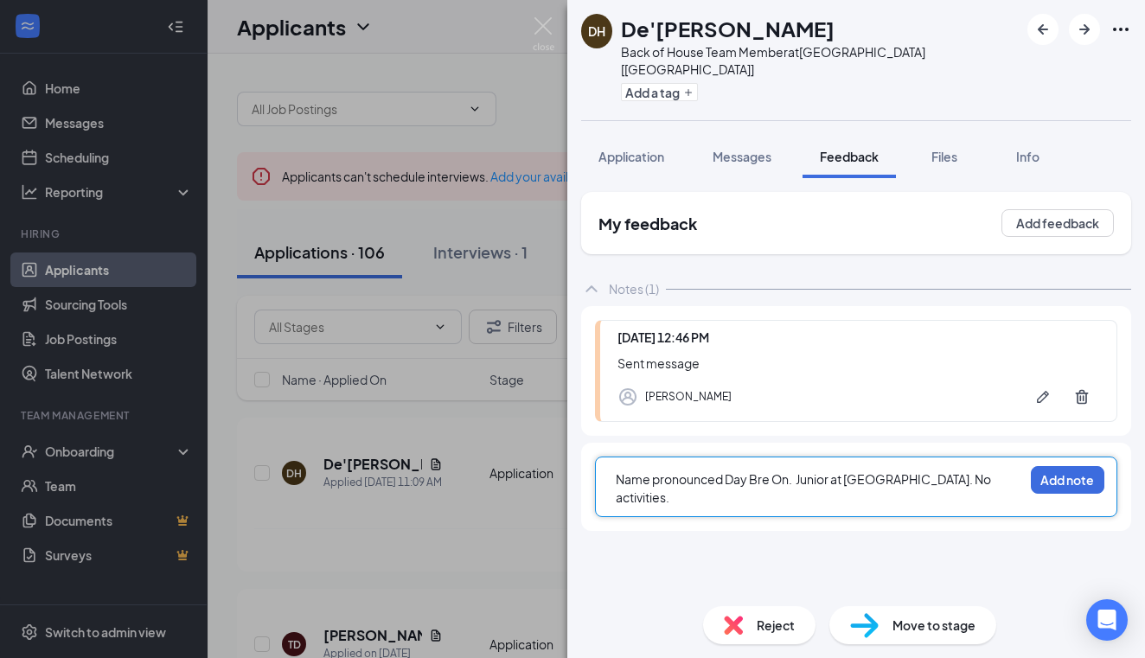
click at [770, 471] on span "Name pronounced Day Bre On. Junior at Palestine. No activities." at bounding box center [804, 488] width 377 height 34
click at [726, 471] on span "Name pronounced Day Bree On. Junior at Palestine. No activities." at bounding box center [808, 488] width 385 height 34
click at [802, 471] on span "Name pronounced "Day Bree On. Junior at Palestine. No activities." at bounding box center [811, 488] width 390 height 34
click at [1003, 470] on div "Name pronounced "Day Bree On". Junior at Palestine. No activities." at bounding box center [819, 488] width 407 height 36
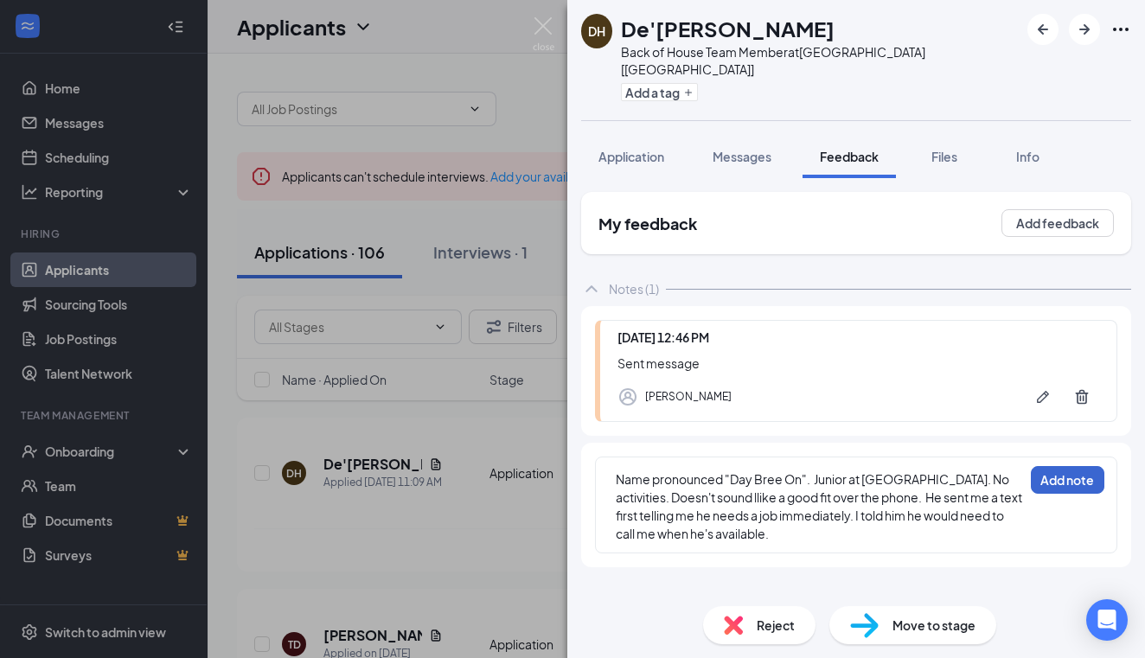
click at [1076, 466] on button "Add note" at bounding box center [1067, 480] width 73 height 28
